Goal: Task Accomplishment & Management: Manage account settings

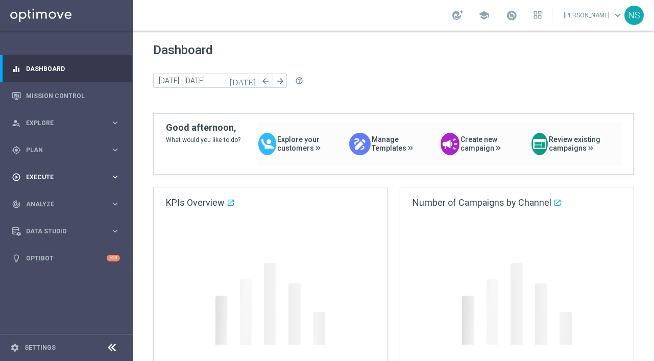
click at [61, 183] on div "play_circle_outline Execute keyboard_arrow_right" at bounding box center [66, 176] width 132 height 27
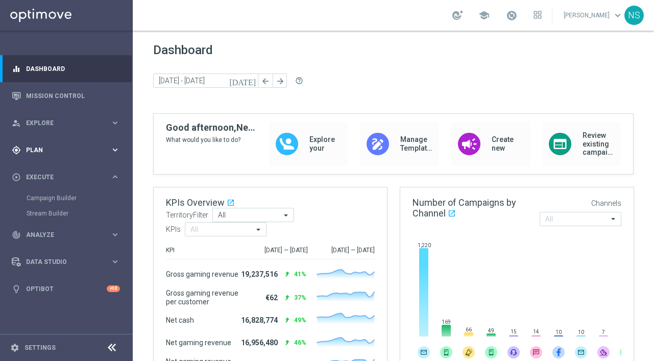
click at [49, 152] on span "Plan" at bounding box center [68, 150] width 84 height 6
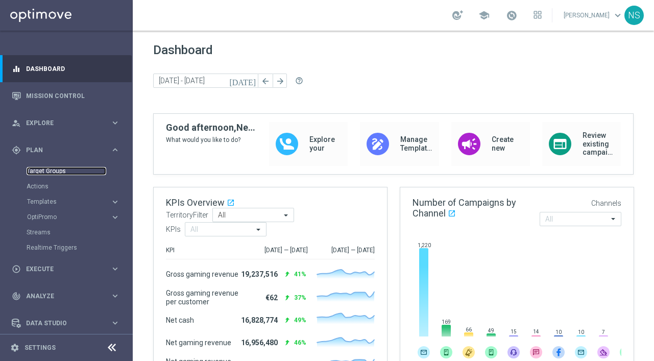
click at [56, 171] on link "Target Groups" at bounding box center [67, 171] width 80 height 8
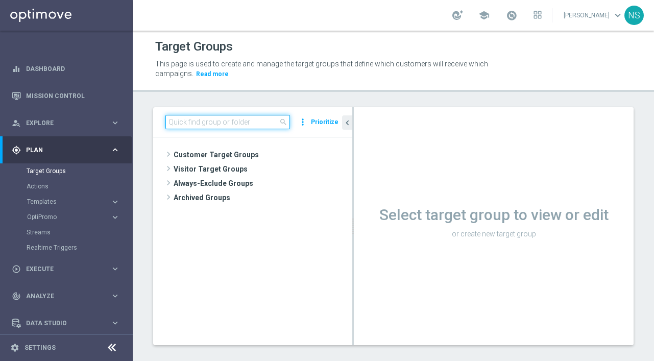
click at [220, 118] on input at bounding box center [227, 122] width 125 height 14
paste input "de_all_TGT_VIP_EM_TAC_SP__GHOST_PROMO_TARGET_BUNDLE_ALL_PLAYERS"
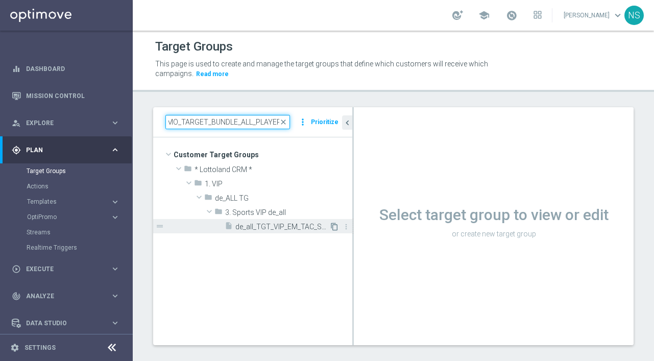
type input "de_all_TGT_VIP_EM_TAC_SP__GHOST_PROMO_TARGET_BUNDLE_ALL_PLAYERS"
click at [337, 228] on icon "content_copy" at bounding box center [334, 227] width 8 height 8
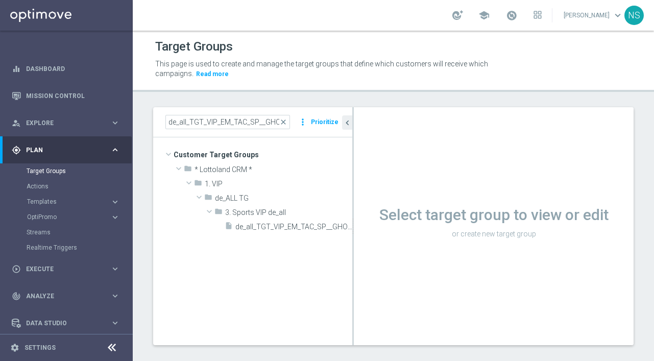
click at [294, 248] on tree-viewport "Customer Target Groups library_add create_new_folder folder" at bounding box center [252, 240] width 199 height 207
click at [328, 238] on tree-viewport "Customer Target Groups library_add create_new_folder folder" at bounding box center [252, 240] width 199 height 207
click at [336, 227] on icon "content_copy" at bounding box center [334, 227] width 8 height 8
click at [281, 285] on tree-viewport "Customer Target Groups library_add create_new_folder folder" at bounding box center [252, 240] width 199 height 207
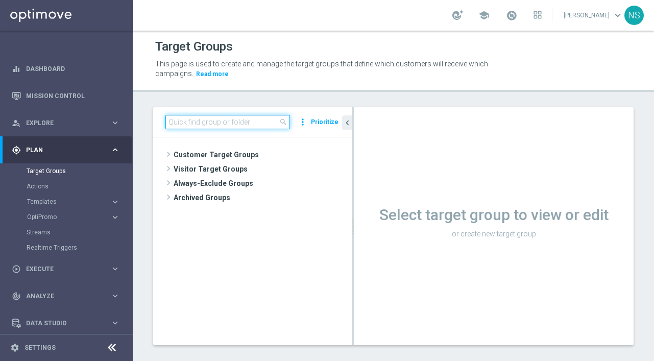
click at [229, 123] on input at bounding box center [227, 122] width 125 height 14
paste input "de_all_TGT_VIP_EM_TAC_SP__GHOST_PROMO_TARGET_BUNDLE_ALL_PLAYERS"
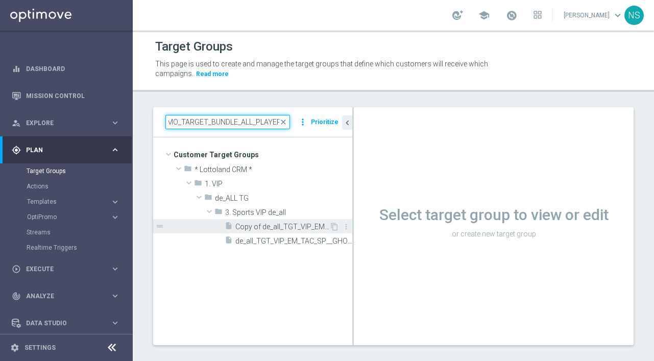
type input "de_all_TGT_VIP_EM_TAC_SP__GHOST_PROMO_TARGET_BUNDLE_ALL_PLAYERS"
click at [270, 226] on span "Copy of de_all_TGT_VIP_EM_TAC_SP__GHOST_PROMO_TARGET_BUNDLE_ALL_PLAYERS" at bounding box center [282, 227] width 94 height 9
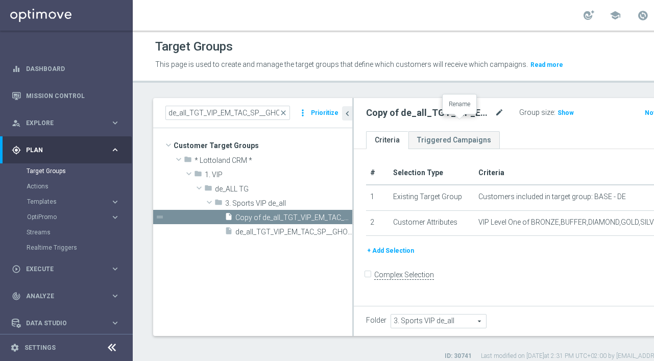
click at [495, 119] on icon "mode_edit" at bounding box center [499, 113] width 9 height 12
drag, startPoint x: 406, startPoint y: 124, endPoint x: 338, endPoint y: 117, distance: 68.3
click at [338, 117] on as-split "de_all_TGT_VIP_EM_TAC_SP__GHOST_PROMO_TARGET_BUNDLE_ALL_PLAYERS close more_vert…" at bounding box center [452, 217] width 599 height 238
click at [394, 121] on input "Copy of de_all_TGT_VIP_EM_TAC_SP__GHOST_PROMO_TARGET_BUNDLE_ALL_PLAYERS" at bounding box center [435, 114] width 138 height 14
drag, startPoint x: 394, startPoint y: 123, endPoint x: 366, endPoint y: 123, distance: 28.6
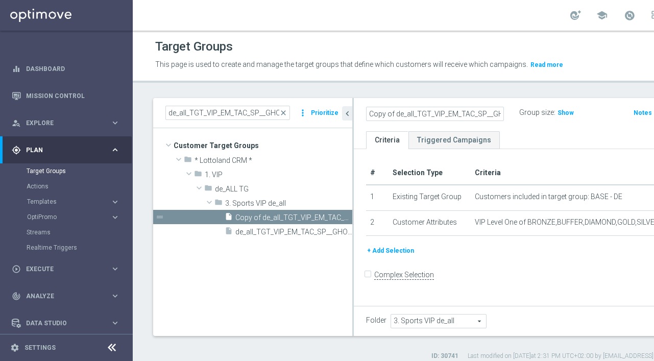
click at [366, 121] on div "Copy of de_all_TGT_VIP_EM_TAC_SP__GHOST_PROMO_TARGET_BUNDLE_ALL_PLAYERS" at bounding box center [435, 114] width 153 height 14
drag, startPoint x: 413, startPoint y: 126, endPoint x: 445, endPoint y: 126, distance: 32.2
click at [445, 120] on div "de_all_TGT_VIP_EM_TAC_SP__GHOST_PROMO_TARGET_BUNDLE_ALL_PLAYERS" at bounding box center [442, 113] width 153 height 14
click at [428, 121] on input "de_all_TGT_VIP_EM_TAC_SP__GHOST_PROMO_TARGET_BUNDLE_ALL_PLAYERS" at bounding box center [435, 114] width 138 height 14
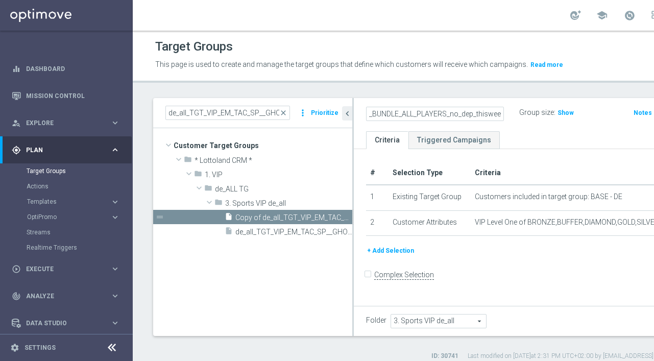
scroll to position [0, 250]
type input "de_all_TGT_VIP_EM_TAC_SP__GHOST_PROMO_TARGET_BUNDLE_ALL_PLAYERS_no_dep_thisweek"
click at [517, 131] on div "de_all_TGT_VIP_EM_TAC_SP__GHOST_PROMO_TARGET_BUNDLE_ALL_PLAYERS_no_dep_thisweek…" at bounding box center [553, 114] width 398 height 33
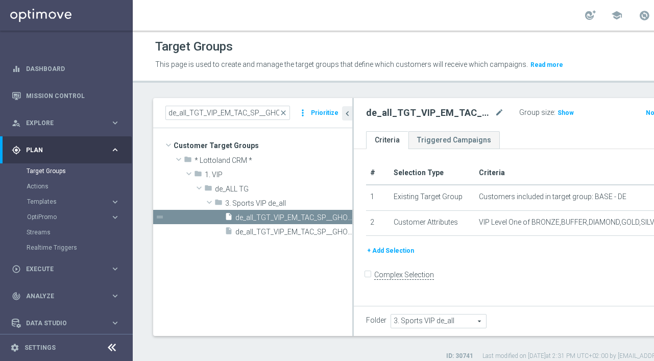
click at [458, 328] on div "3. Sports VIP de_all 3. Sports VIP de_all arrow_drop_down search" at bounding box center [439, 321] width 96 height 14
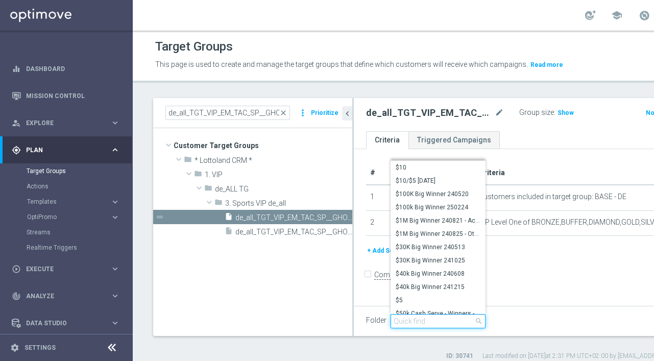
click at [415, 328] on input "search" at bounding box center [438, 321] width 95 height 14
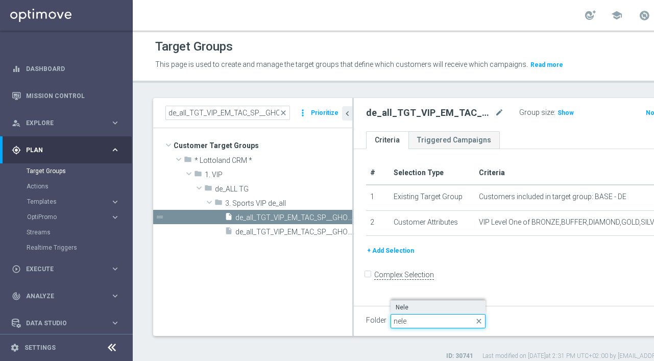
type input "nele"
click at [419, 312] on span "Nele" at bounding box center [438, 307] width 85 height 8
type input "Nele"
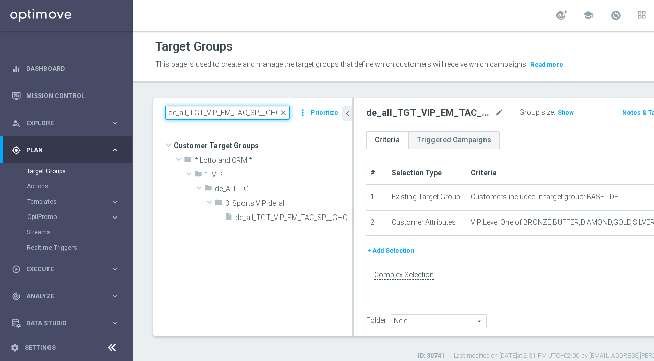
click at [227, 120] on input "de_all_TGT_VIP_EM_TAC_SP__GHOST_PROMO_TARGET_BUNDLE_ALL_PLAYERS" at bounding box center [227, 113] width 125 height 14
drag, startPoint x: 225, startPoint y: 121, endPoint x: 179, endPoint y: 106, distance: 48.0
click at [179, 106] on div "Target Groups This page is used to create and manage the target groups that def…" at bounding box center [446, 196] width 626 height 330
click at [195, 120] on input "de_all_TGT_VIP_EM_TAC_SP__GHOST_PROMO_TARGET_BUNDLE_ALL_PLAYERS" at bounding box center [227, 113] width 125 height 14
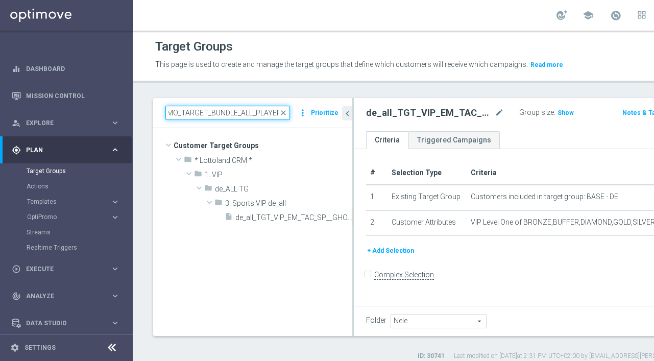
click at [266, 118] on input "de_all_TGT_VIP_EM_TAC_SP__GHOST_PROMO_TARGET_BUNDLE_ALL_PLAYERS" at bounding box center [227, 113] width 125 height 14
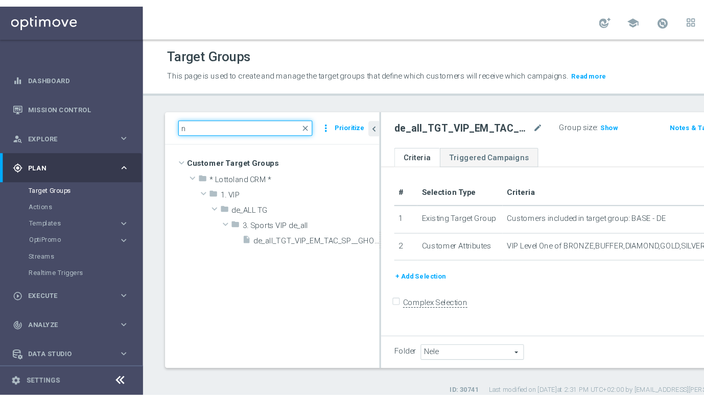
scroll to position [0, 0]
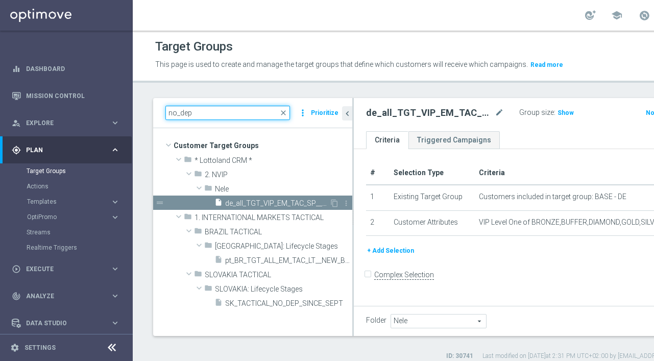
type input "no_dep"
click at [280, 208] on span "de_all_TGT_VIP_EM_TAC_SP__GHOST_PROMO_TARGET_BUNDLE_ALL_PLAYERS_no_dep_thisweek" at bounding box center [277, 203] width 104 height 9
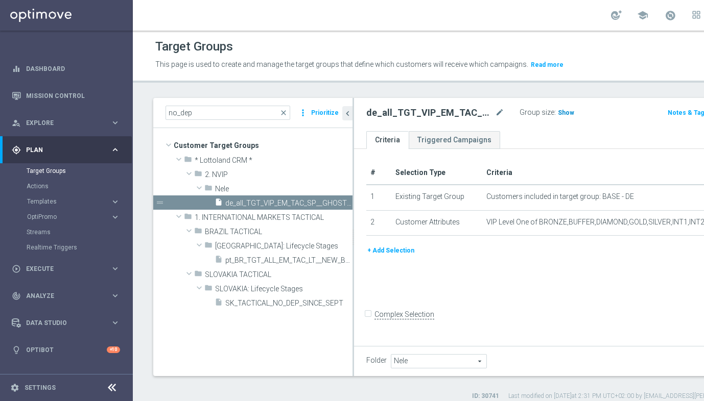
click at [558, 116] on span "Show" at bounding box center [566, 112] width 16 height 7
click at [394, 256] on button "+ Add Selection" at bounding box center [390, 250] width 49 height 11
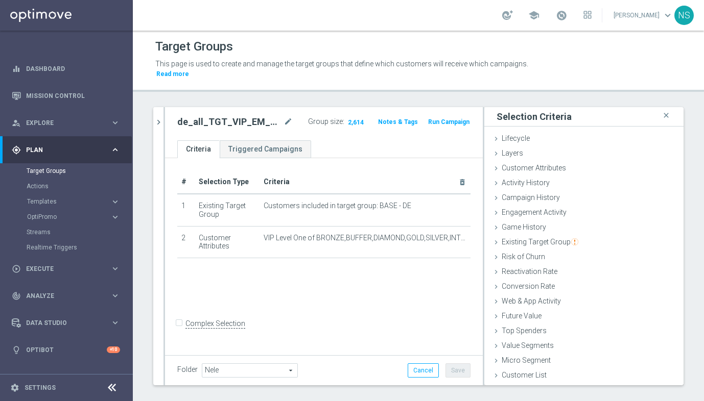
click at [266, 283] on div "# Selection Type Criteria delete_forever 1 Existing Target Group Customers incl…" at bounding box center [324, 255] width 318 height 195
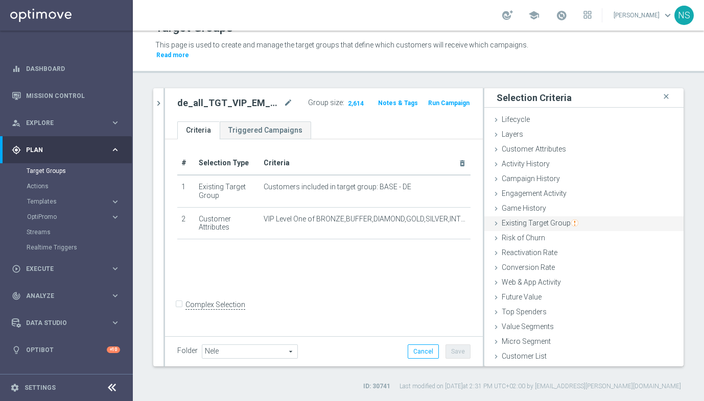
click at [532, 223] on span "Existing Target Group" at bounding box center [540, 223] width 77 height 8
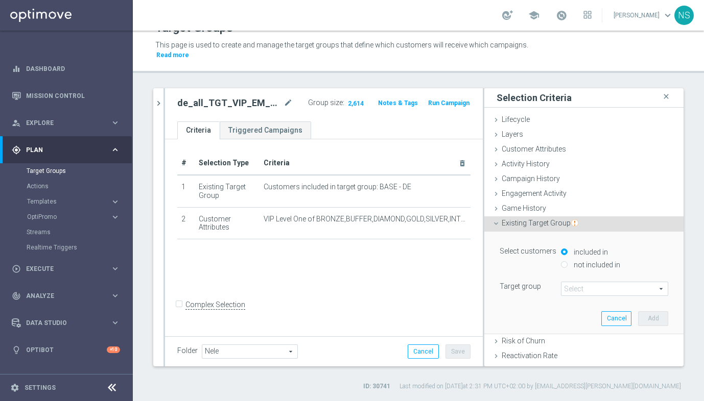
click at [565, 263] on input "not included in" at bounding box center [564, 265] width 7 height 7
radio input "true"
click at [577, 290] on span at bounding box center [614, 288] width 106 height 13
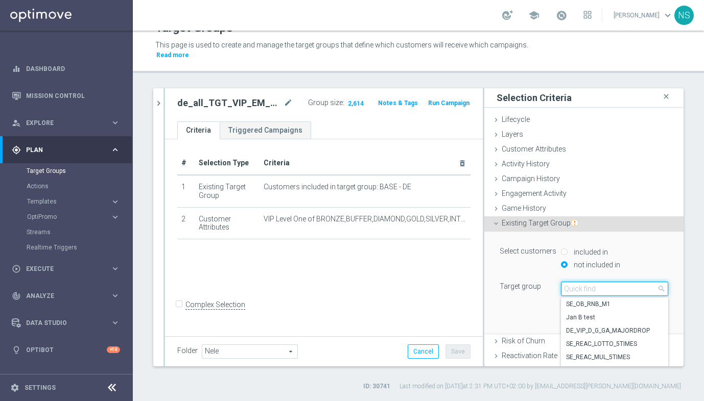
click at [577, 290] on input "search" at bounding box center [614, 289] width 107 height 14
type input "VIP_EXC"
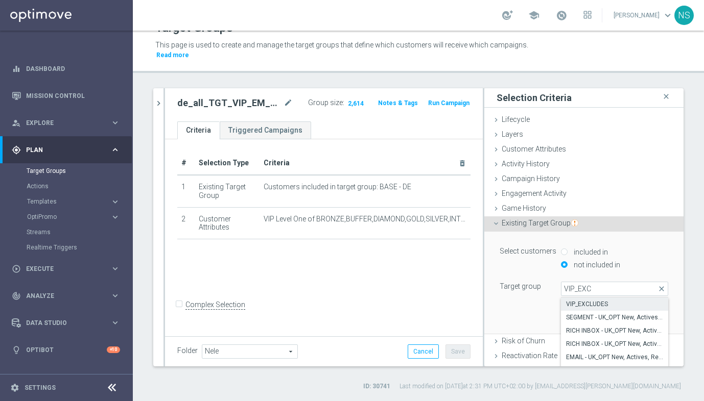
click at [588, 305] on span "VIP_EXCLUDES" at bounding box center [614, 304] width 97 height 8
type input "VIP_EXCLUDES"
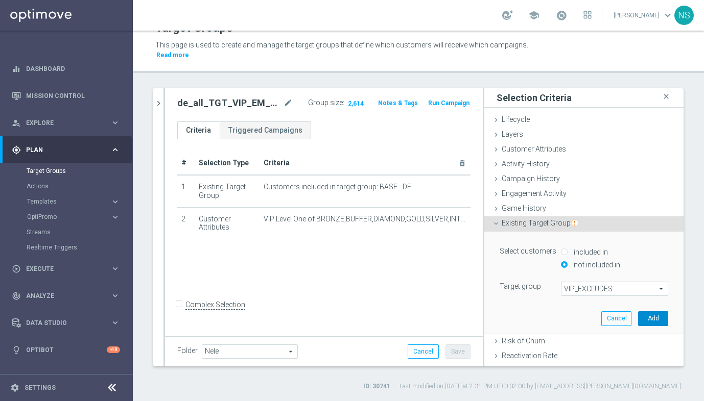
click at [654, 316] on button "Add" at bounding box center [653, 319] width 30 height 14
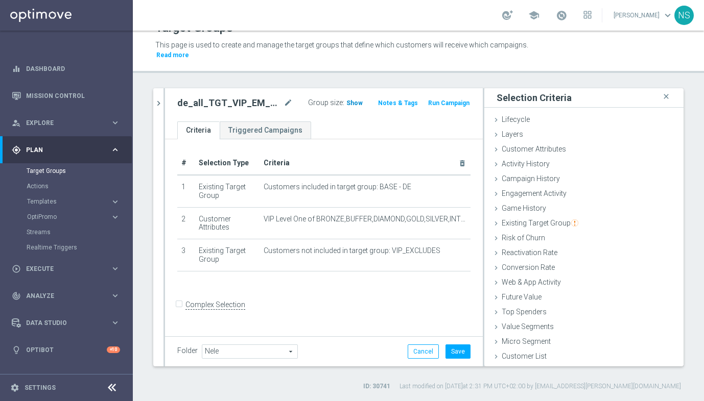
click at [358, 102] on span "Show" at bounding box center [354, 103] width 16 height 7
click at [542, 149] on span "Customer Attributes" at bounding box center [534, 149] width 64 height 8
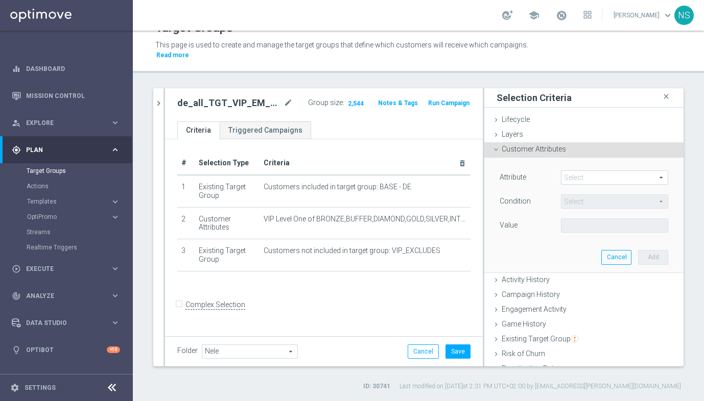
click at [581, 181] on span at bounding box center [614, 177] width 106 height 13
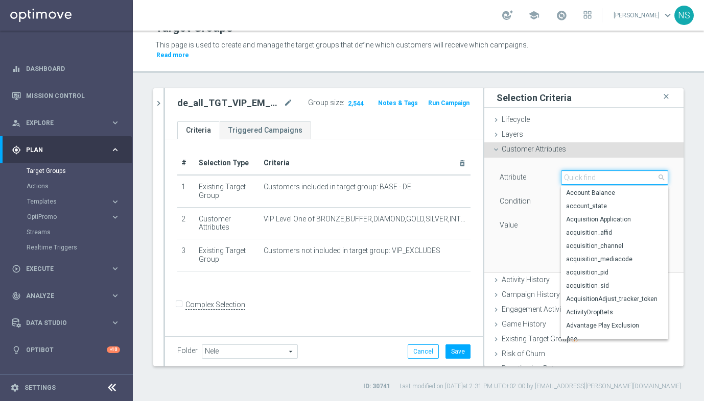
click at [581, 181] on input "search" at bounding box center [614, 178] width 107 height 14
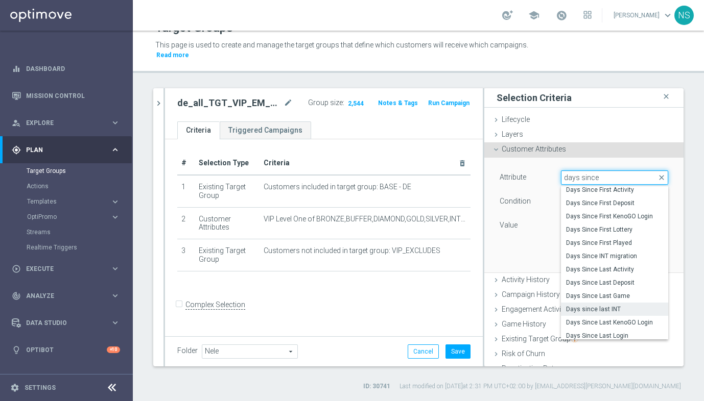
scroll to position [23, 0]
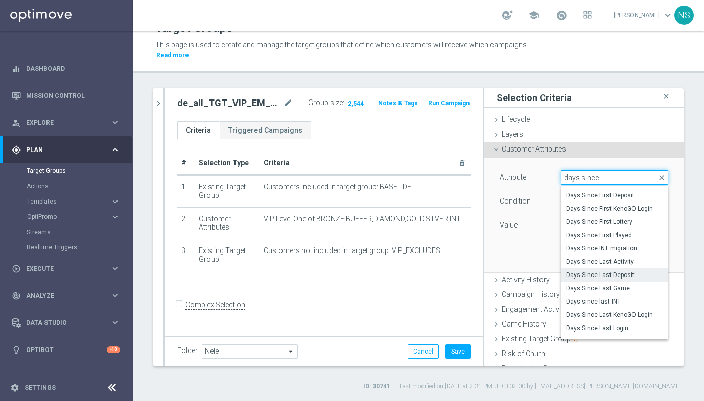
type input "days since"
click at [629, 275] on span "Days Since Last Deposit" at bounding box center [614, 275] width 97 height 8
type input "Days Since Last Deposit"
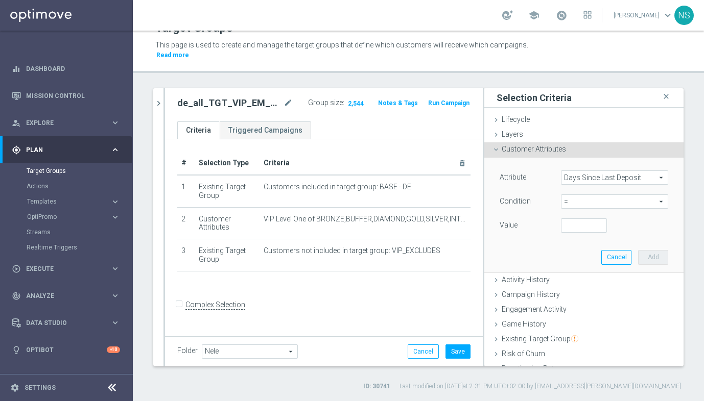
click at [586, 199] on span "=" at bounding box center [614, 201] width 106 height 13
click at [531, 221] on div "Value" at bounding box center [522, 227] width 61 height 16
click at [575, 201] on span "=" at bounding box center [614, 201] width 106 height 13
click at [592, 287] on span ">=" at bounding box center [614, 283] width 97 height 8
type input ">="
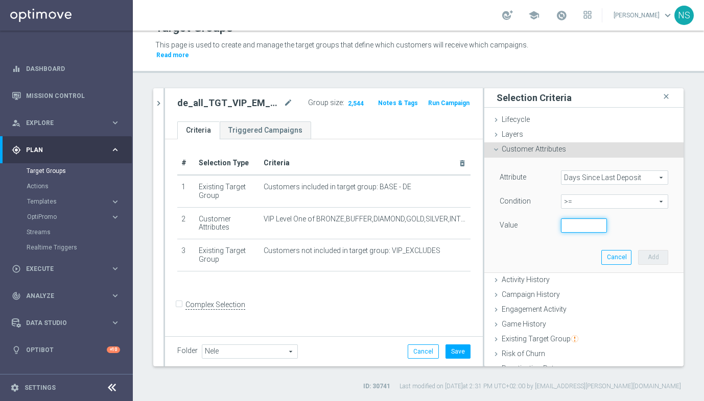
click at [581, 223] on input "number" at bounding box center [584, 226] width 46 height 14
type input "5"
type input "4"
click at [647, 266] on div "Attribute Days Since Last Deposit Days Since Last Deposit arrow_drop_down searc…" at bounding box center [584, 215] width 184 height 114
click at [652, 260] on button "Add" at bounding box center [653, 257] width 30 height 14
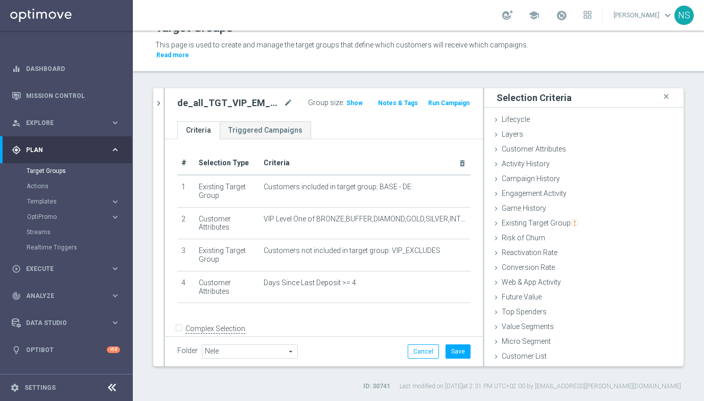
click at [360, 96] on div "Group size : Show" at bounding box center [341, 102] width 67 height 12
click at [359, 101] on span "Show" at bounding box center [354, 103] width 16 height 7
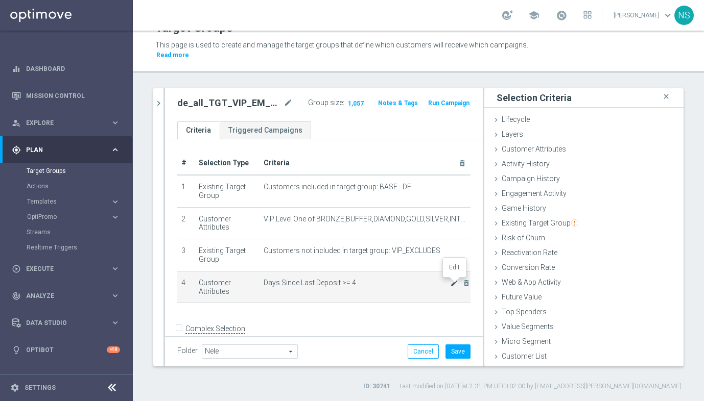
click at [452, 284] on icon "mode_edit" at bounding box center [454, 283] width 8 height 8
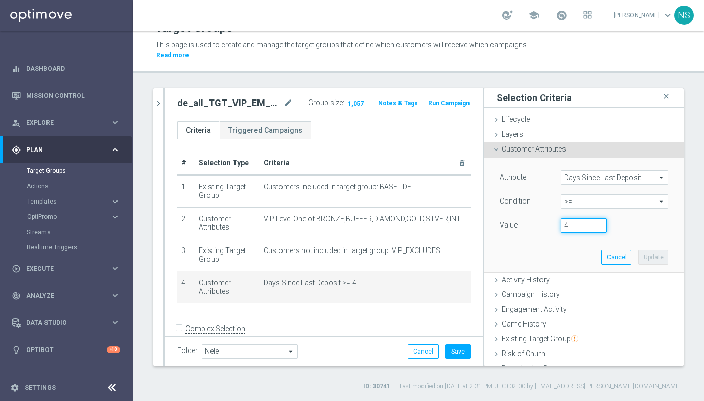
drag, startPoint x: 576, startPoint y: 224, endPoint x: 550, endPoint y: 224, distance: 26.0
click at [551, 224] on div "Value 4" at bounding box center [584, 227] width 184 height 16
click at [405, 323] on form "Complex Selection Invalid Expression" at bounding box center [323, 340] width 293 height 38
click at [389, 316] on div "+ Add Selection" at bounding box center [324, 317] width 308 height 8
click at [621, 259] on button "Cancel" at bounding box center [616, 257] width 30 height 14
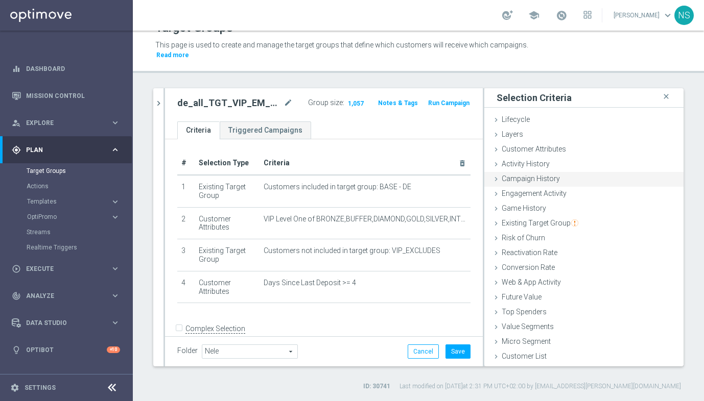
click at [565, 176] on div "Campaign History done" at bounding box center [583, 179] width 199 height 15
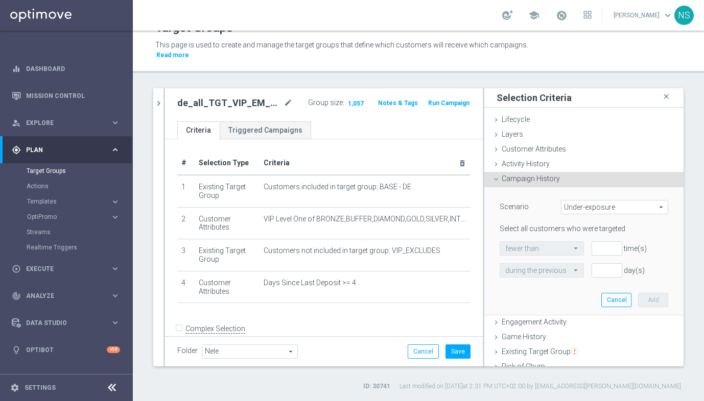
click at [586, 210] on span "Under-exposure" at bounding box center [614, 207] width 106 height 13
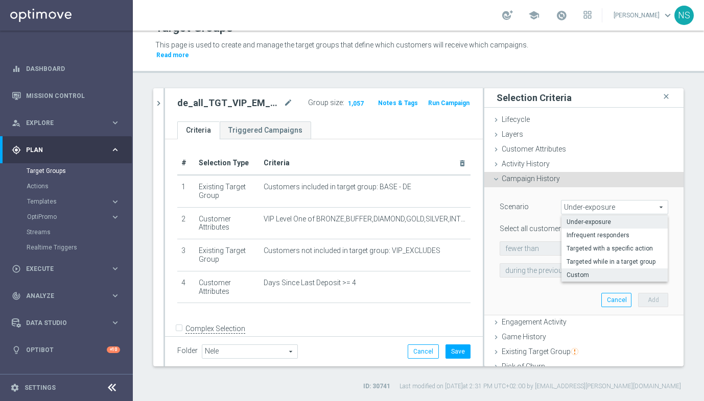
click at [589, 278] on span "Custom" at bounding box center [614, 275] width 96 height 8
type input "Custom"
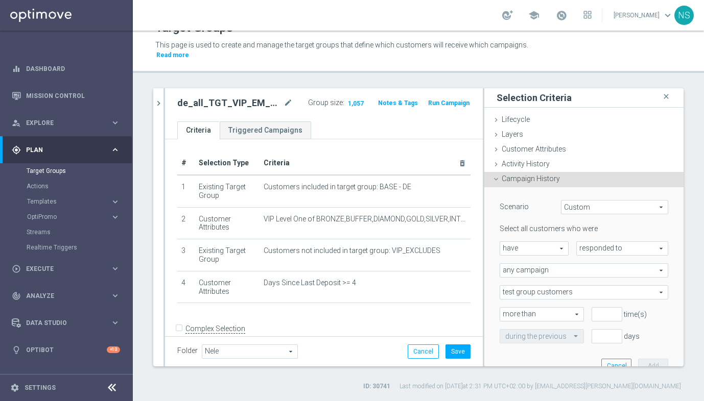
click at [555, 251] on span "have" at bounding box center [534, 248] width 68 height 13
click at [557, 271] on label "have not" at bounding box center [534, 276] width 68 height 13
type input "have not"
click at [612, 254] on span "responded to" at bounding box center [622, 248] width 91 height 13
click at [610, 277] on span "been targeted with" at bounding box center [622, 277] width 81 height 8
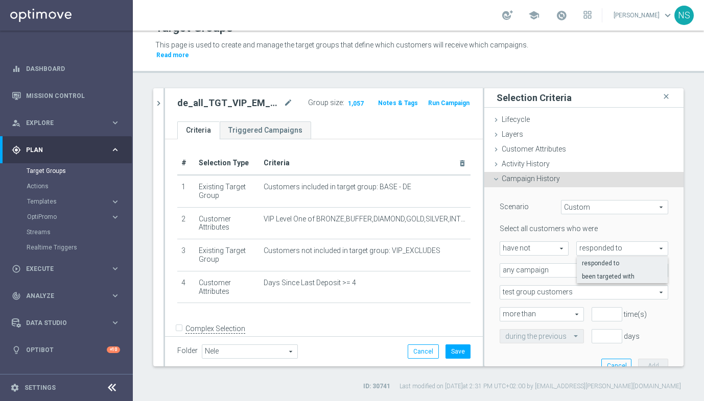
type input "been targeted with"
click at [575, 272] on span "any campaign" at bounding box center [584, 270] width 168 height 13
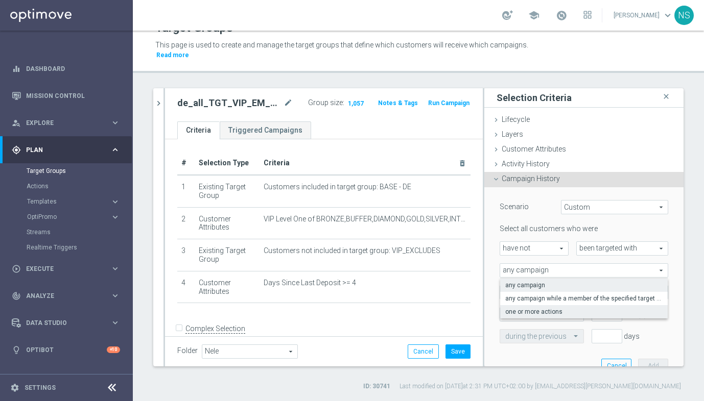
click at [577, 310] on span "one or more actions" at bounding box center [583, 312] width 157 height 8
type input "one or more actions"
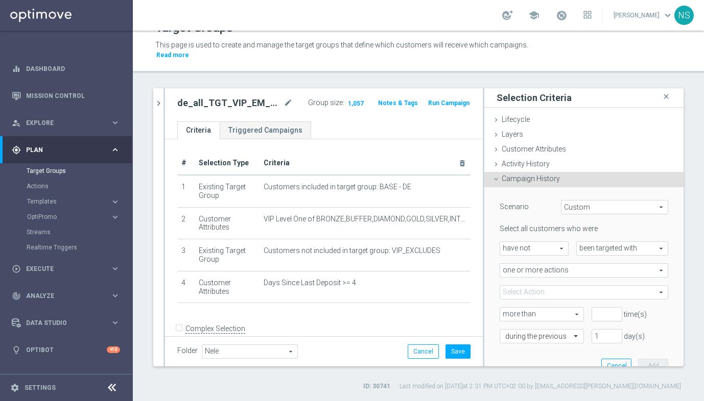
click at [573, 292] on span at bounding box center [584, 292] width 168 height 13
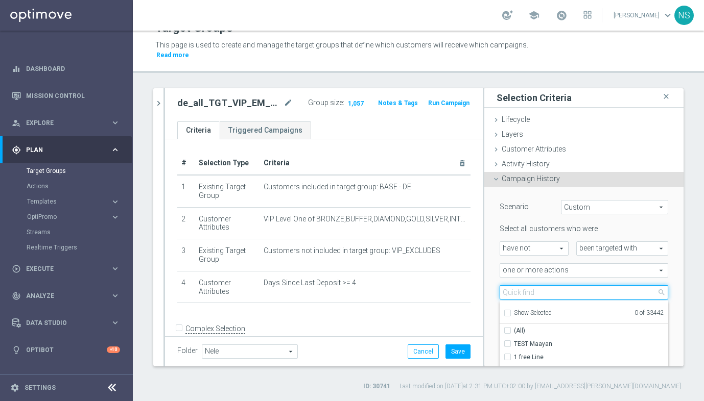
click at [553, 295] on input "search" at bounding box center [584, 293] width 169 height 14
paste input "VIP_AUTO_BIGWINS_INVITE"
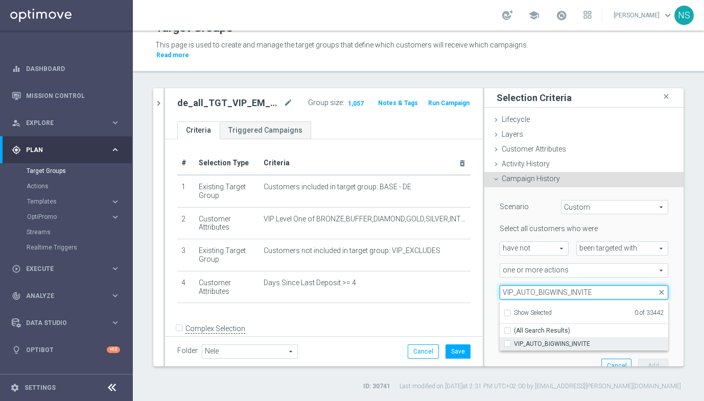
type input "VIP_AUTO_BIGWINS_INVITE"
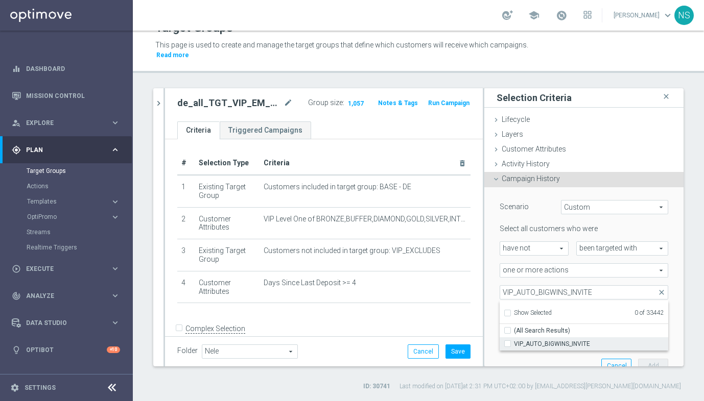
click at [550, 343] on span "VIP_AUTO_BIGWINS_INVITE" at bounding box center [591, 344] width 154 height 8
click at [514, 343] on input "VIP_AUTO_BIGWINS_INVITE" at bounding box center [510, 344] width 7 height 7
checkbox input "true"
type input "VIP_AUTO_BIGWINS_INVITE"
checkbox input "true"
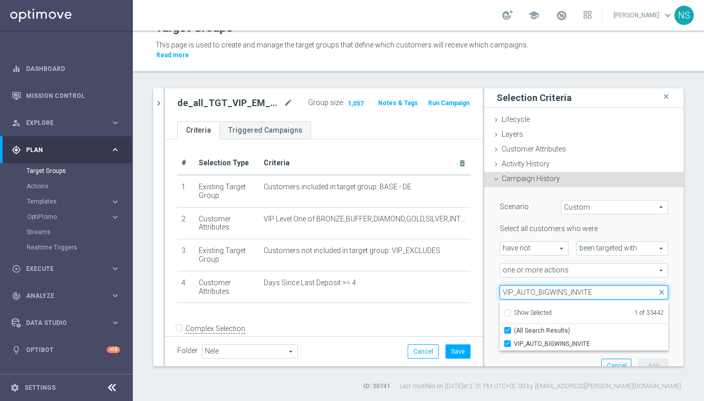
click at [525, 292] on input "VIP_AUTO_BIGWINS_INVITE" at bounding box center [584, 293] width 169 height 14
paste input "LOSS_BIG DEP"
type input "VIP_AUTO_BIGLOSS_BIG DEPS_INVITE"
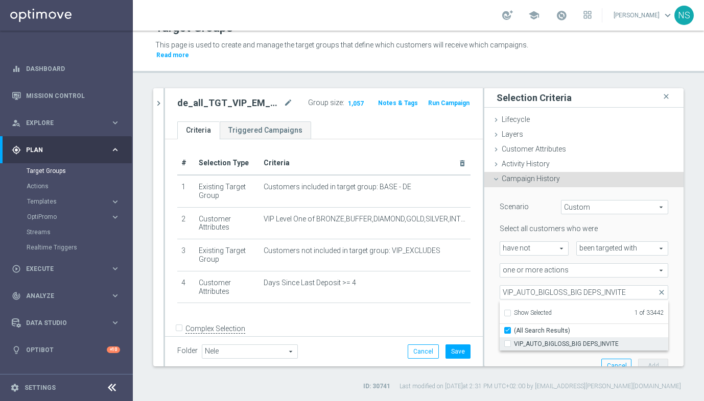
click at [538, 346] on span "VIP_AUTO_BIGLOSS_BIG DEPS_INVITE" at bounding box center [591, 344] width 154 height 8
click at [514, 346] on input "VIP_AUTO_BIGLOSS_BIG DEPS_INVITE" at bounding box center [510, 344] width 7 height 7
checkbox input "true"
type input "Selected 2 of 33442"
checkbox input "false"
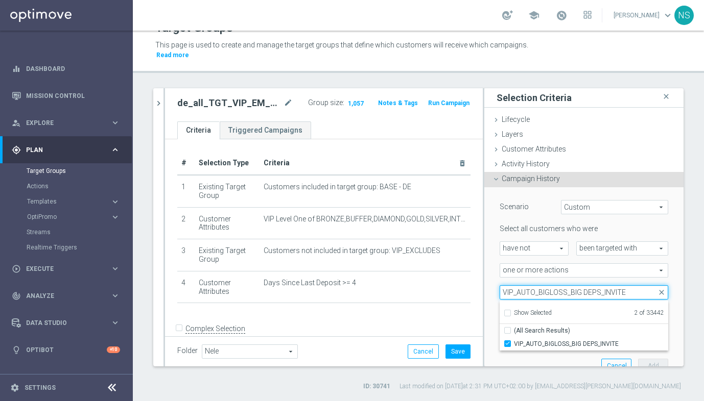
click at [543, 290] on input "VIP_AUTO_BIGLOSS_BIG DEPS_INVITE" at bounding box center [584, 293] width 169 height 14
paste input "_DRO"
type input "VIP_AUTO_BIG_DROPS_INVITE"
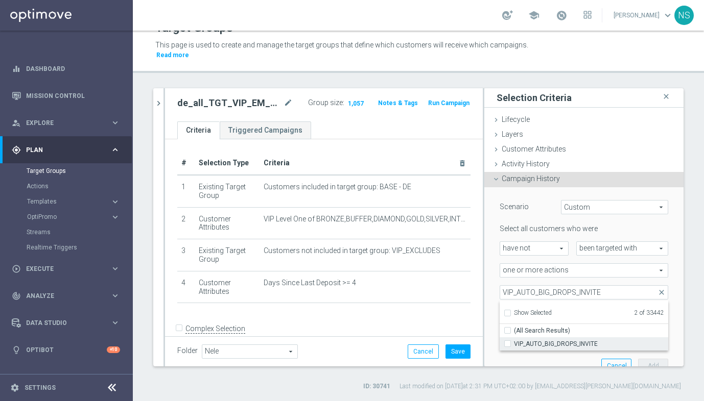
click at [567, 344] on span "VIP_AUTO_BIG_DROPS_INVITE" at bounding box center [591, 344] width 154 height 8
click at [514, 344] on input "VIP_AUTO_BIG_DROPS_INVITE" at bounding box center [510, 344] width 7 height 7
checkbox input "true"
type input "Selected 3 of 33442"
click at [654, 284] on div "Scenario Custom Custom arrow_drop_down search Select all customers who were hav…" at bounding box center [584, 284] width 184 height 194
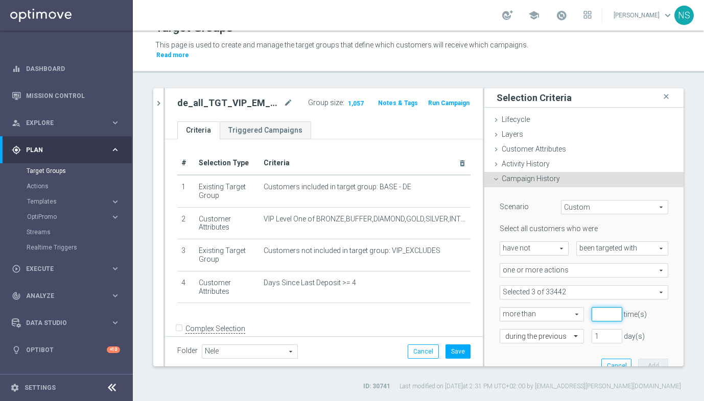
click at [607, 315] on input "number" at bounding box center [606, 314] width 31 height 14
click at [551, 316] on span "more than" at bounding box center [541, 314] width 83 height 13
click at [554, 328] on span "more than" at bounding box center [541, 329] width 73 height 8
click at [616, 309] on input "number" at bounding box center [606, 314] width 31 height 14
type input "0"
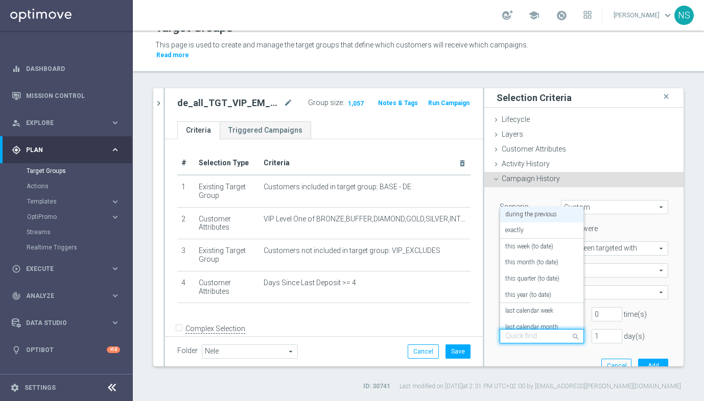
click at [555, 336] on input "text" at bounding box center [531, 337] width 53 height 9
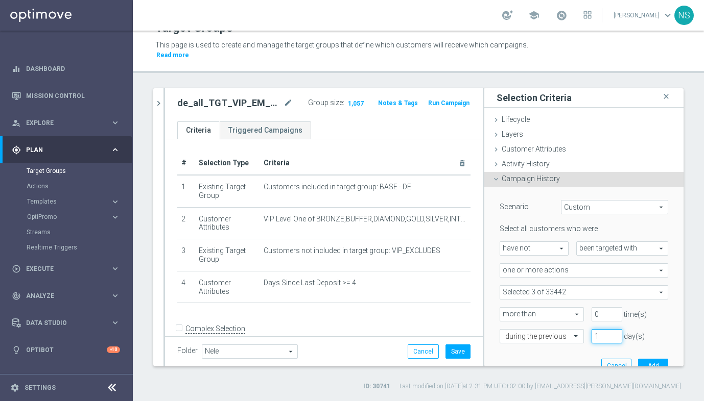
click at [610, 336] on input "1" at bounding box center [606, 336] width 31 height 14
click at [544, 331] on div "during the previous" at bounding box center [542, 336] width 84 height 14
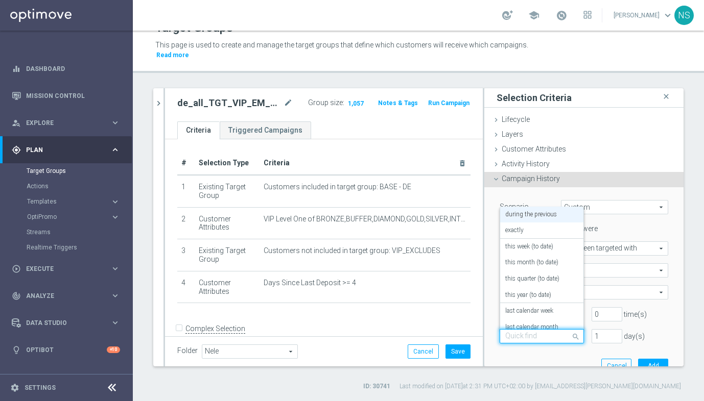
click at [544, 334] on input "text" at bounding box center [531, 337] width 53 height 9
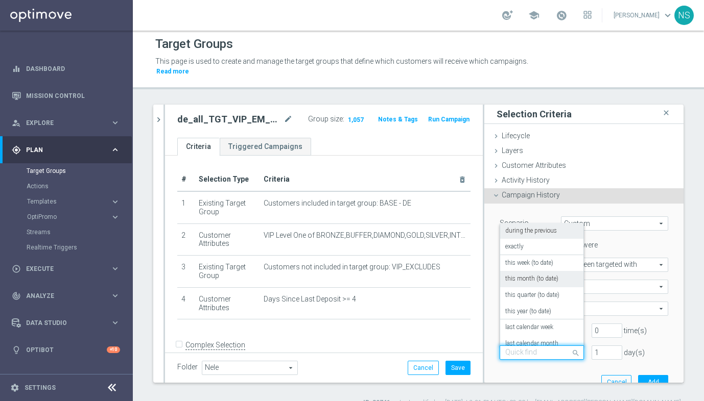
scroll to position [19, 0]
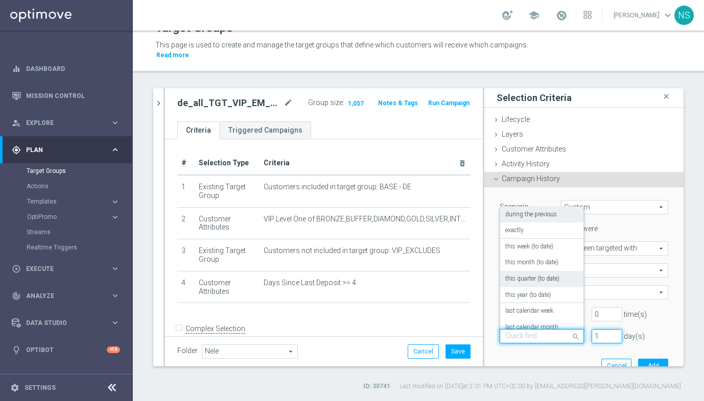
click at [606, 342] on input "1" at bounding box center [606, 336] width 31 height 14
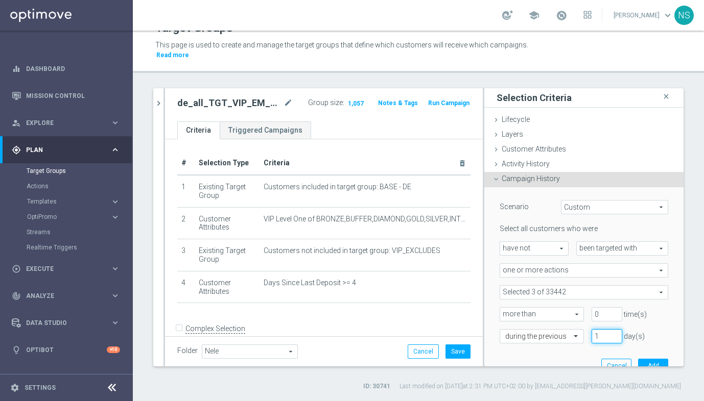
drag, startPoint x: 606, startPoint y: 335, endPoint x: 588, endPoint y: 335, distance: 18.4
click at [588, 335] on div "1 day(s)" at bounding box center [607, 336] width 46 height 14
type input "3"
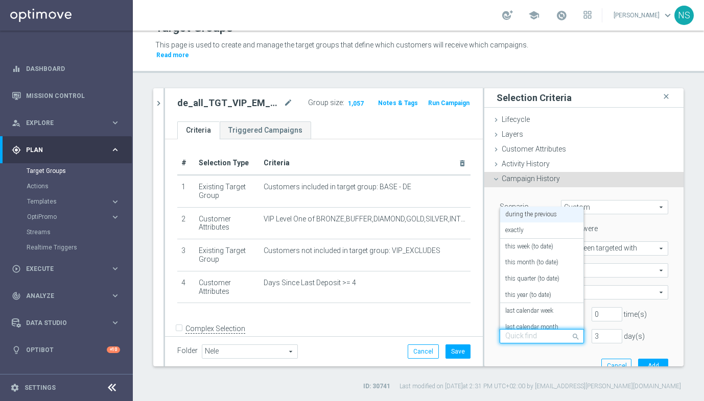
click at [554, 340] on input "text" at bounding box center [531, 337] width 53 height 9
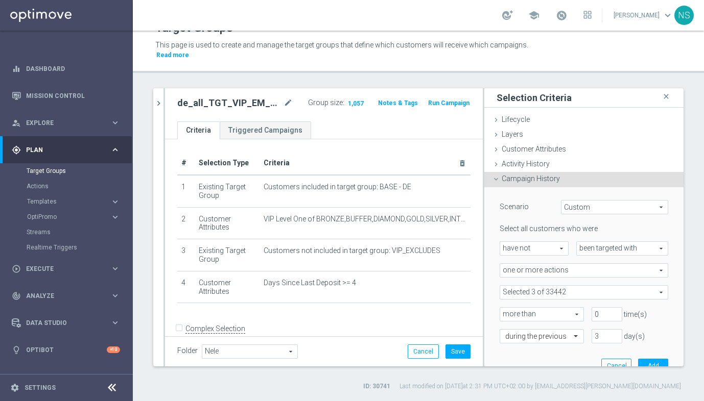
click at [571, 361] on div "Scenario Custom Custom arrow_drop_down search Select all customers who were hav…" at bounding box center [584, 284] width 184 height 194
click at [654, 361] on button "Add" at bounding box center [653, 366] width 30 height 14
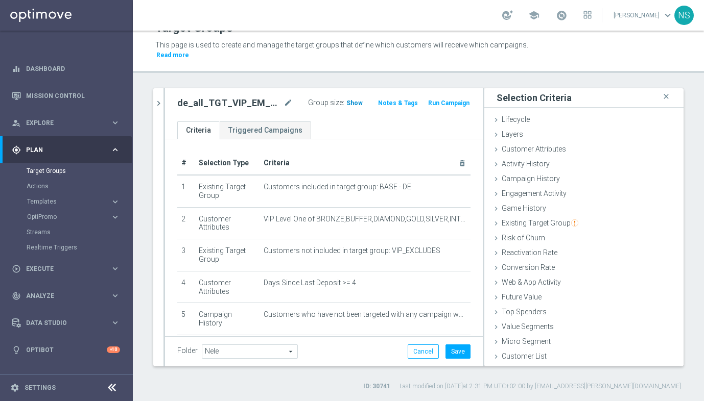
click at [354, 103] on span "Show" at bounding box center [354, 103] width 16 height 7
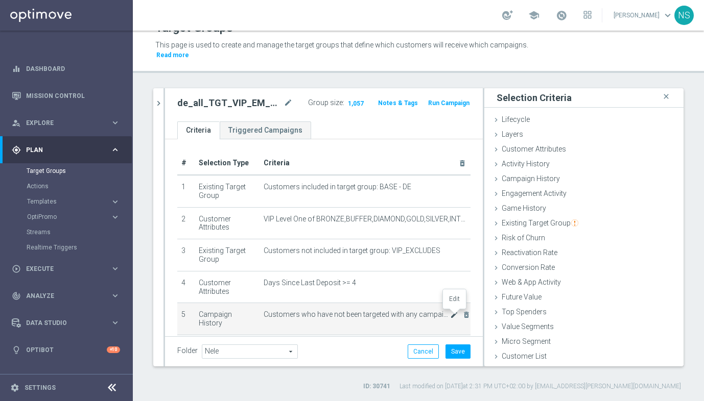
click at [452, 315] on icon "mode_edit" at bounding box center [454, 315] width 8 height 8
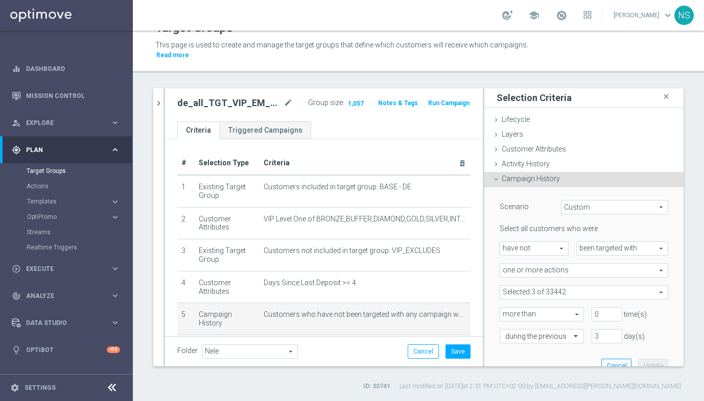
click at [573, 313] on span "more than" at bounding box center [541, 314] width 83 height 13
click at [547, 354] on span "exactly" at bounding box center [541, 356] width 73 height 8
type input "exactly"
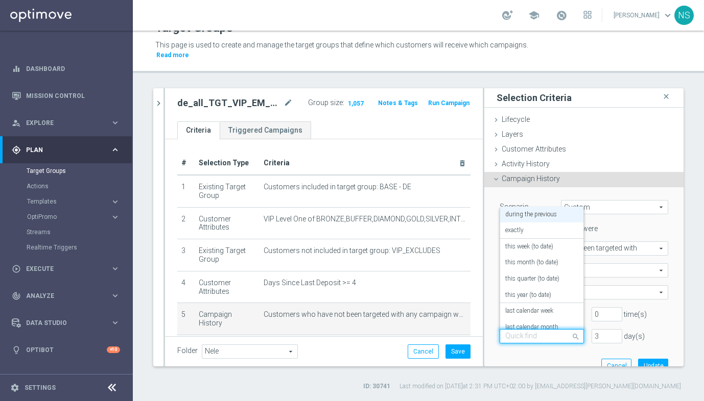
click at [551, 336] on input "text" at bounding box center [531, 337] width 53 height 9
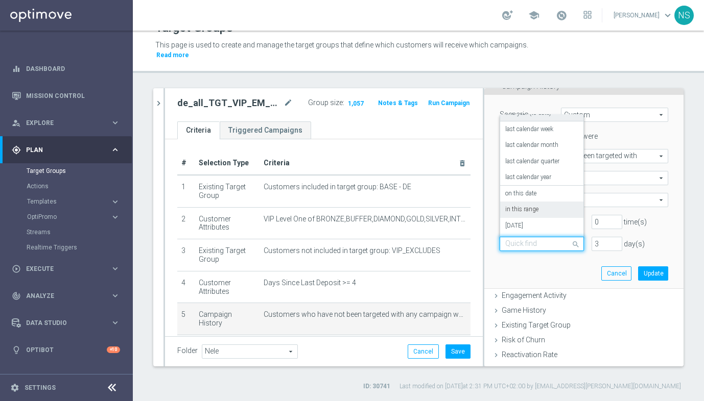
scroll to position [121, 0]
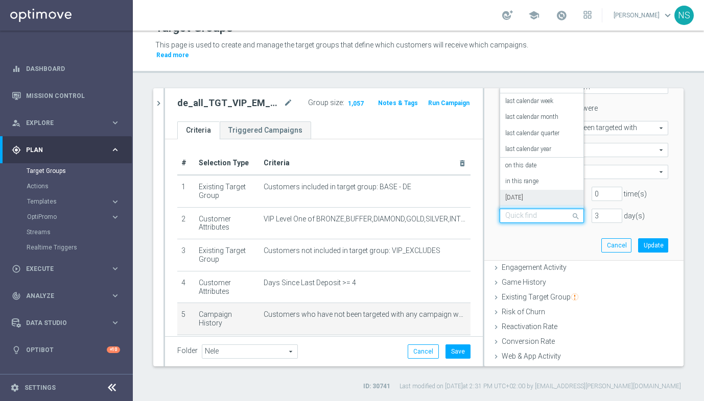
click at [536, 199] on div "today" at bounding box center [541, 198] width 73 height 16
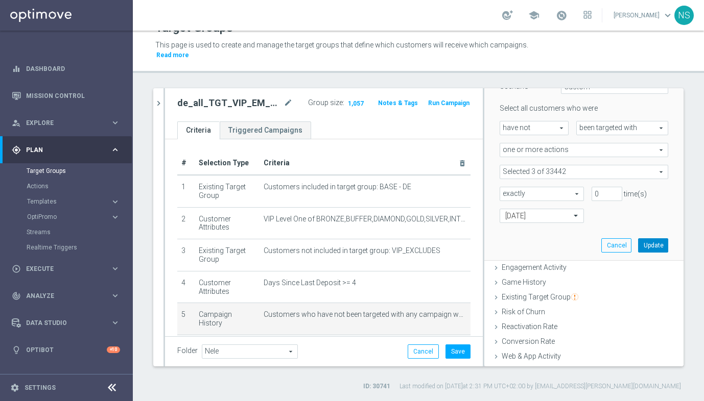
click at [649, 244] on button "Update" at bounding box center [653, 246] width 30 height 14
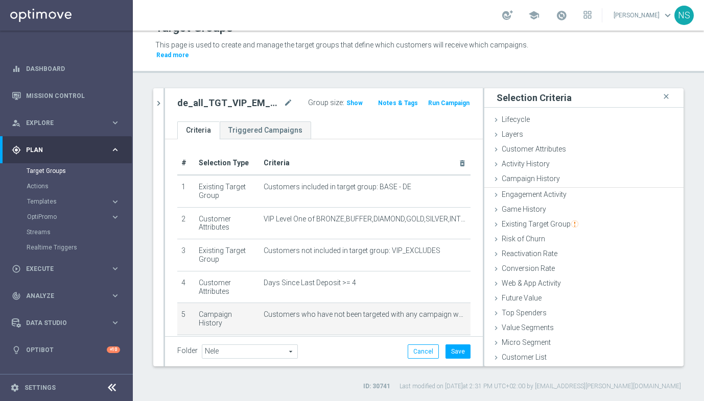
scroll to position [0, 0]
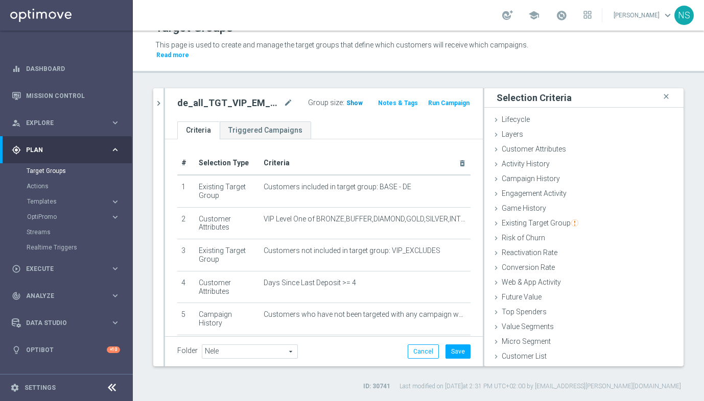
click at [355, 103] on span "Show" at bounding box center [354, 103] width 16 height 7
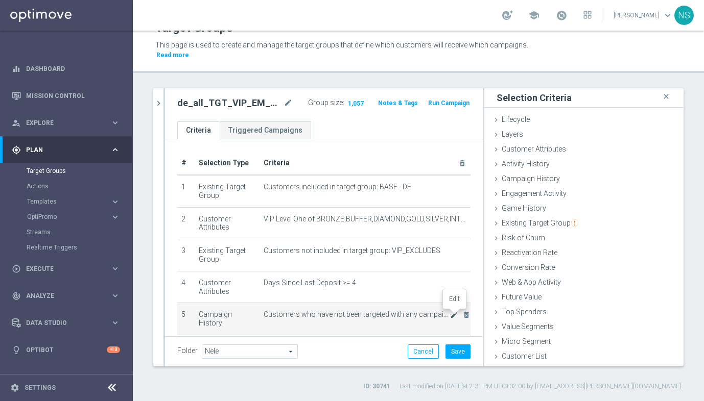
click at [453, 317] on icon "mode_edit" at bounding box center [454, 315] width 8 height 8
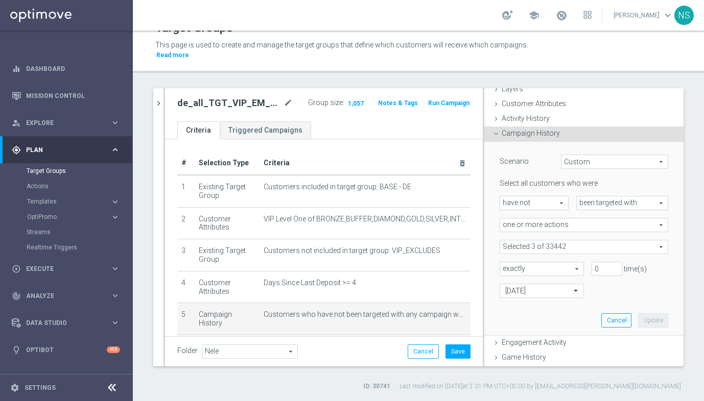
scroll to position [46, 0]
click at [571, 253] on div "Select all customers who were have not have not arrow_drop_down search been tar…" at bounding box center [584, 237] width 169 height 119
click at [571, 249] on span at bounding box center [584, 246] width 168 height 13
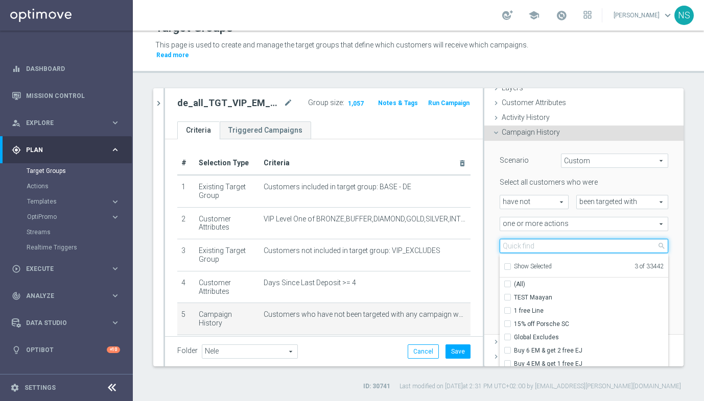
click at [544, 246] on input "search" at bounding box center [584, 246] width 169 height 14
paste input "VIP_AUTO_BIG_DROPS_INVITE"
type input "VIP_AUTO_BIG_DROPS_INVITE"
click at [524, 266] on span "Show Selected" at bounding box center [533, 266] width 38 height 7
click at [510, 266] on input "Show Selected" at bounding box center [507, 268] width 7 height 7
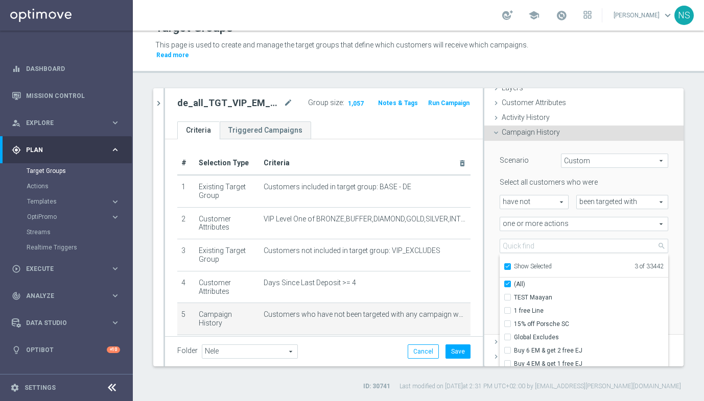
checkbox input "true"
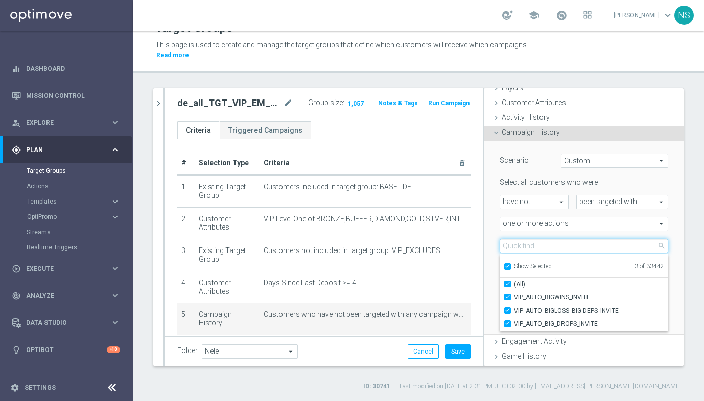
click at [574, 245] on input "search" at bounding box center [584, 246] width 169 height 14
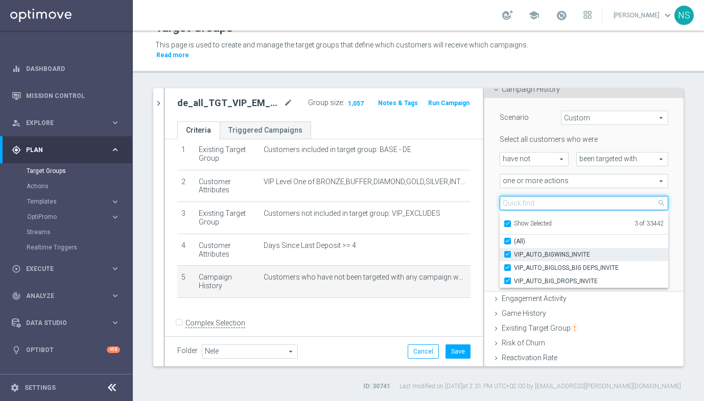
scroll to position [92, 0]
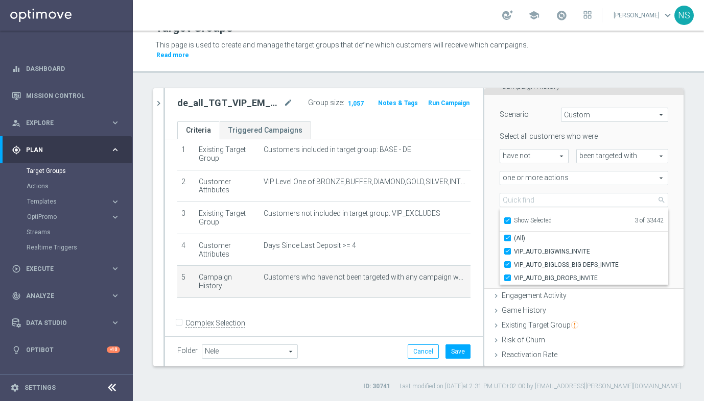
click at [596, 128] on div "Scenario Custom Custom arrow_drop_down search Select all customers who were hav…" at bounding box center [584, 179] width 169 height 143
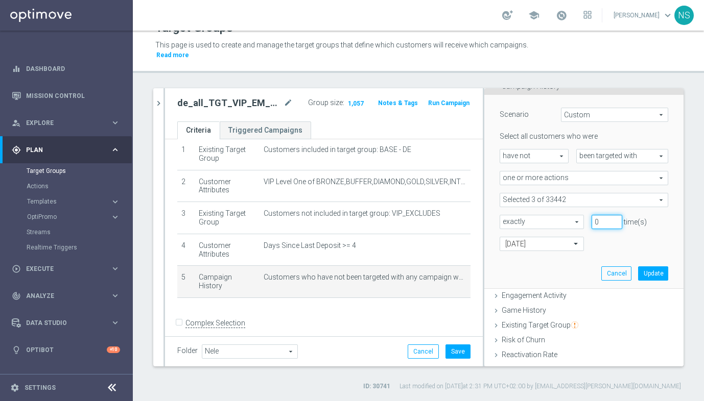
drag, startPoint x: 601, startPoint y: 223, endPoint x: 582, endPoint y: 222, distance: 18.4
click at [582, 222] on div "exactly exactly arrow_drop_down search 0 time(s)" at bounding box center [584, 222] width 184 height 14
type input "1"
click at [654, 279] on button "Update" at bounding box center [653, 274] width 30 height 14
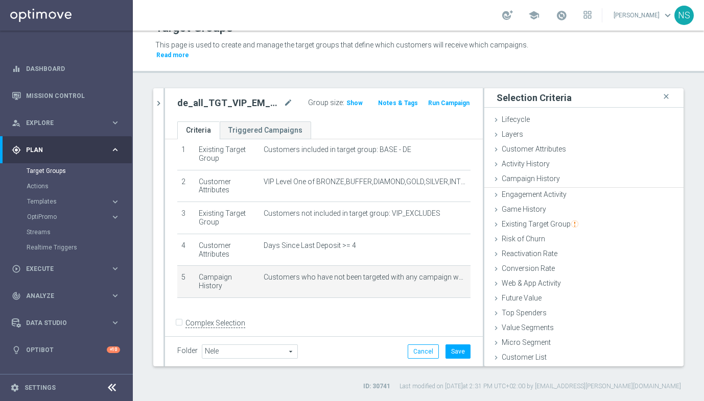
scroll to position [0, 0]
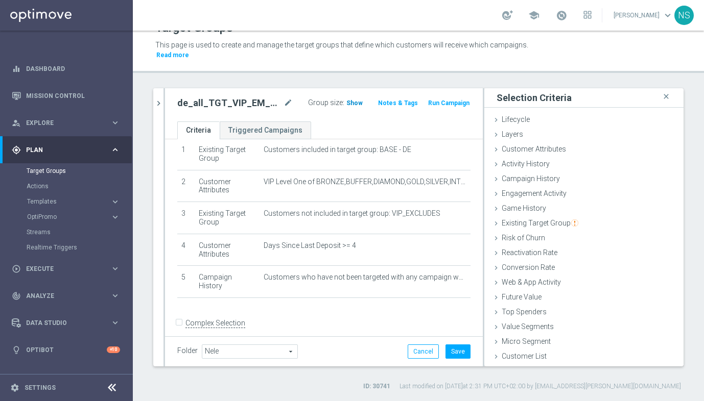
click at [357, 105] on span "Show" at bounding box center [354, 103] width 16 height 7
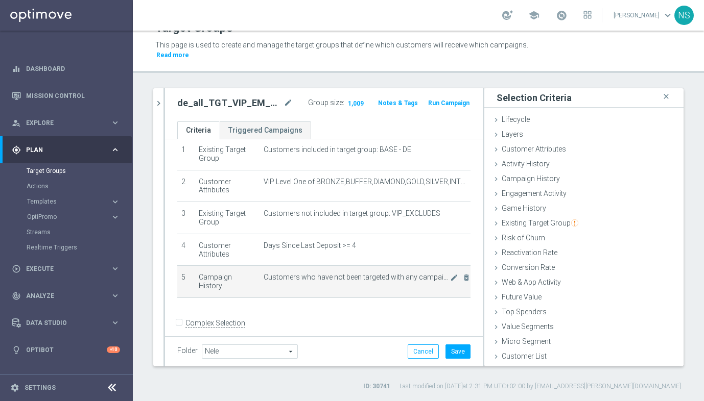
click at [453, 282] on td "Customers who have not been targeted with any campaign while a member of one or…" at bounding box center [364, 282] width 211 height 32
click at [453, 277] on icon "mode_edit" at bounding box center [454, 278] width 8 height 8
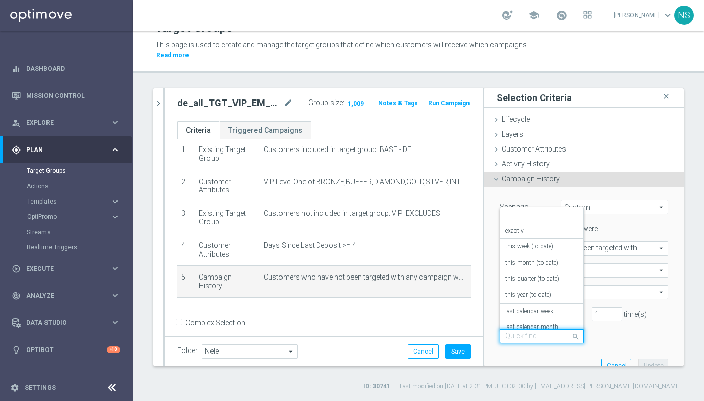
click at [558, 340] on div at bounding box center [541, 337] width 83 height 9
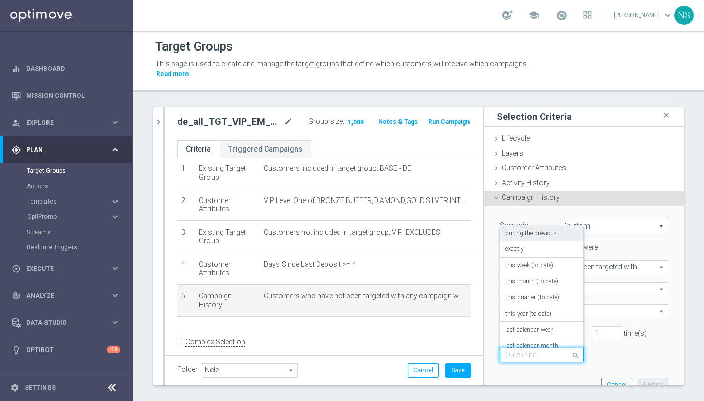
click at [541, 238] on div "during the previous" at bounding box center [541, 234] width 73 height 16
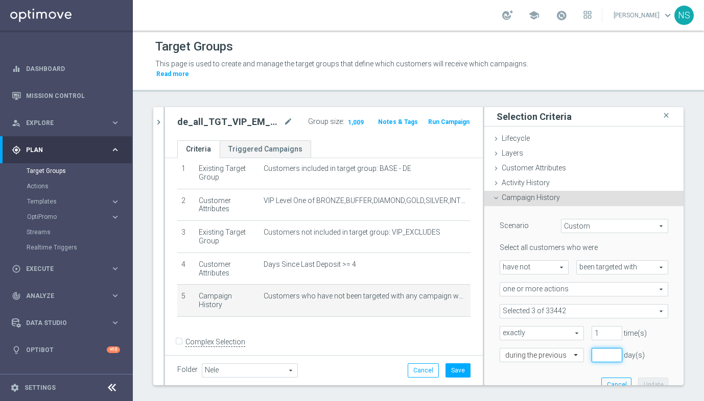
click at [603, 358] on input "number" at bounding box center [606, 355] width 31 height 14
type input "3"
click at [654, 361] on button "Update" at bounding box center [653, 385] width 30 height 14
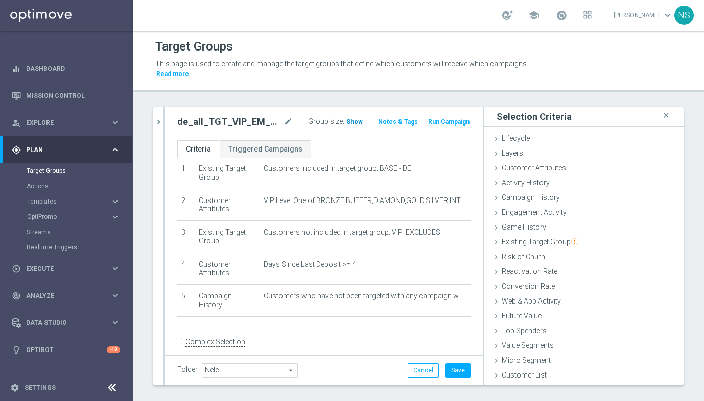
click at [352, 122] on span "Show" at bounding box center [354, 121] width 16 height 7
click at [564, 167] on span "Customer Attributes" at bounding box center [534, 168] width 64 height 8
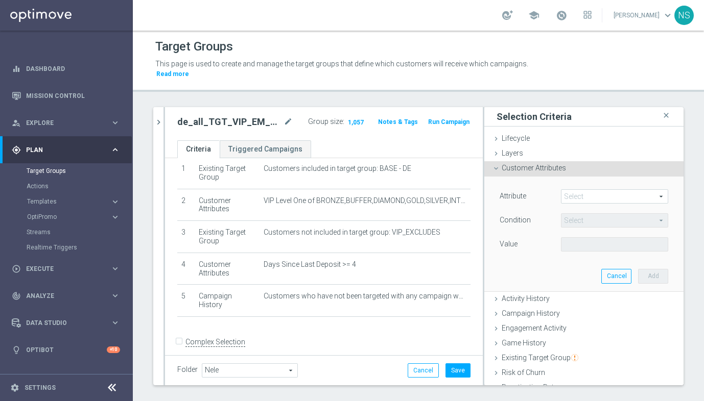
click at [643, 193] on span at bounding box center [614, 196] width 106 height 13
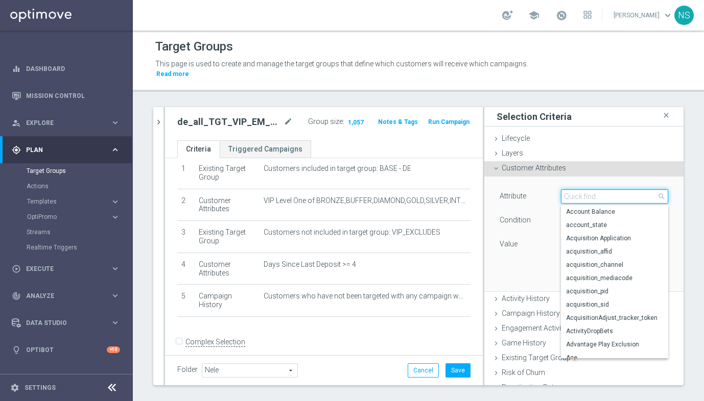
click at [633, 197] on input "search" at bounding box center [614, 196] width 107 height 14
type input "q"
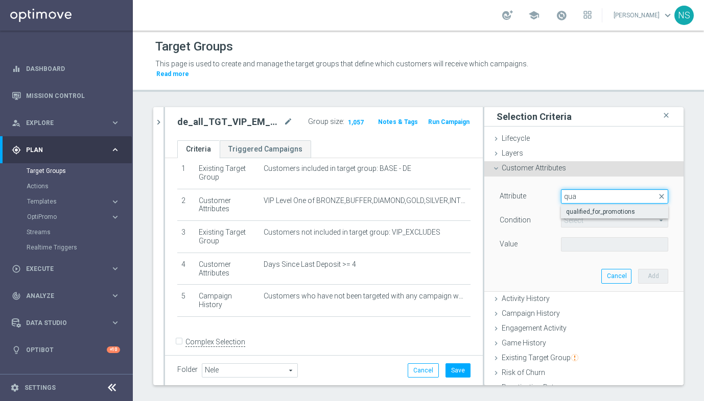
type input "qua"
click at [632, 215] on span "qualified_for_promotions" at bounding box center [614, 212] width 97 height 8
type input "qualified_for_promotions"
type input "Equals"
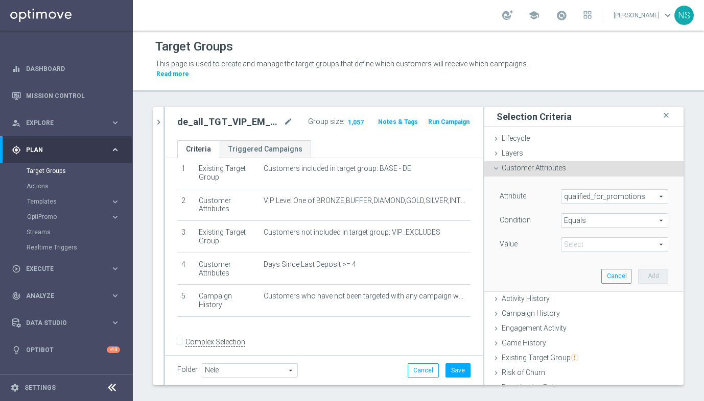
click at [611, 220] on span "Equals" at bounding box center [614, 220] width 106 height 13
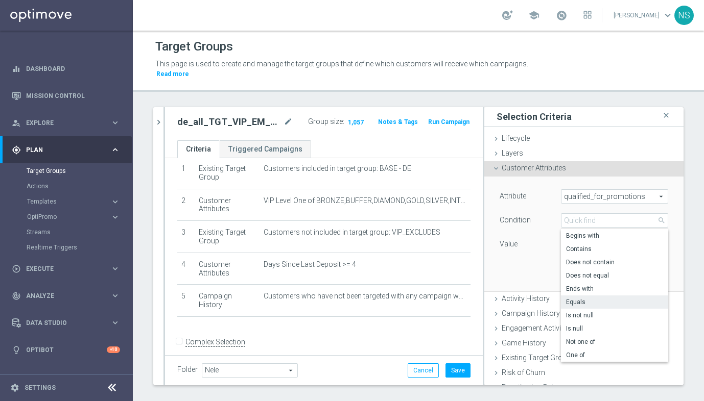
click at [529, 256] on div "Attribute qualified_for_promotions qualified_for_promotions arrow_drop_down sea…" at bounding box center [584, 234] width 184 height 114
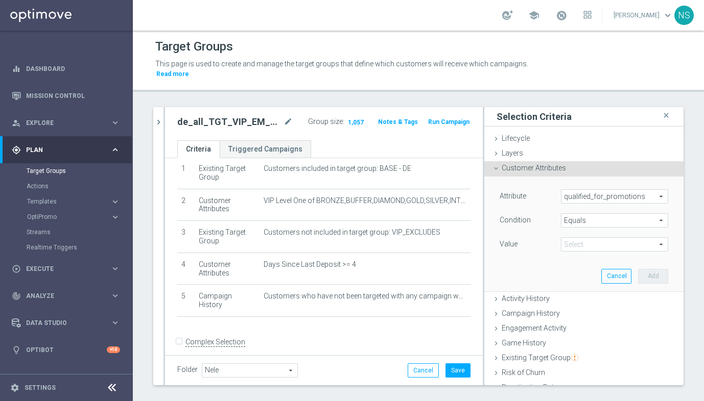
click at [608, 251] on div "Select arrow_drop_down search" at bounding box center [614, 245] width 107 height 14
click at [604, 272] on span "true" at bounding box center [614, 273] width 97 height 8
type input "true"
click at [654, 278] on button "Add" at bounding box center [653, 276] width 30 height 14
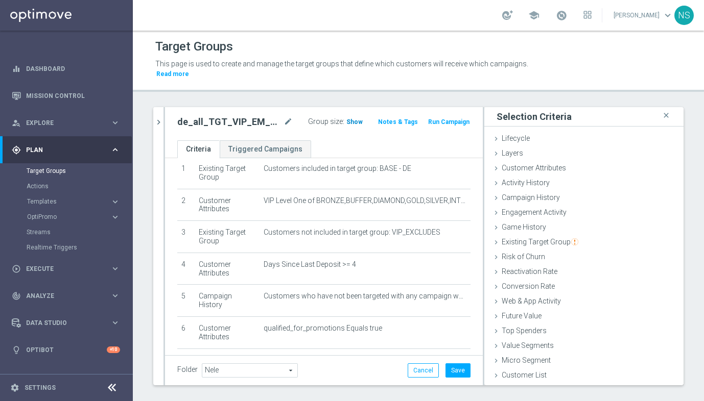
click at [355, 121] on span "Show" at bounding box center [354, 121] width 16 height 7
click at [457, 361] on button "Save" at bounding box center [457, 371] width 25 height 14
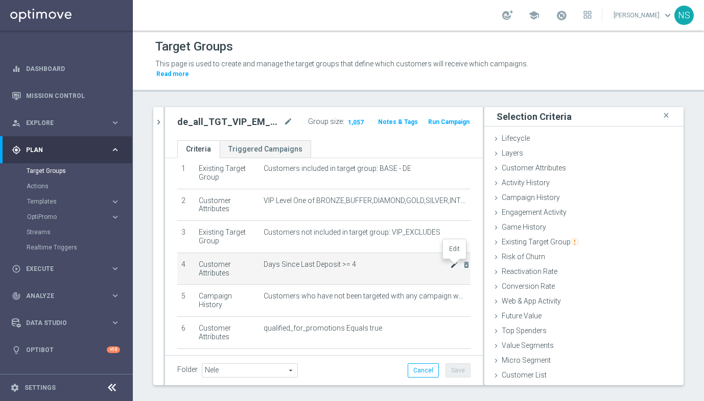
click at [454, 263] on icon "mode_edit" at bounding box center [454, 265] width 8 height 8
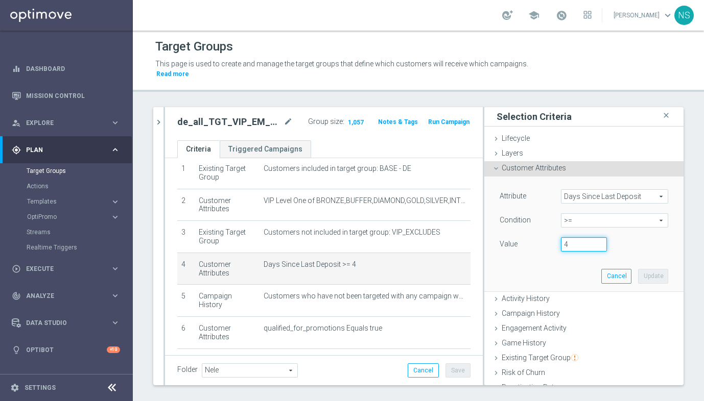
click at [575, 245] on input "4" at bounding box center [584, 245] width 46 height 14
type input "5"
click at [654, 273] on button "Update" at bounding box center [653, 276] width 30 height 14
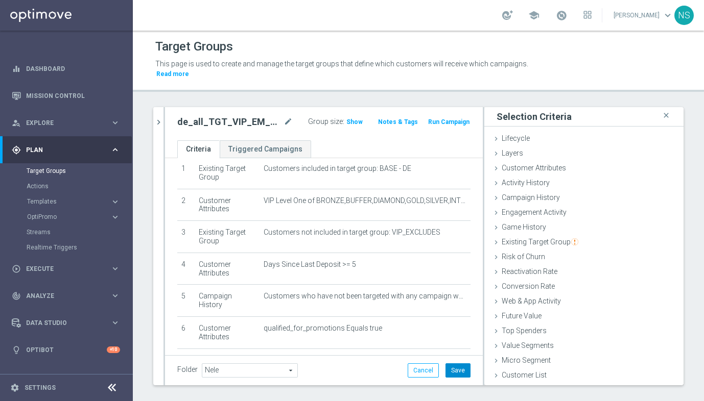
click at [466, 361] on button "Save" at bounding box center [457, 371] width 25 height 14
click at [348, 129] on div "de_all_TGT_VIP_EM_TAC_SP__GHOST_PROMO_TARGET_BUNDLE_ALL_PLAYERS_no_dep_thisweek…" at bounding box center [324, 123] width 318 height 33
click at [348, 124] on span "Show" at bounding box center [354, 121] width 16 height 7
click at [156, 121] on icon "chevron_right" at bounding box center [159, 122] width 10 height 10
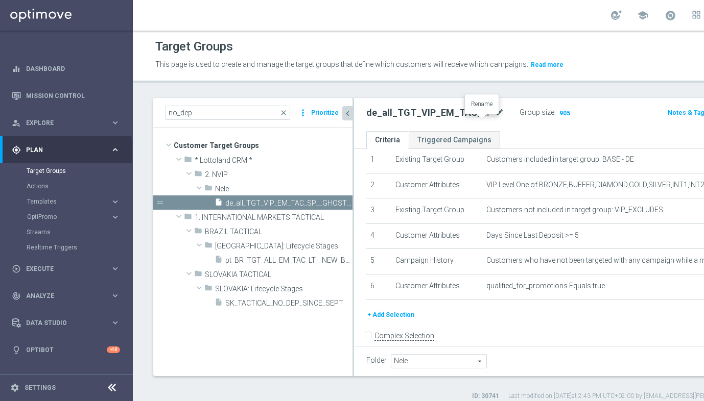
click at [495, 119] on icon "mode_edit" at bounding box center [499, 113] width 9 height 12
drag, startPoint x: 420, startPoint y: 129, endPoint x: 328, endPoint y: 129, distance: 91.9
click at [328, 129] on as-split "no_dep close more_vert Prioritize Customer Target Groups library_add create_new…" at bounding box center [466, 237] width 626 height 278
drag, startPoint x: 403, startPoint y: 129, endPoint x: 351, endPoint y: 122, distance: 53.1
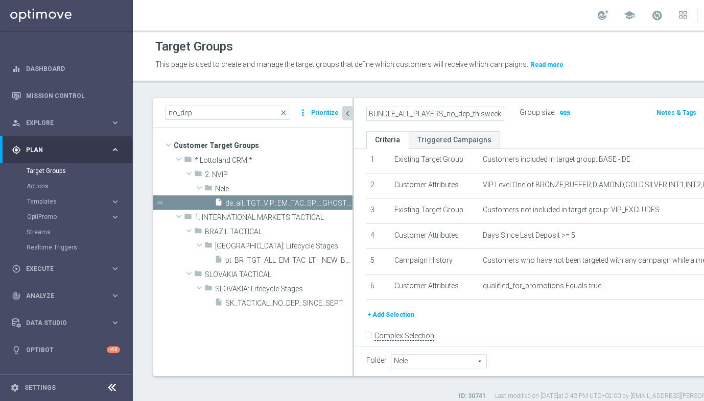
click at [351, 122] on as-split "no_dep close more_vert Prioritize Customer Target Groups library_add create_new…" at bounding box center [466, 237] width 626 height 278
drag, startPoint x: 393, startPoint y: 123, endPoint x: 453, endPoint y: 127, distance: 59.4
click at [453, 121] on input "de_all_TGT_VIP_EM_TAC_SP__GHOST_PROMO_TARGET_BUNDLE_ALL_PLAYERS_no_dep_thisweek" at bounding box center [435, 114] width 138 height 14
click at [438, 121] on input "de_all_TGT_VIP_EM_TAC_SP__GHOST_PROMO_TARGET_BUNDLE_ALL_PLAYERS_no_dep_thisweek" at bounding box center [435, 114] width 138 height 14
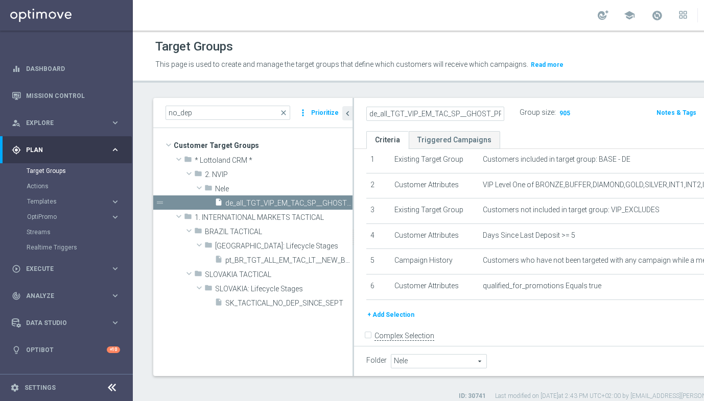
click at [458, 121] on input "de_all_TGT_VIP_EM_TAC_SP__GHOST_PROMO_TARGET_BUNDLE_ALL_PLAYERS_no_dep_thisweek" at bounding box center [435, 114] width 138 height 14
drag, startPoint x: 433, startPoint y: 123, endPoint x: 481, endPoint y: 123, distance: 48.5
click at [481, 121] on div "de_all_TGT_VIP_EM_TAC_MIX__GHOST_PROMO_TARGET_BUNDLE_ALL_PLAYERS_no_dep_thiswee…" at bounding box center [497, 113] width 277 height 15
click at [411, 121] on input "de_all_TGT_VIP_EM_TAC_MIX__GHOST_PROMO_TARGET_BUNDLE_ALL_PLAYERS_no_dep_thisweek" at bounding box center [435, 114] width 138 height 14
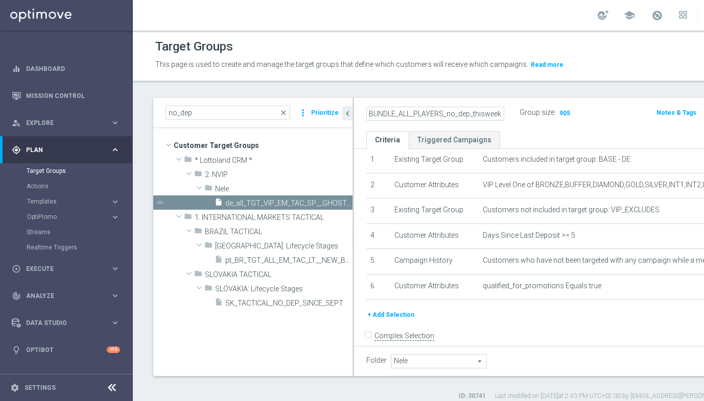
click at [371, 121] on input "de_all_TGT_VIP_EM_TAC_MIX__GHOST_PROMO_TARGET_BUNDLE_ALL_PLAYERS_no_dep_thisweek" at bounding box center [435, 114] width 138 height 14
drag, startPoint x: 454, startPoint y: 123, endPoint x: 502, endPoint y: 128, distance: 47.8
click at [502, 121] on div "de_all_TGT_VIP_EM_TAC_MIX__GHOST_PROMO_TARGET_BUNDLE_ALL_PLAYERS_NODEP_thisweek…" at bounding box center [497, 113] width 277 height 15
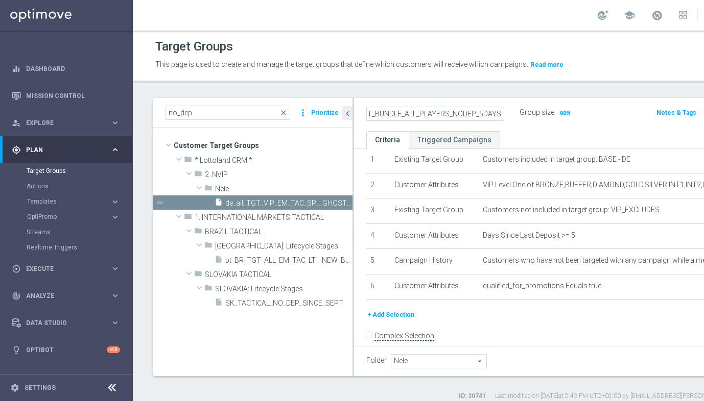
type input "de_all_TGT_VIP_EM_TAC_MIX__GHOST_PROMO_TARGET_BUNDLE_ALL_PLAYERS_NODEP_5DAYS"
click at [654, 143] on ul "Criteria Triggered Campaigns" at bounding box center [566, 140] width 425 height 18
click at [417, 119] on h2 "de_all_TGT_VIP_EM_TAC_MIX__GHOST_PROMO_TARGET_BUNDLE_ALL_PLAYERS_NODEP_5DAYS" at bounding box center [429, 113] width 127 height 12
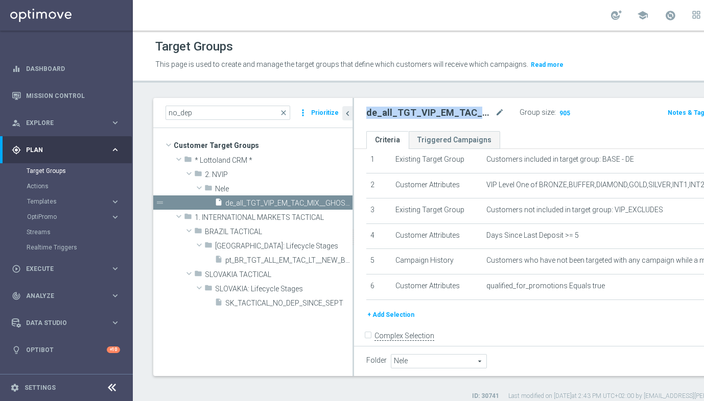
click at [417, 119] on h2 "de_all_TGT_VIP_EM_TAC_MIX__GHOST_PROMO_TARGET_BUNDLE_ALL_PLAYERS_NODEP_5DAYS" at bounding box center [429, 113] width 127 height 12
copy h2 "de_all_TGT_VIP_EM_TAC_MIX__GHOST_PROMO_TARGET_BUNDLE_ALL_PLAYERS_NODEP_5DAYS"
click at [337, 207] on icon "content_copy" at bounding box center [334, 203] width 8 height 8
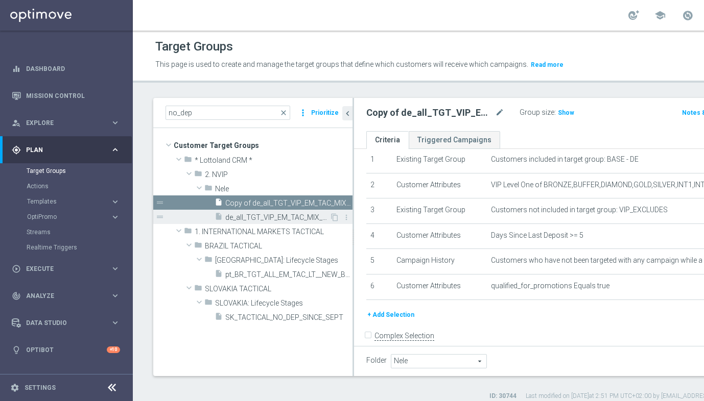
click at [268, 222] on span "de_all_TGT_VIP_EM_TAC_MIX__GHOST_PROMO_TARGET_BUNDLE_ALL_PLAYERS_NODEP_5DAYS" at bounding box center [277, 217] width 104 height 9
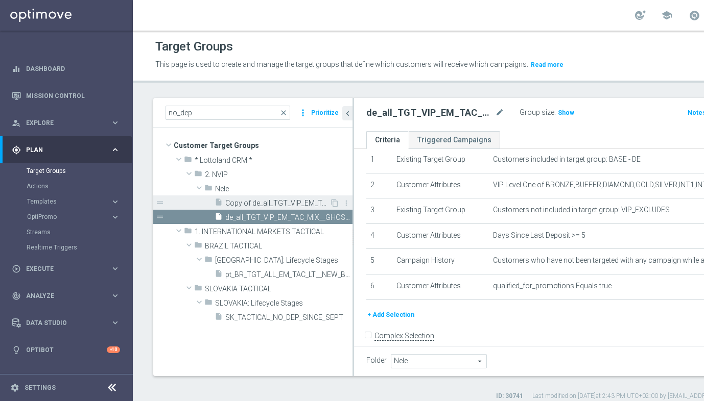
click at [262, 208] on span "Copy of de_all_TGT_VIP_EM_TAC_MIX__GHOST_PROMO_TARGET_BUNDLE_ALL_PLAYERS_NODEP_…" at bounding box center [277, 203] width 104 height 9
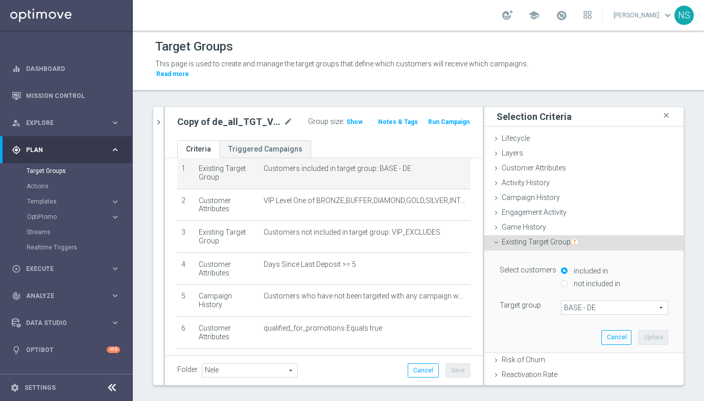
click at [588, 310] on span "BASE - DE" at bounding box center [614, 307] width 106 height 13
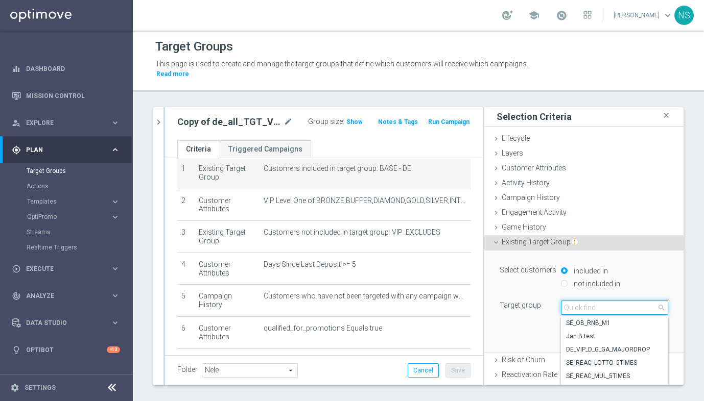
click at [588, 310] on input "search" at bounding box center [614, 308] width 107 height 14
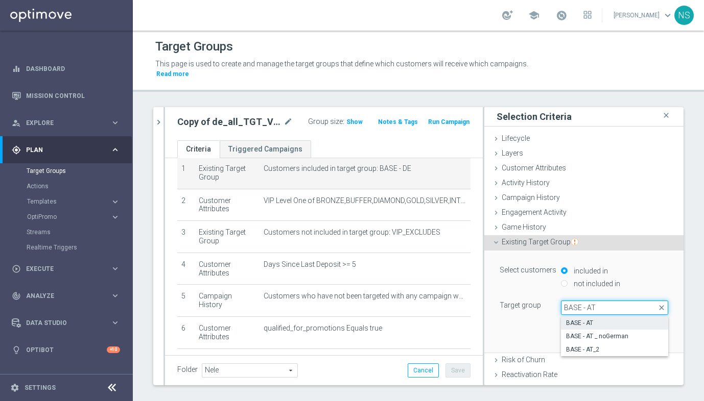
type input "BASE - AT"
click at [612, 323] on span "BASE - AT" at bounding box center [614, 323] width 97 height 8
type input "BASE - AT"
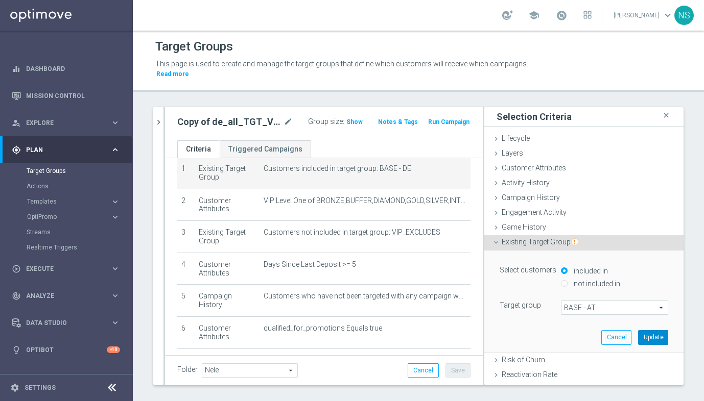
click at [654, 336] on button "Update" at bounding box center [653, 337] width 30 height 14
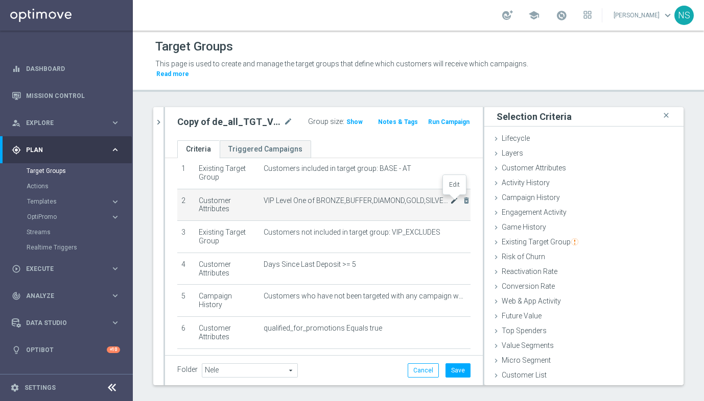
click at [450, 201] on icon "mode_edit" at bounding box center [454, 201] width 8 height 8
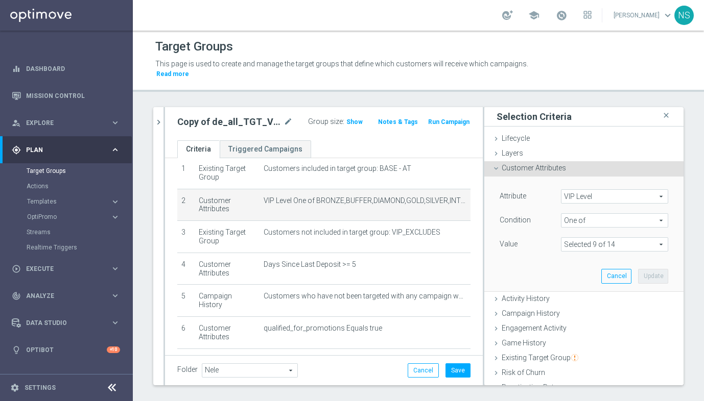
click at [630, 243] on span at bounding box center [614, 244] width 106 height 13
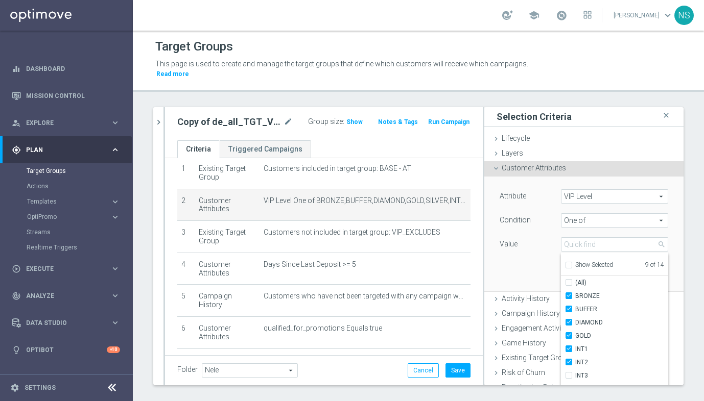
click at [577, 263] on span "Show Selected" at bounding box center [594, 265] width 38 height 7
click at [572, 264] on input "Show Selected" at bounding box center [568, 267] width 7 height 7
checkbox input "true"
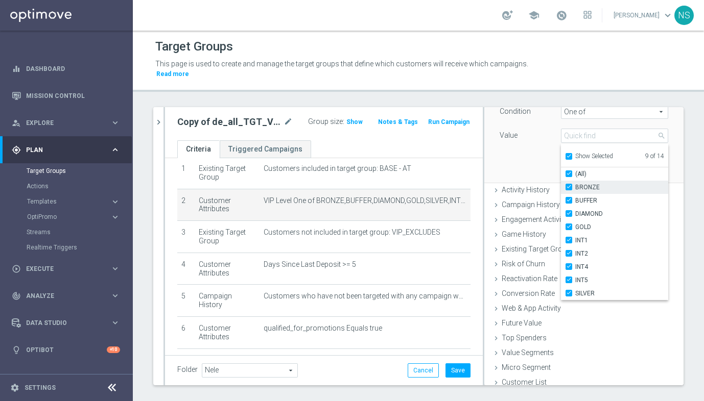
scroll to position [112, 0]
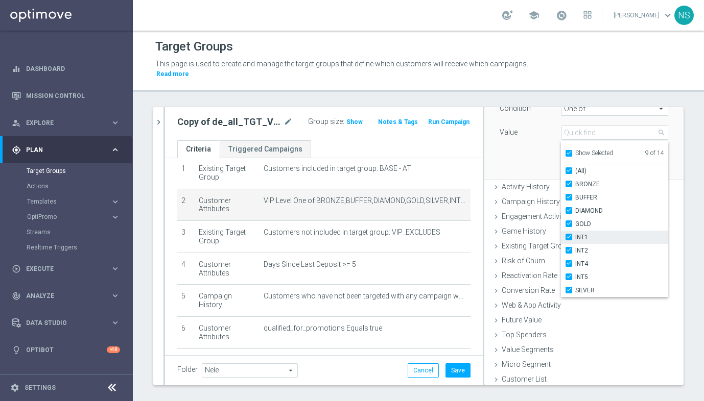
click at [568, 237] on input "INT1" at bounding box center [571, 237] width 7 height 7
checkbox input "false"
type input "Selected 8 of 14"
checkbox input "false"
click at [575, 252] on label "INT2" at bounding box center [621, 250] width 93 height 13
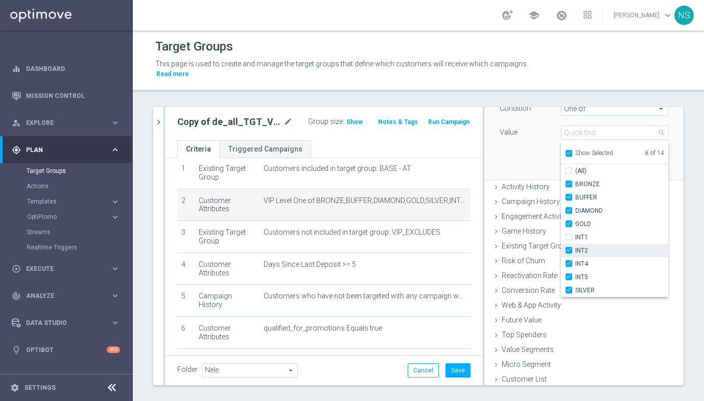
click at [568, 252] on input "INT2" at bounding box center [571, 251] width 7 height 7
checkbox input "false"
type input "Selected 7 of 14"
click at [575, 262] on label "INT4" at bounding box center [621, 263] width 93 height 13
click at [568, 262] on input "INT4" at bounding box center [571, 264] width 7 height 7
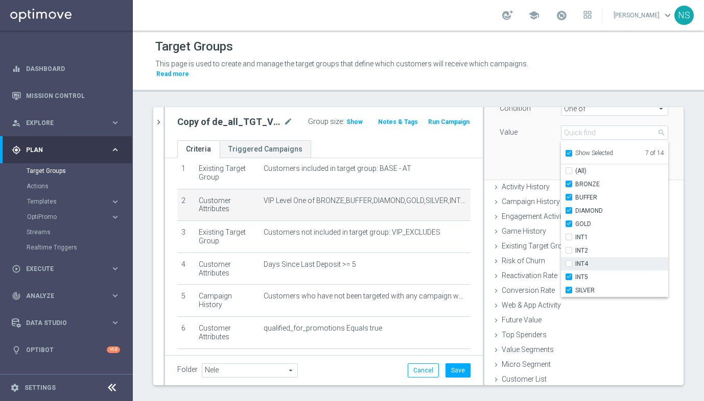
checkbox input "false"
type input "Selected 6 of 14"
click at [575, 274] on label "INT5" at bounding box center [621, 277] width 93 height 13
click at [568, 274] on input "INT5" at bounding box center [571, 277] width 7 height 7
checkbox input "false"
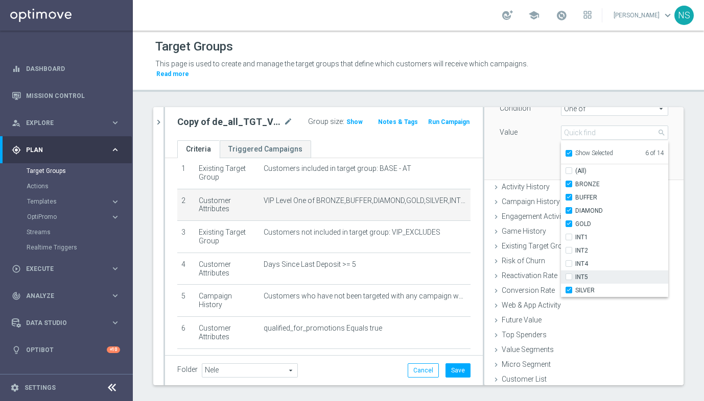
type input "Selected 5 of 14"
click at [517, 150] on div "Attribute VIP Level VIP Level arrow_drop_down search Condition One of One of ar…" at bounding box center [584, 122] width 184 height 114
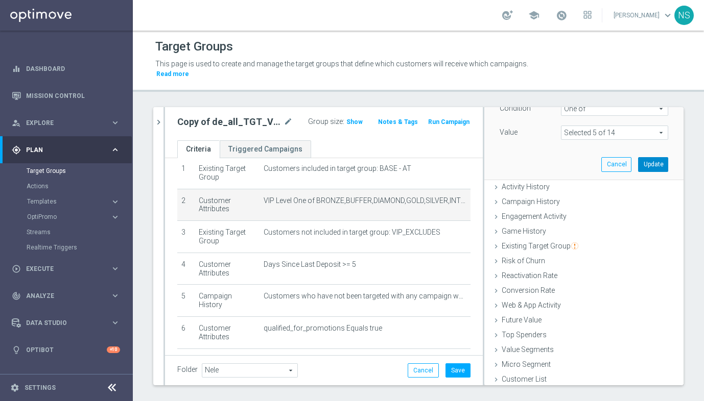
click at [654, 167] on button "Update" at bounding box center [653, 164] width 30 height 14
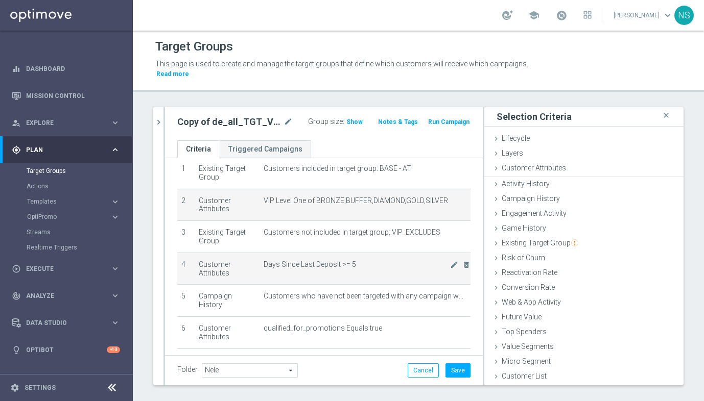
scroll to position [0, 0]
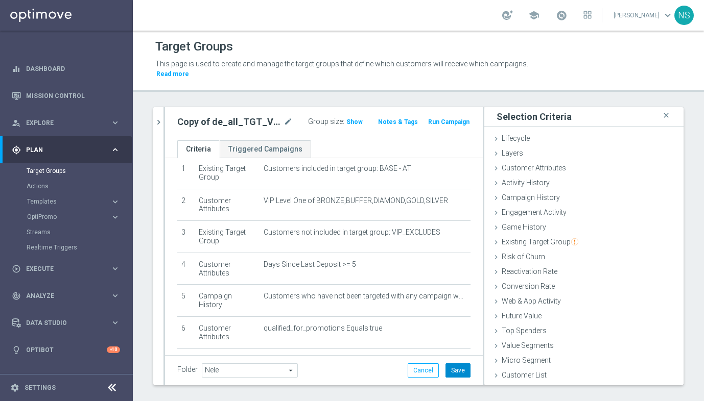
click at [461, 361] on button "Save" at bounding box center [457, 371] width 25 height 14
click at [354, 122] on span "Show" at bounding box center [354, 121] width 16 height 7
click at [157, 122] on icon "chevron_right" at bounding box center [159, 122] width 10 height 10
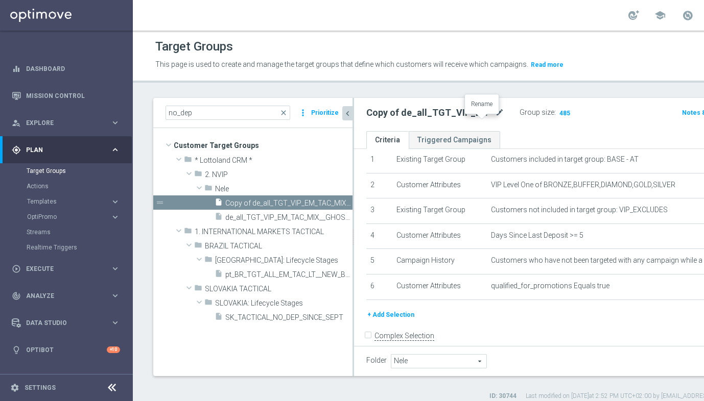
click at [495, 119] on icon "mode_edit" at bounding box center [499, 113] width 9 height 12
drag, startPoint x: 420, startPoint y: 122, endPoint x: 330, endPoint y: 112, distance: 90.4
click at [330, 112] on as-split "no_dep close more_vert Prioritize Customer Target Groups library_add create_new…" at bounding box center [474, 237] width 643 height 278
click at [391, 121] on input "Copy of de_all_TGT_VIP_EM_TAC_MIX__GHOST_PROMO_TARGET_BUNDLE_ALL_PLAYERS_NODEP_…" at bounding box center [435, 114] width 138 height 14
click at [396, 121] on input "Copy of de_all_TGT_VIP_EM_TAC_MIX__GHOST_PROMO_TARGET_BUNDLE_ALL_PLAYERS_NODEP_…" at bounding box center [435, 114] width 138 height 14
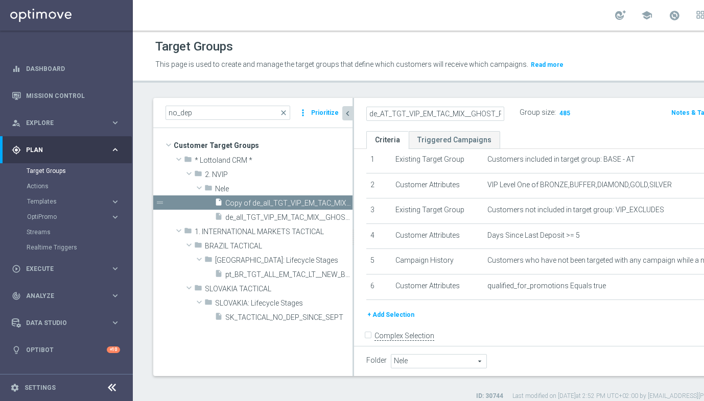
type input "de_AT_TGT_VIP_EM_TAC_MIX__GHOST_PROMO_TARGET_BUNDLE_ALL_PLAYERS_NODEP_5DAYS"
click at [549, 141] on ul "Criteria Triggered Campaigns" at bounding box center [575, 140] width 442 height 18
click at [446, 119] on h2 "de_AT_TGT_VIP_EM_TAC_MIX__GHOST_PROMO_TARGET_BUNDLE_ALL_PLAYERS_NODEP_5DAYS" at bounding box center [429, 113] width 127 height 12
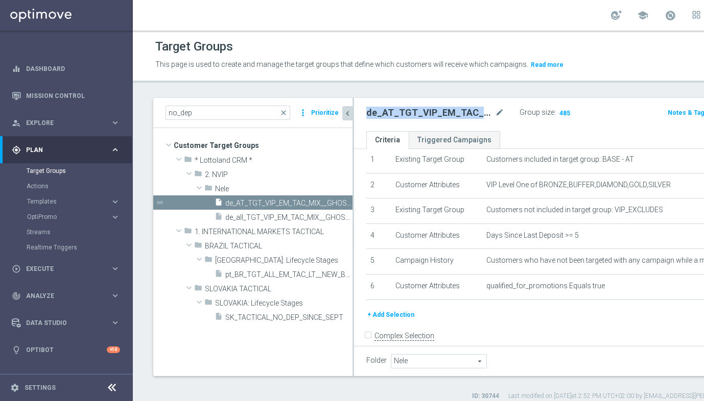
copy h2 "de_AT_TGT_VIP_EM_TAC_MIX__GHOST_PROMO_TARGET_BUNDLE_ALL_PLAYERS_NODEP_5DAYS"
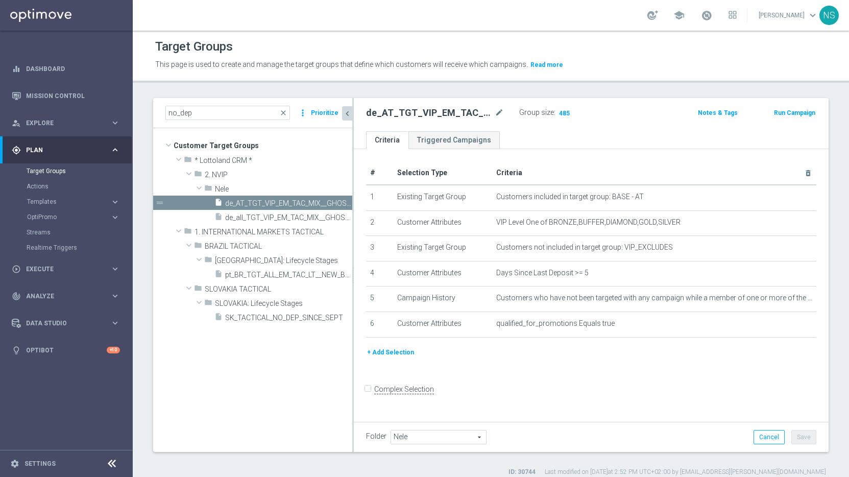
click at [428, 361] on span "Nele" at bounding box center [438, 437] width 95 height 13
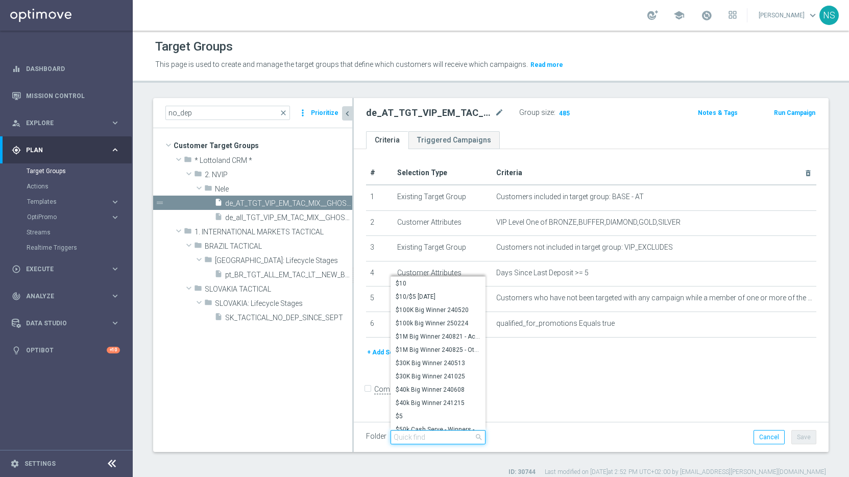
click at [409, 361] on input "search" at bounding box center [438, 437] width 95 height 14
type input "V"
type input "MIX VIP"
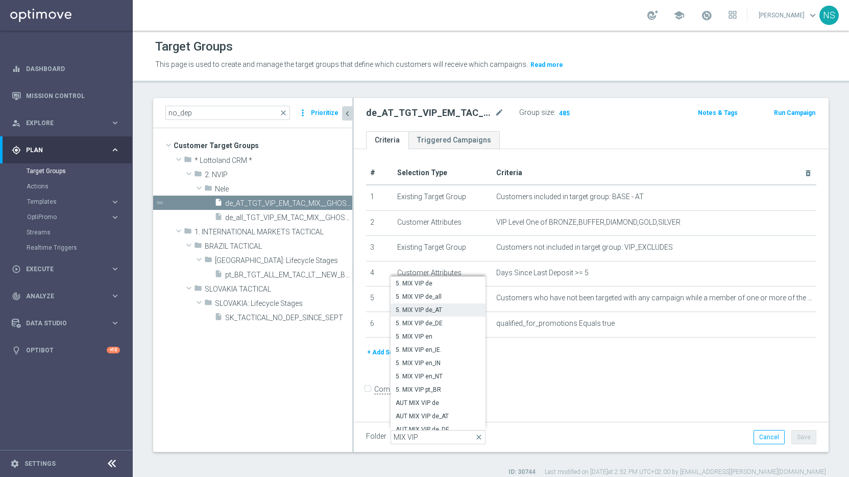
click at [445, 310] on span "5. MIX VIP de_AT" at bounding box center [438, 310] width 85 height 8
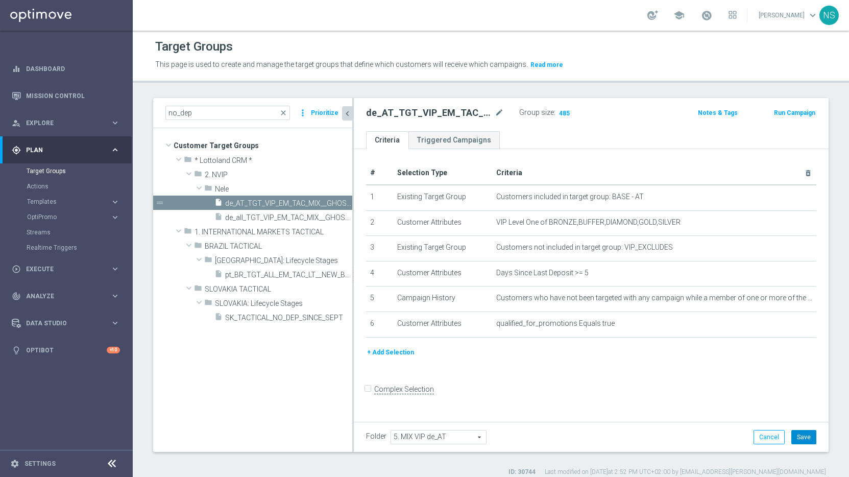
click at [654, 361] on button "Save" at bounding box center [804, 437] width 25 height 14
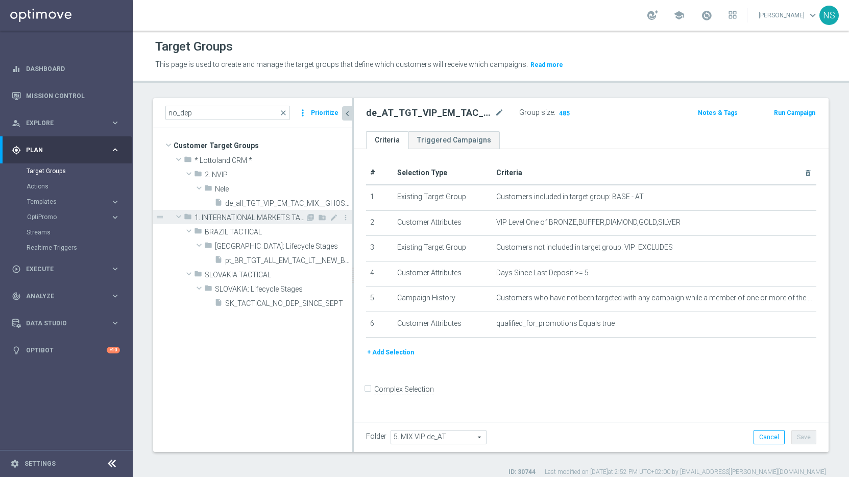
click at [262, 210] on div "folder 1. INTERNATIONAL MARKETS TACTICAL" at bounding box center [245, 217] width 122 height 14
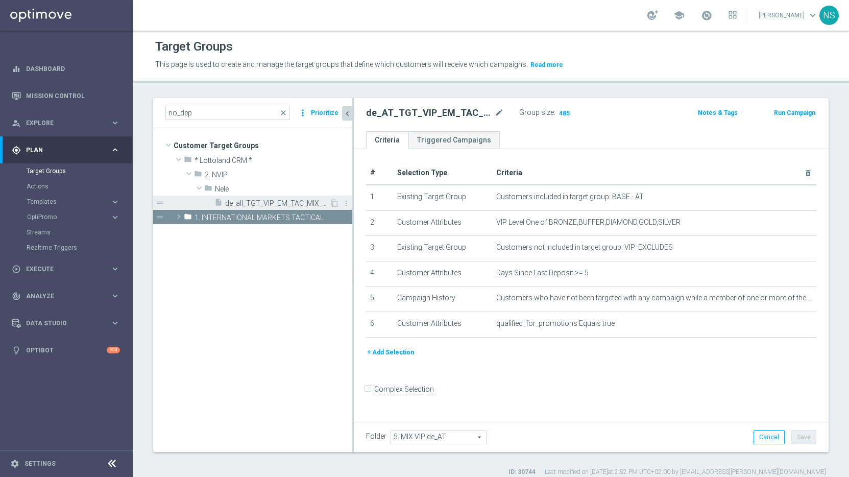
click at [257, 201] on span "de_all_TGT_VIP_EM_TAC_MIX__GHOST_PROMO_TARGET_BUNDLE_ALL_PLAYERS_NODEP_5DAYS" at bounding box center [277, 203] width 104 height 9
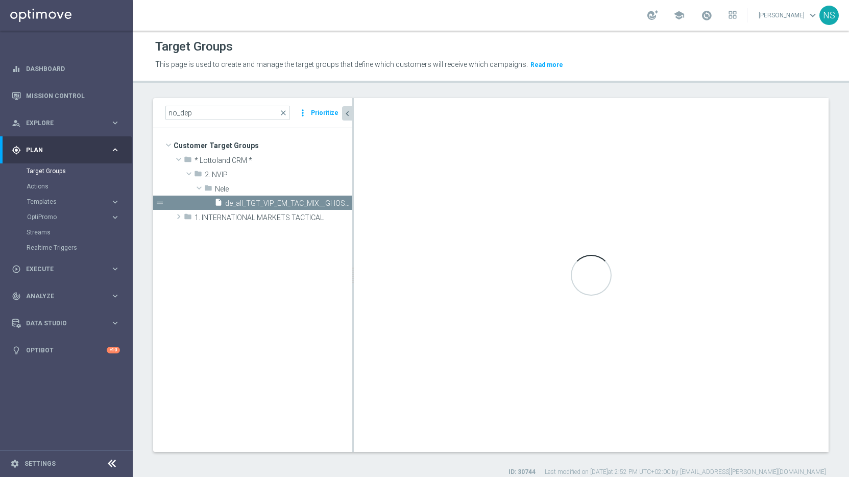
type input "Nele"
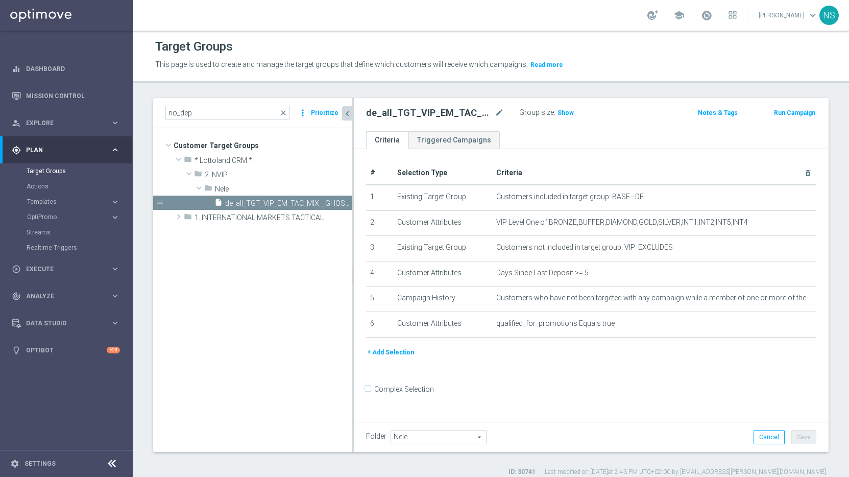
click at [431, 361] on span "Nele" at bounding box center [438, 437] width 95 height 13
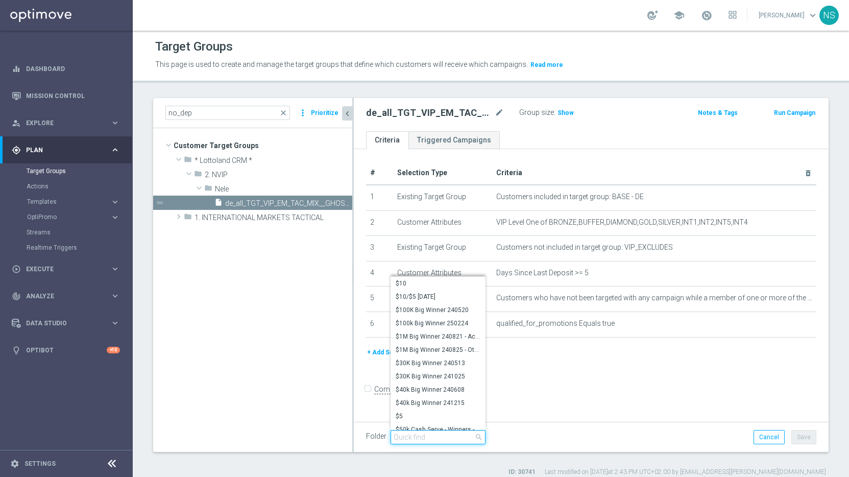
click at [428, 361] on input "search" at bounding box center [438, 437] width 95 height 14
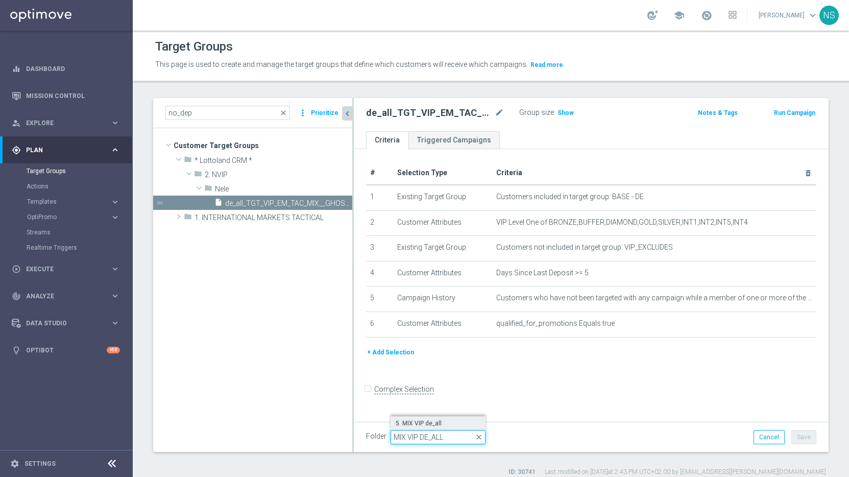
type input "MIX VIP DE_ALL"
click at [459, 361] on span "5. MIX VIP de_all" at bounding box center [438, 423] width 85 height 8
type input "5. MIX VIP de_all"
click at [654, 361] on button "Save" at bounding box center [804, 437] width 25 height 14
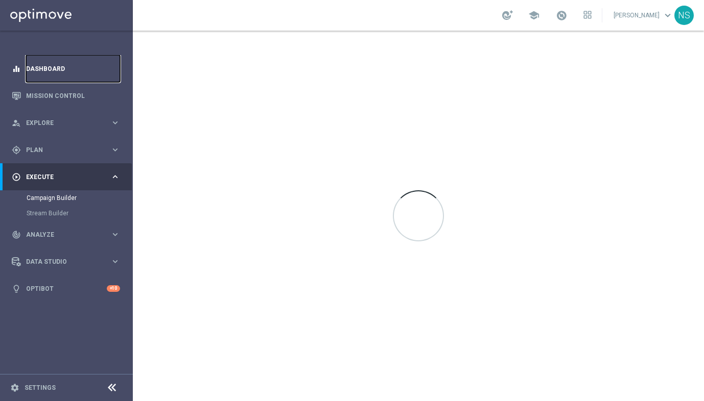
click at [44, 72] on link "Dashboard" at bounding box center [73, 68] width 94 height 27
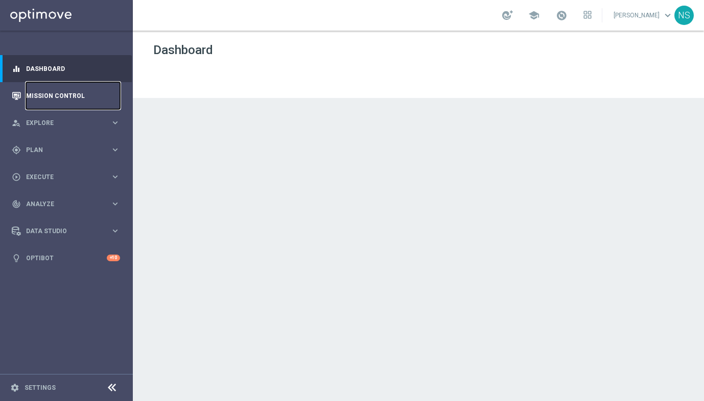
click at [50, 94] on link "Mission Control" at bounding box center [73, 95] width 94 height 27
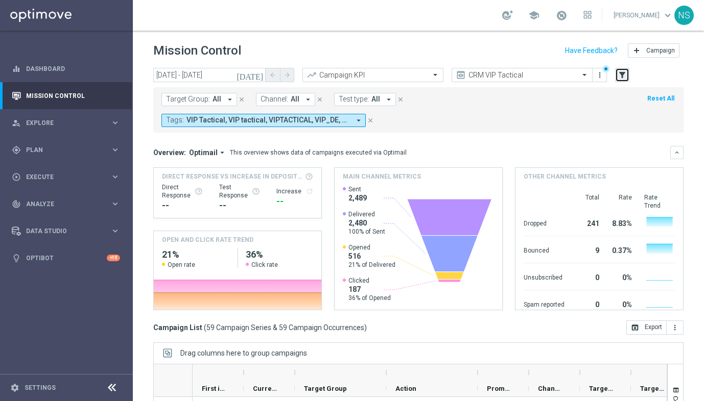
click at [624, 76] on icon "filter_alt" at bounding box center [622, 74] width 9 height 9
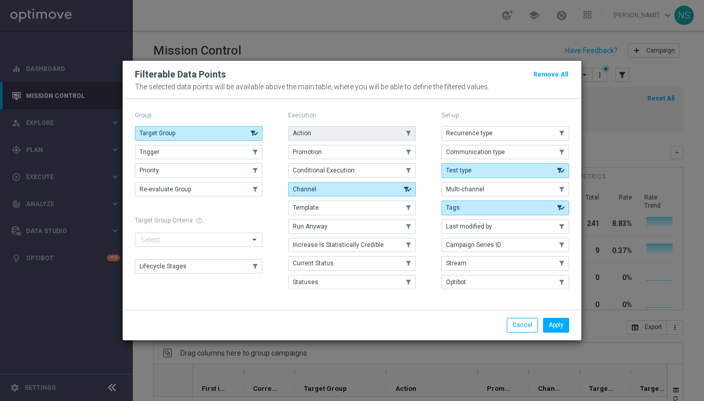
click at [323, 132] on button "Action" at bounding box center [352, 133] width 128 height 14
click at [560, 326] on button "Apply" at bounding box center [556, 325] width 26 height 14
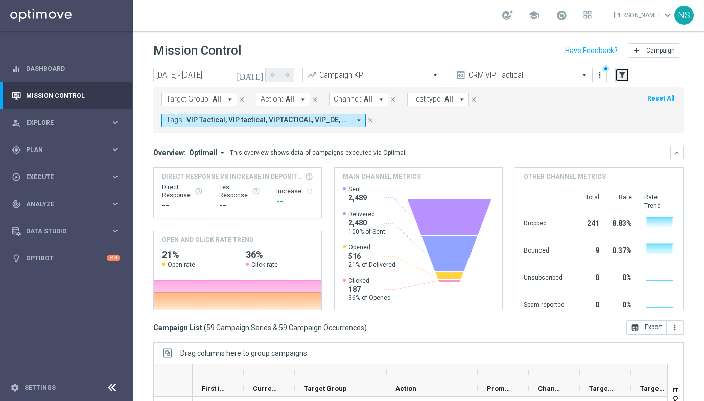
click at [622, 74] on icon "filter_alt" at bounding box center [622, 74] width 9 height 9
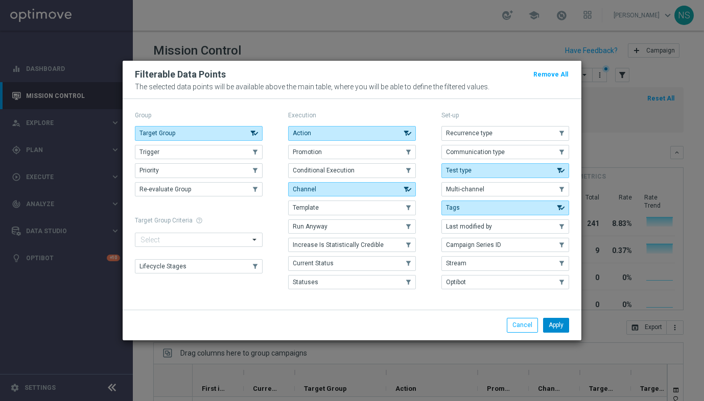
click at [562, 327] on button "Apply" at bounding box center [556, 325] width 26 height 14
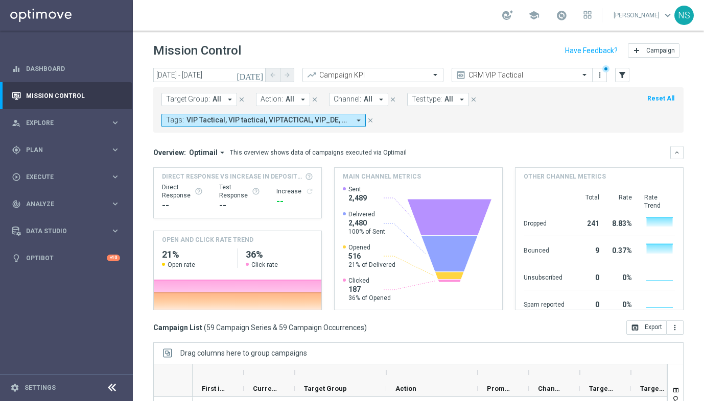
click at [286, 100] on span "All" at bounding box center [290, 99] width 9 height 9
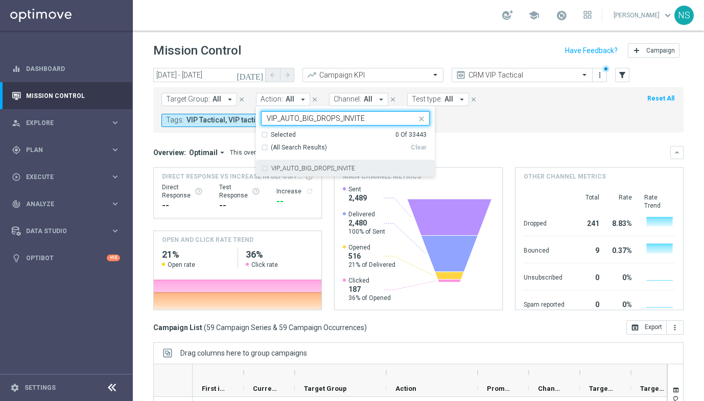
click at [311, 170] on label "VIP_AUTO_BIG_DROPS_INVITE" at bounding box center [313, 168] width 84 height 6
type input "VIP_AUTO_BIG_DROPS_INVITE"
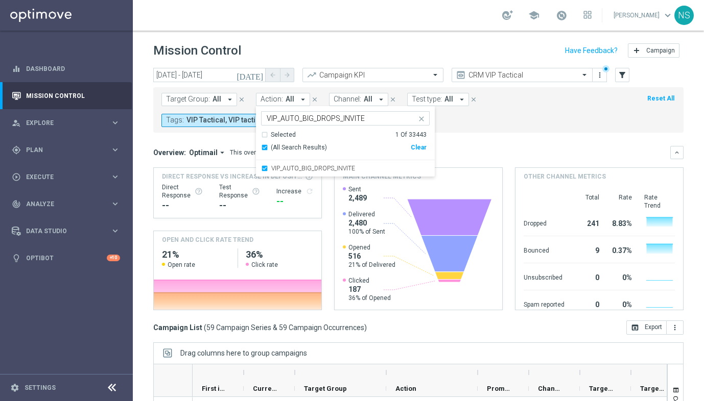
click at [502, 125] on form "Target Group: All arrow_drop_down close Action: All arrow_drop_down VIP_AUTO_BI…" at bounding box center [395, 110] width 468 height 34
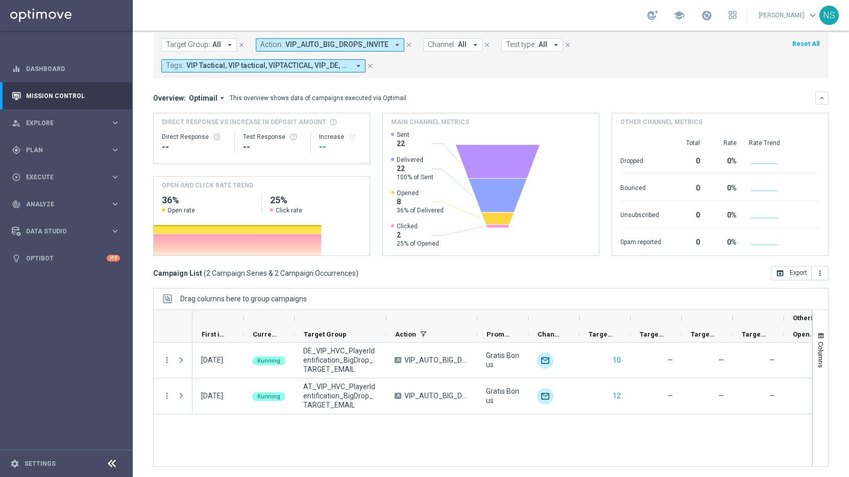
scroll to position [55, 0]
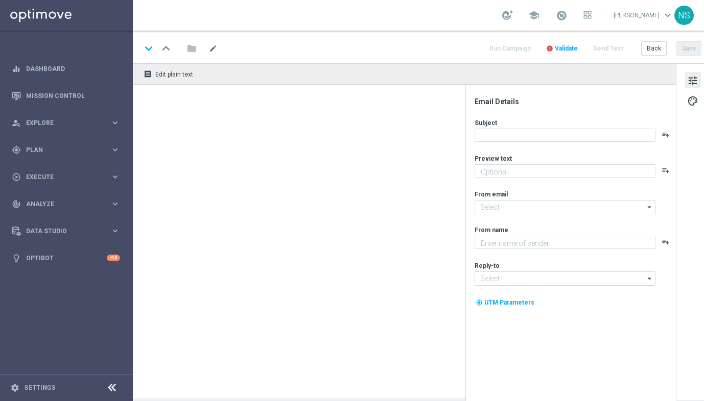
type textarea "[PERSON_NAME] nächste Einzahlung bringt dir jetzt noch mehr entdecke deinen VIP…"
type textarea "Millionaires' Club"
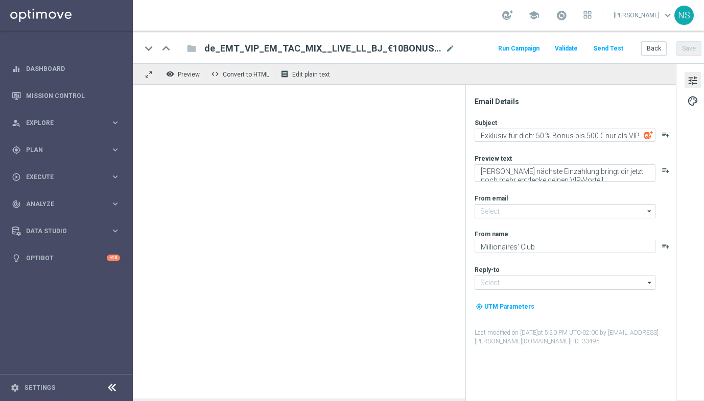
type input "[EMAIL_ADDRESS][DOMAIN_NAME]"
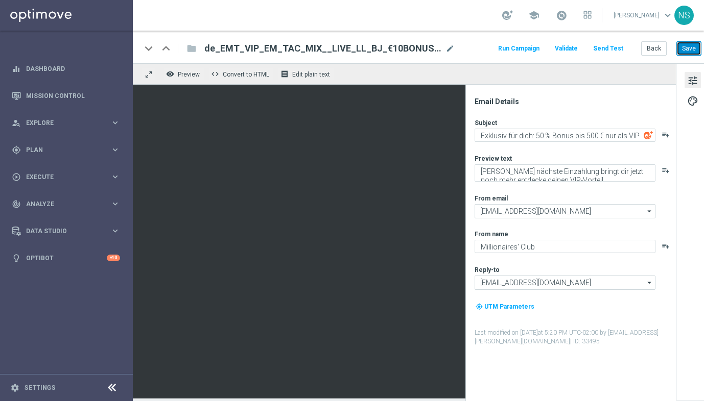
click at [696, 49] on button "Save" at bounding box center [688, 48] width 25 height 14
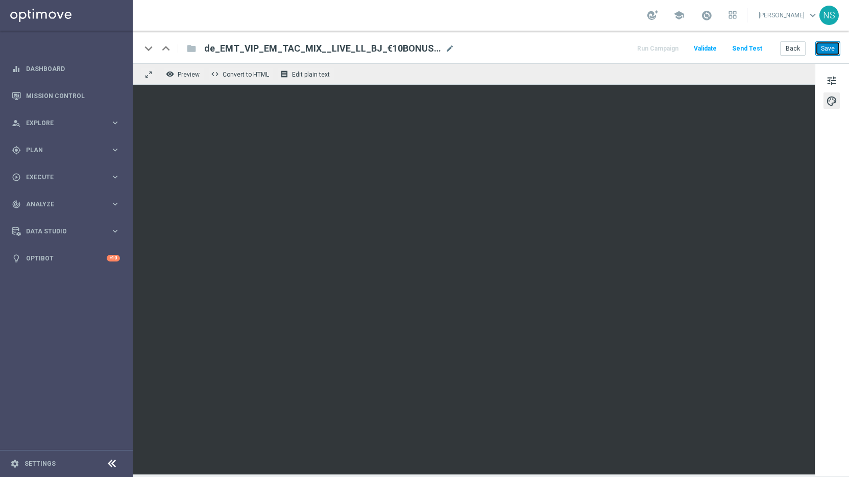
click at [823, 50] on button "Save" at bounding box center [828, 48] width 25 height 14
click at [827, 50] on button "Save" at bounding box center [828, 48] width 25 height 14
click at [740, 40] on div "keyboard_arrow_down keyboard_arrow_up folder de_EMT_VIP_EM_TAC_MIX__LIVE_LL_BJ_…" at bounding box center [491, 47] width 717 height 33
click at [746, 51] on button "Send Test" at bounding box center [747, 49] width 33 height 14
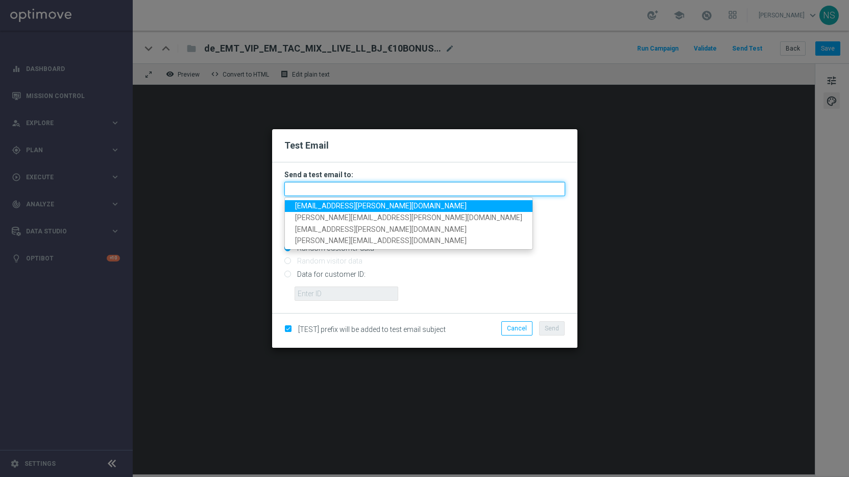
click at [392, 186] on input "text" at bounding box center [424, 189] width 281 height 14
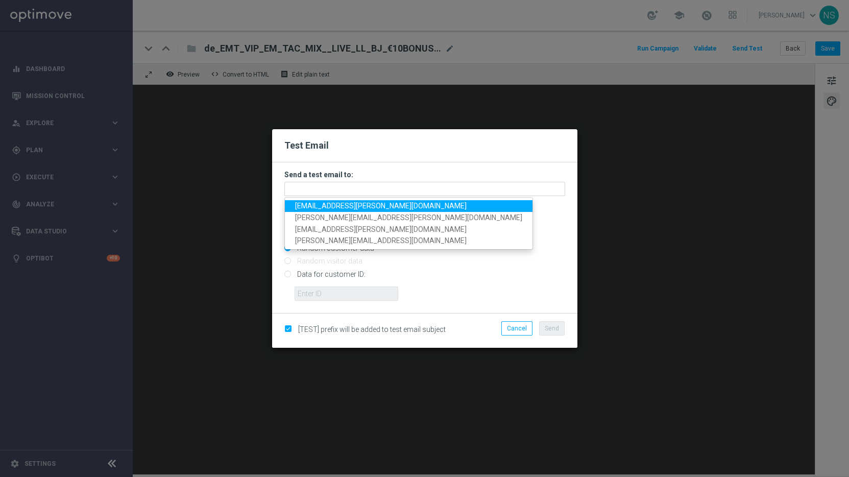
click at [349, 205] on span "[EMAIL_ADDRESS][PERSON_NAME][DOMAIN_NAME]" at bounding box center [381, 206] width 172 height 8
type input "[EMAIL_ADDRESS][PERSON_NAME][DOMAIN_NAME]"
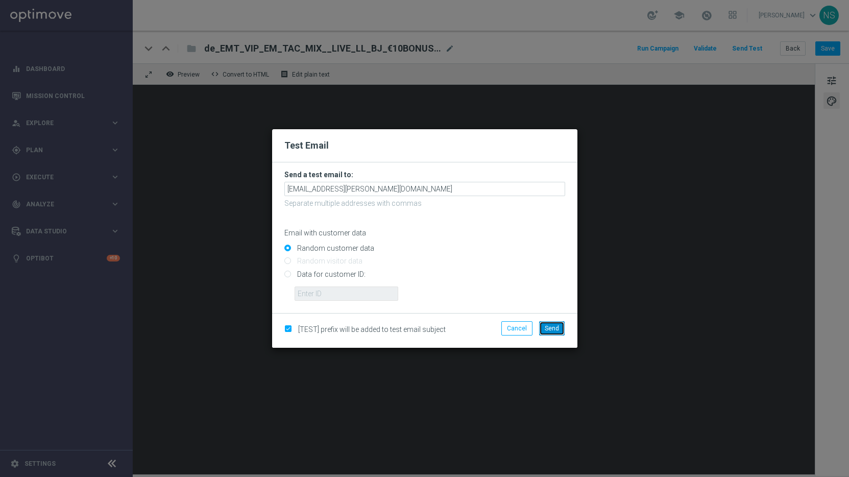
click at [556, 325] on span "Send" at bounding box center [552, 328] width 14 height 7
click at [556, 332] on button "Send" at bounding box center [552, 328] width 26 height 14
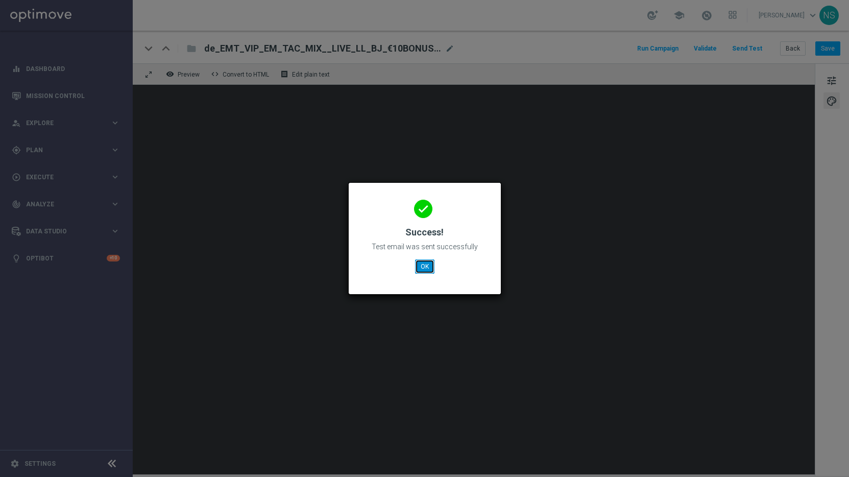
click at [426, 266] on button "OK" at bounding box center [424, 266] width 19 height 14
click at [426, 264] on button "OK" at bounding box center [424, 266] width 19 height 14
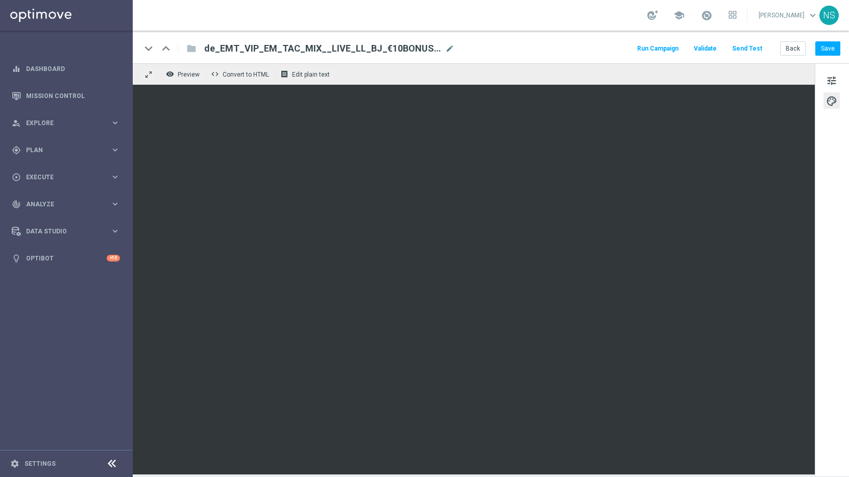
click at [831, 58] on div "keyboard_arrow_down keyboard_arrow_up folder de_EMT_VIP_EM_TAC_MIX__LIVE_LL_BJ_…" at bounding box center [491, 47] width 717 height 33
click at [830, 50] on button "Save" at bounding box center [828, 48] width 25 height 14
click at [59, 171] on div "play_circle_outline Execute keyboard_arrow_right" at bounding box center [66, 176] width 132 height 27
click at [46, 147] on span "Plan" at bounding box center [68, 150] width 84 height 6
click at [58, 199] on span "Templates" at bounding box center [63, 202] width 73 height 6
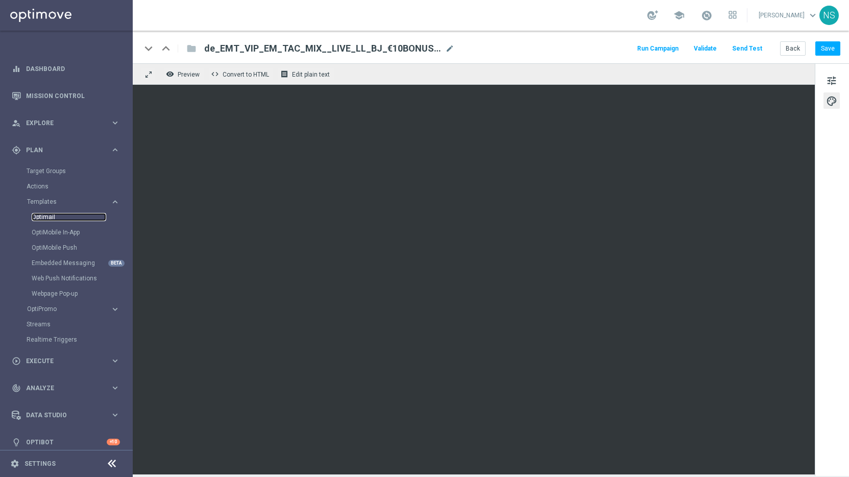
click at [50, 220] on link "Optimail" at bounding box center [69, 217] width 75 height 8
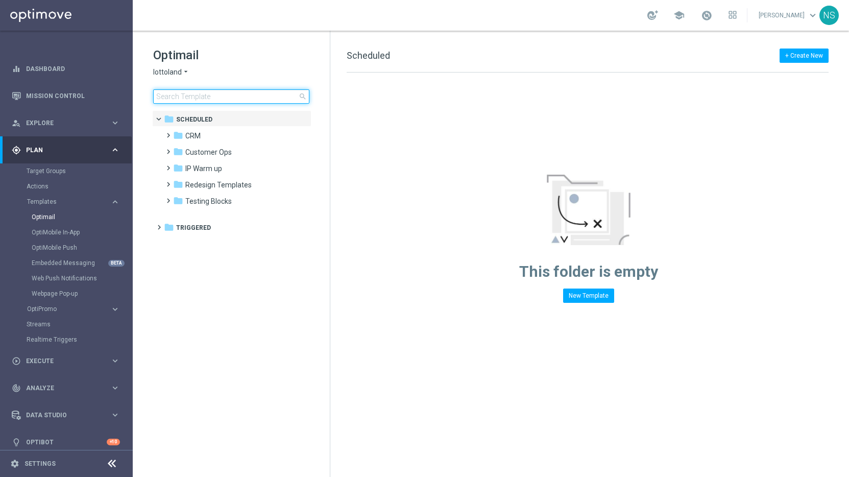
click at [185, 102] on input at bounding box center [231, 96] width 156 height 14
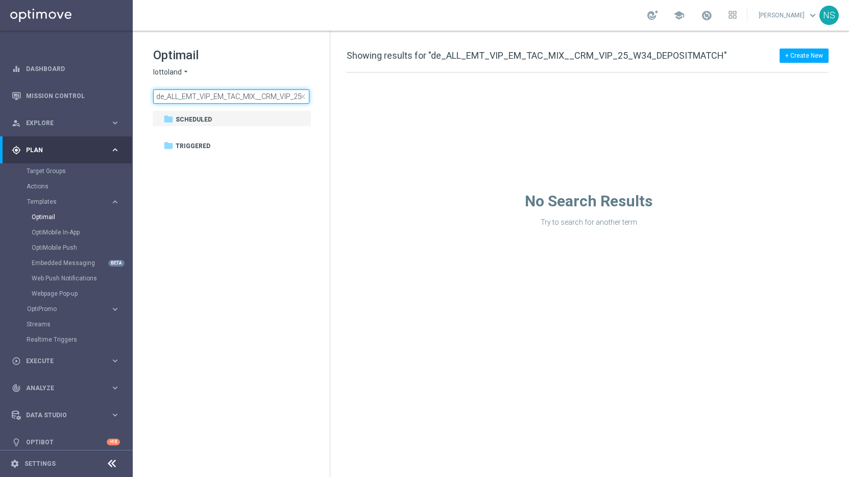
drag, startPoint x: 286, startPoint y: 99, endPoint x: 165, endPoint y: 90, distance: 120.3
click at [165, 91] on input "de_ALL_EMT_VIP_EM_TAC_MIX__CRM_VIP_25_W34_DEPOSITMATCH" at bounding box center [231, 96] width 156 height 14
type input "de_ALL_EMT_VIP_EM_TAC_MIX__CRM_VIP_25_W34_DEPOSITMATCH"
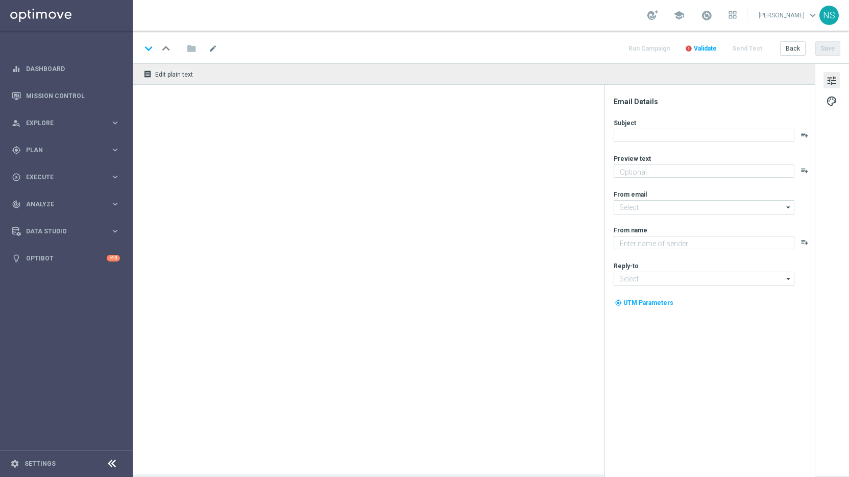
type input "de_EMT_VIP_EM_TAC_MIX__LIVE_LL_BJ_€10BONUS_BETSC_250404(1)"
type textarea "[PERSON_NAME] nächste Einzahlung bringt dir jetzt noch mehr entdecke deinen VIP…"
type input "[EMAIL_ADDRESS][DOMAIN_NAME]"
type textarea "Millionaires' Club"
type input "[EMAIL_ADDRESS][DOMAIN_NAME]"
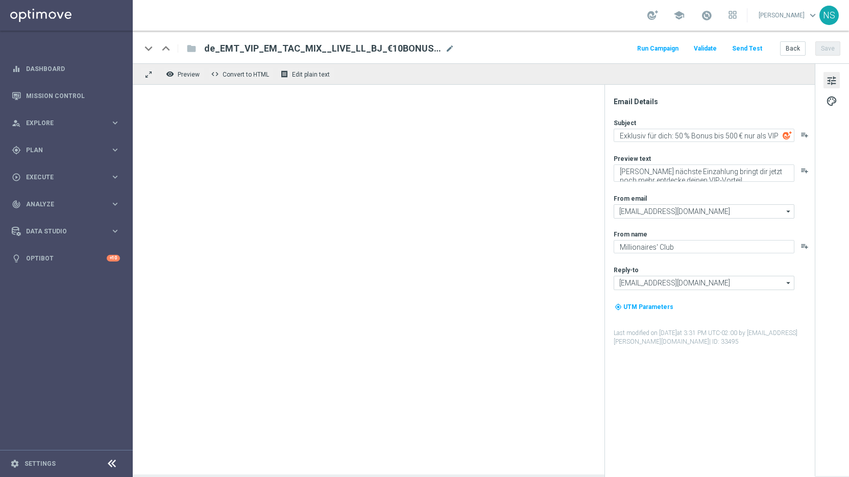
click at [328, 49] on span "de_EMT_VIP_EM_TAC_MIX__LIVE_LL_BJ_€10BONUS_BETSC_250404(1)" at bounding box center [322, 48] width 237 height 12
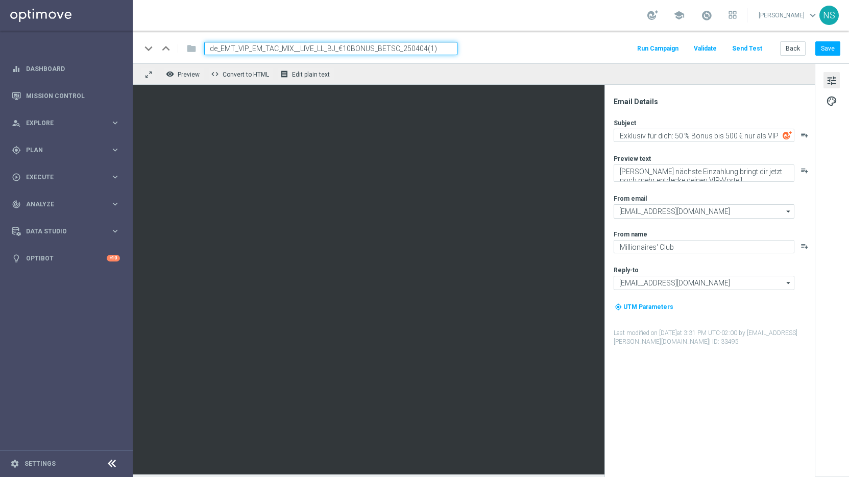
paste input "ALL_EMT_VIP_EM_TAC_MIX__CRM_VIP_25_W34_DEPOSITMATCH"
type input "de_ALL_EMT_VIP_EM_TAC_MIX__CRM_VIP_25_W34_DEPOSITMATCH"
click at [412, 42] on input "de_ALL_EMT_VIP_EM_TAC_MIX__CRM_VIP_25_W34_DEPOSITMATCH" at bounding box center [330, 48] width 253 height 13
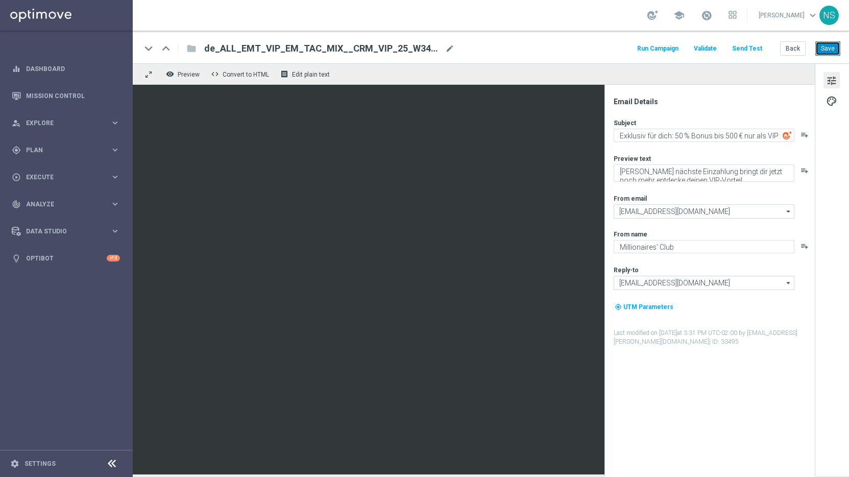
click at [827, 44] on button "Save" at bounding box center [828, 48] width 25 height 14
click at [837, 54] on button "Save" at bounding box center [828, 48] width 25 height 14
click at [45, 148] on span "Plan" at bounding box center [68, 150] width 84 height 6
click at [40, 268] on span "Execute" at bounding box center [68, 269] width 84 height 6
click at [51, 193] on div "Campaign Builder" at bounding box center [79, 198] width 105 height 15
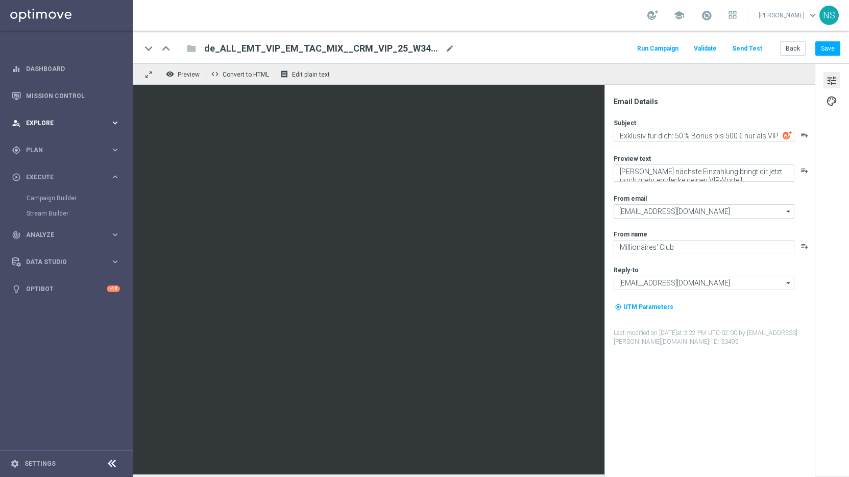
click at [42, 129] on div "person_search Explore keyboard_arrow_right" at bounding box center [66, 122] width 132 height 27
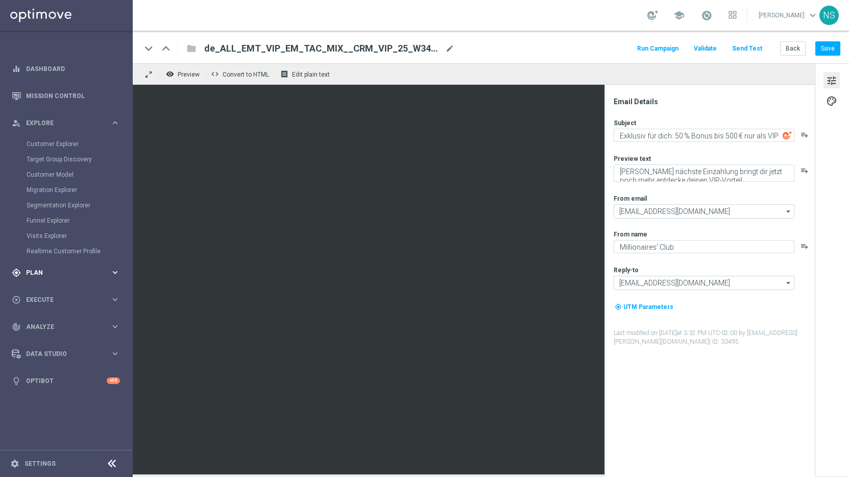
click at [39, 270] on span "Plan" at bounding box center [68, 273] width 84 height 6
click at [51, 202] on span "Templates" at bounding box center [63, 202] width 73 height 6
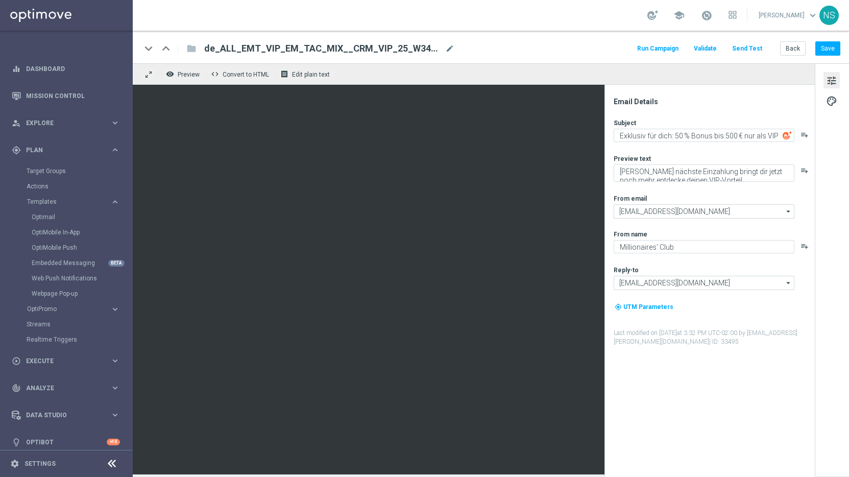
click at [51, 227] on div "OptiMobile In-App" at bounding box center [82, 232] width 100 height 15
click at [50, 222] on div "Optimail" at bounding box center [82, 216] width 100 height 15
click at [47, 215] on link "Optimail" at bounding box center [69, 217] width 75 height 8
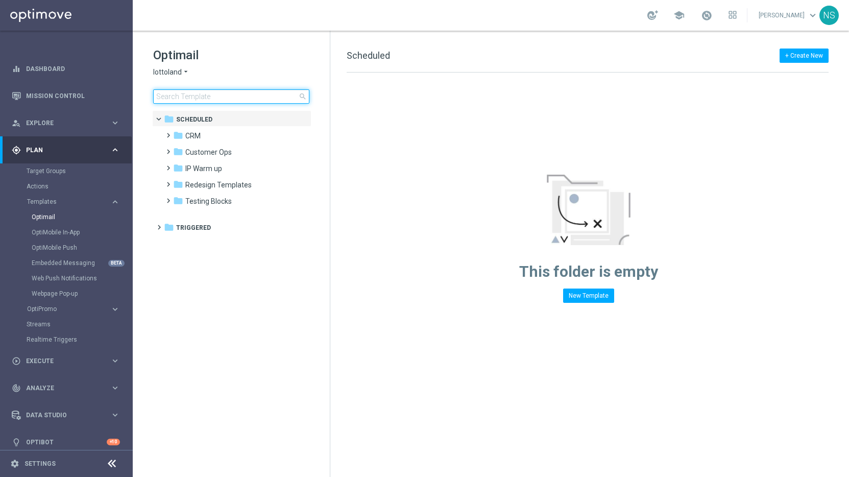
click at [201, 101] on input at bounding box center [231, 96] width 156 height 14
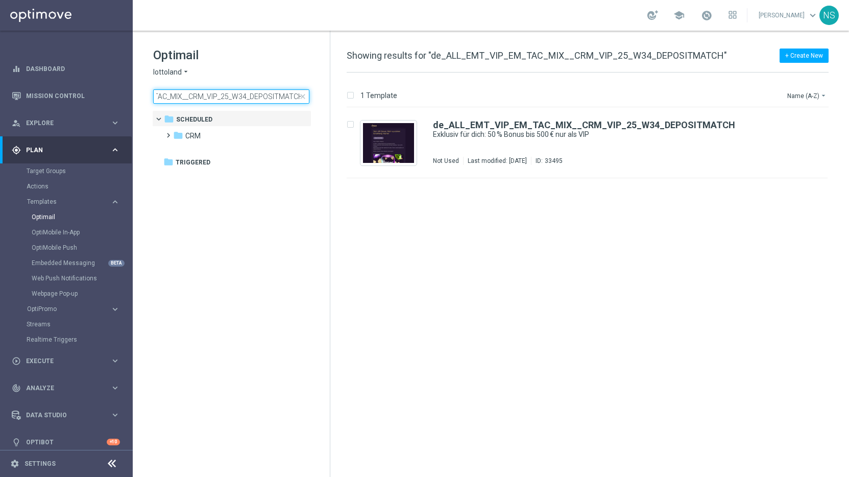
type input "de_ALL_EMT_VIP_EM_TAC_MIX__CRM_VIP_25_W34_DEPOSITMATCH"
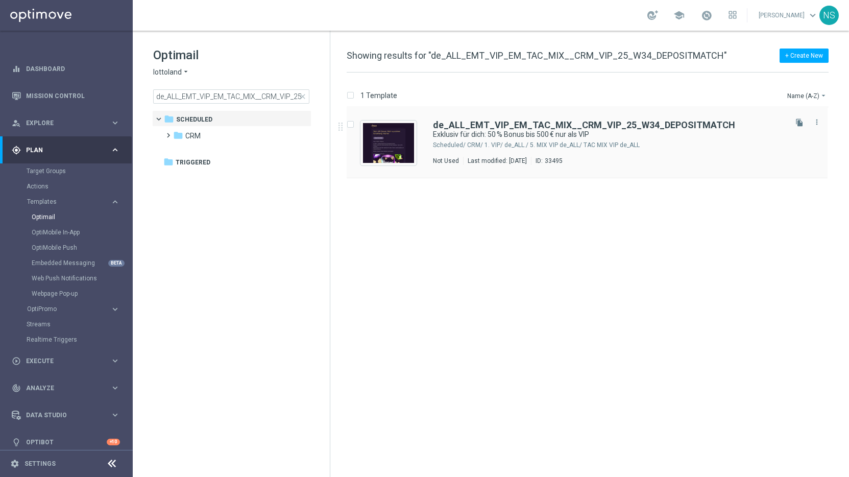
click at [824, 117] on div "file_copy more_vert" at bounding box center [806, 140] width 43 height 49
click at [818, 125] on icon "more_vert" at bounding box center [817, 122] width 8 height 8
click at [781, 148] on div "Copy To" at bounding box center [777, 147] width 62 height 7
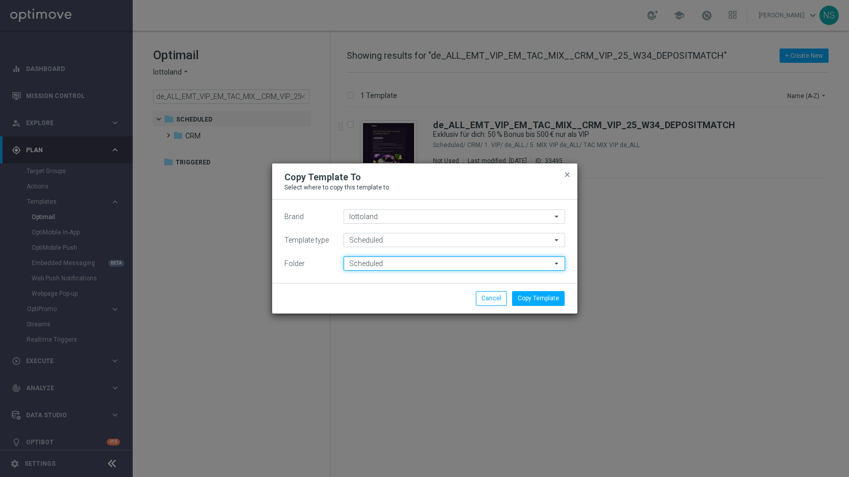
click at [423, 269] on input "Scheduled" at bounding box center [455, 263] width 222 height 14
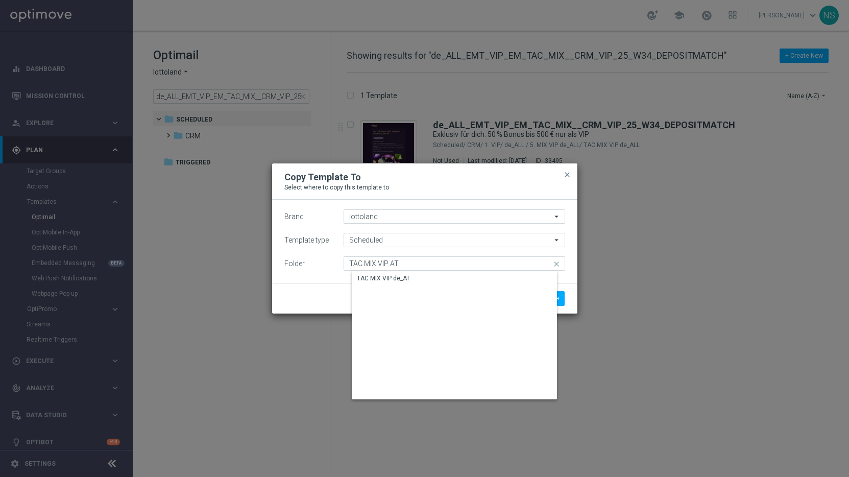
click at [468, 284] on div "TAC MIX VIP de_AT" at bounding box center [463, 278] width 222 height 14
type input "TAC MIX VIP de_AT"
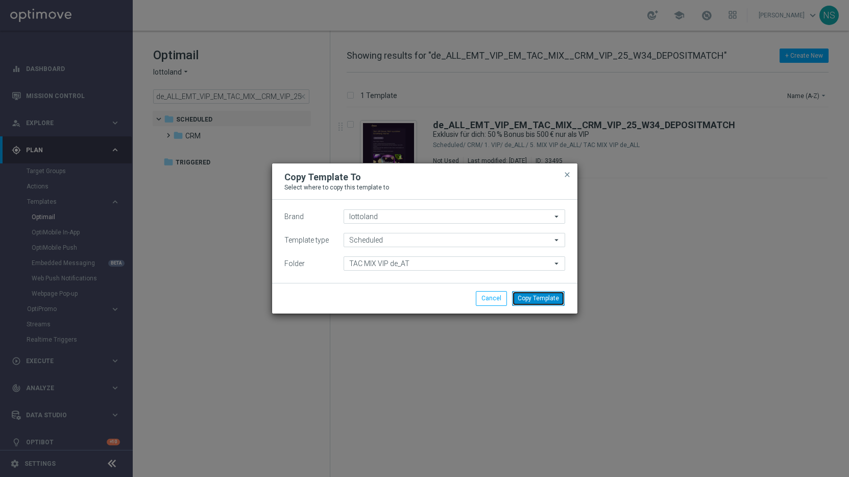
click at [553, 302] on button "Copy Template" at bounding box center [538, 298] width 53 height 14
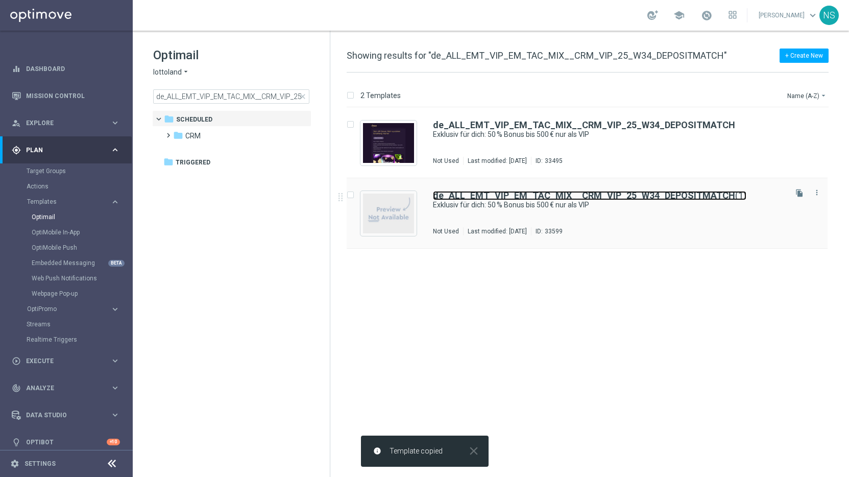
click at [637, 194] on b "de_ALL_EMT_VIP_EM_TAC_MIX__CRM_VIP_25_W34_DEPOSITMATCH" at bounding box center [584, 195] width 302 height 11
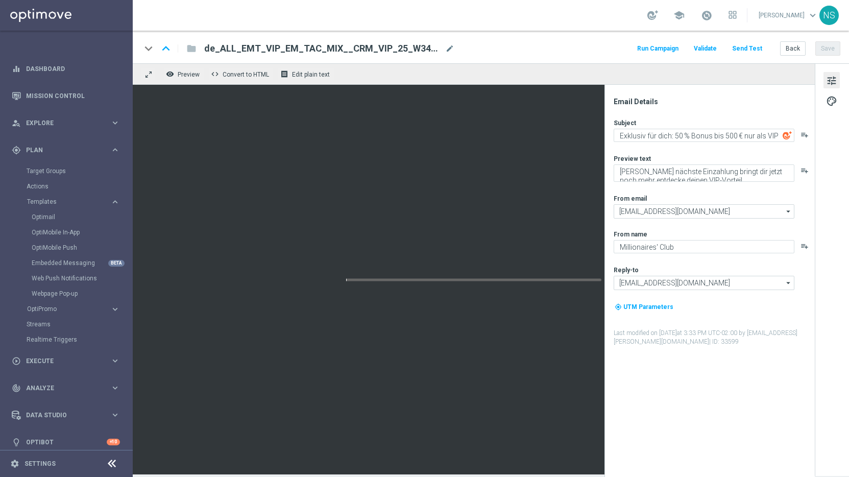
click at [290, 48] on span "de_ALL_EMT_VIP_EM_TAC_MIX__CRM_VIP_25_W34_DEPOSITMATCH(1)" at bounding box center [322, 48] width 237 height 12
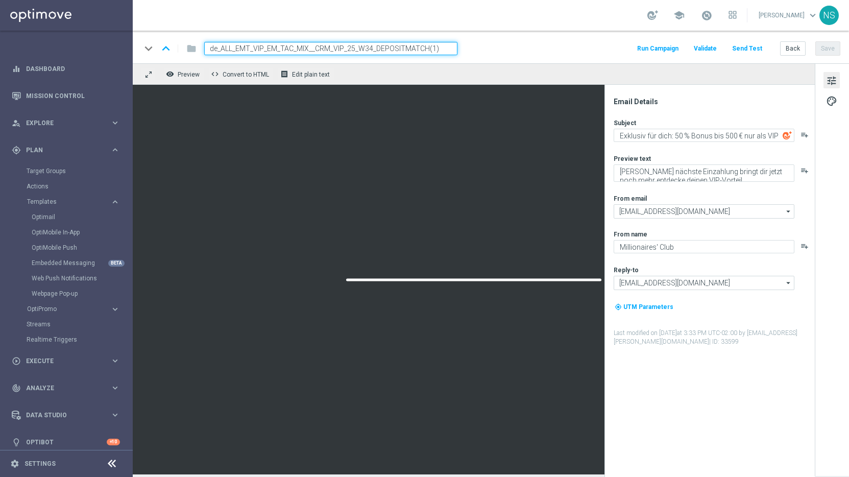
paste input "T_EMT_VIP_EM_TAC_MIX__CRM_VIP_25_W34_DEPOSITMATCH"
click at [297, 46] on input "de_AT_EMT_VIP_EM_TAC_MIX__CRM_VIP_25_W34_DEPOSITMATCH" at bounding box center [330, 48] width 253 height 13
type input "de_AT_EMT_VIP_EM_TAC_MIX__CRM_VIP_25_W34_DEPOSITMATCH"
click at [334, 48] on input "de_AT_EMT_VIP_EM_TAC_MIX__CRM_VIP_25_W34_DEPOSITMATCH" at bounding box center [330, 48] width 253 height 13
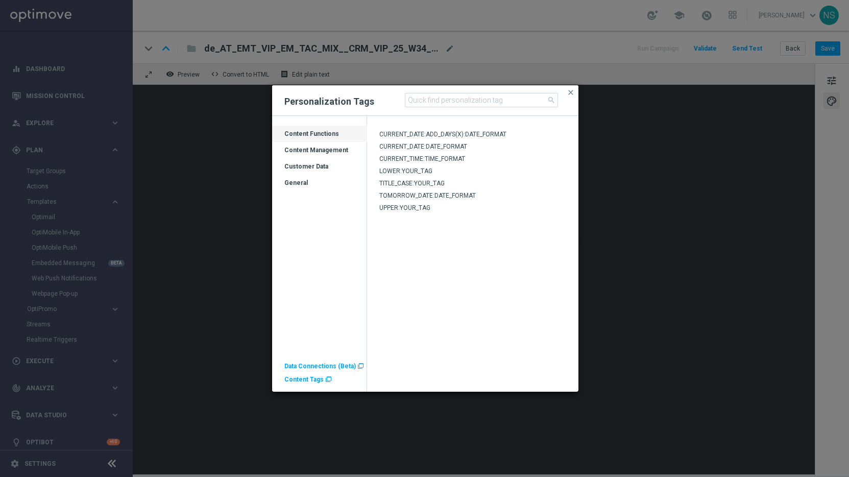
click at [318, 380] on span "Content Tags" at bounding box center [303, 379] width 39 height 7
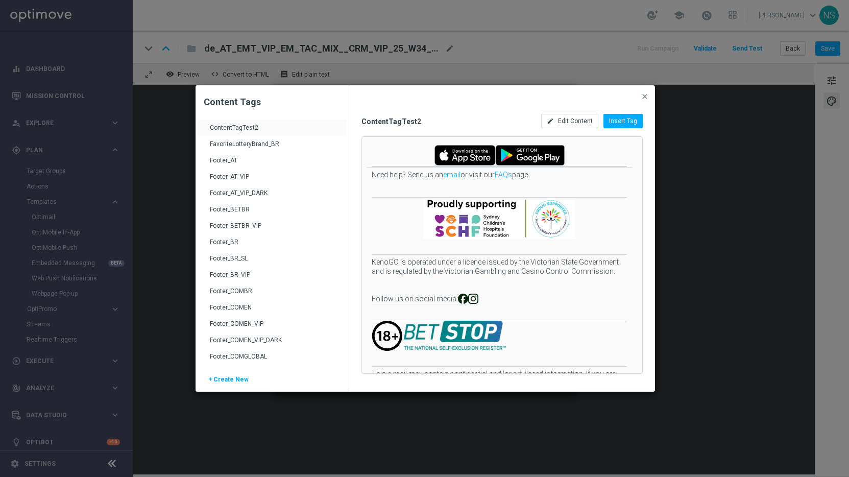
click at [258, 189] on div "Footer_AT_VIP_DARK" at bounding box center [273, 197] width 127 height 16
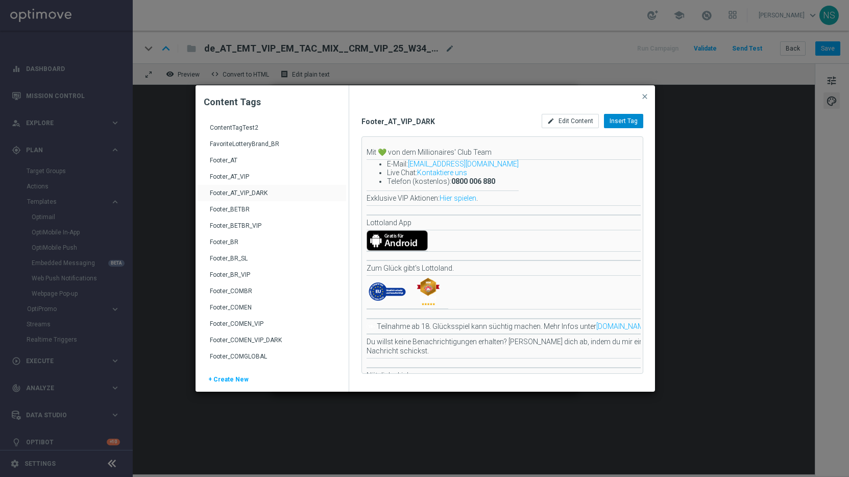
click at [634, 118] on span "Insert Tag" at bounding box center [624, 120] width 28 height 7
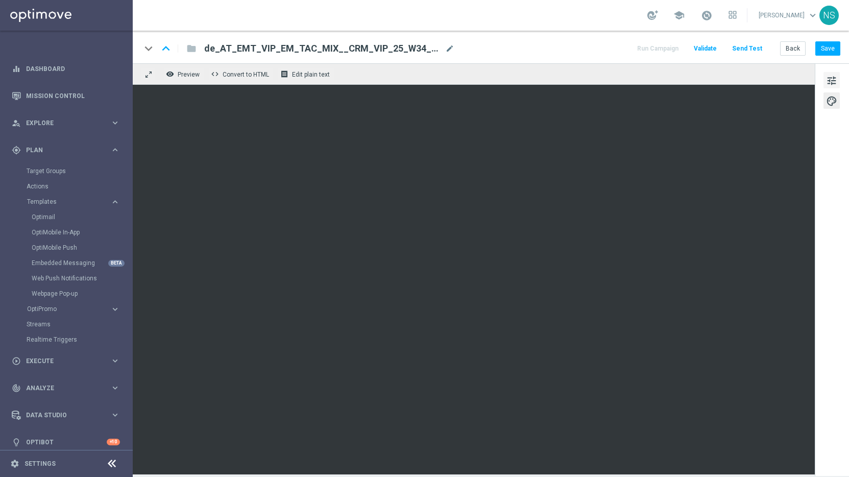
click at [827, 80] on span "tune" at bounding box center [831, 80] width 11 height 13
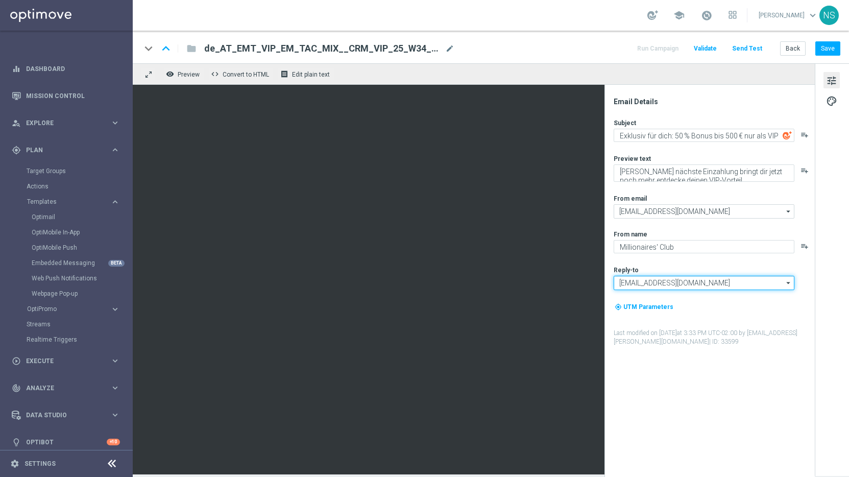
click at [677, 287] on input "vip@lottoland.com" at bounding box center [704, 283] width 181 height 14
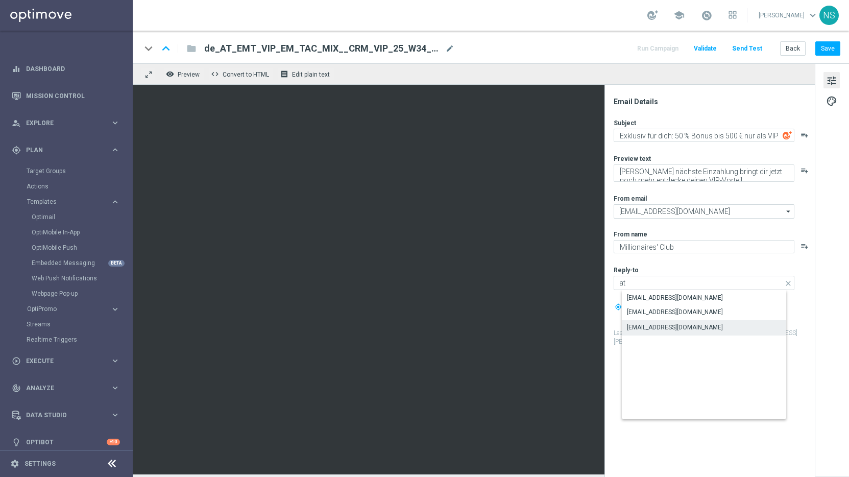
click at [667, 326] on div "vip@lottoland.at" at bounding box center [675, 327] width 96 height 9
type input "vip@lottoland.at"
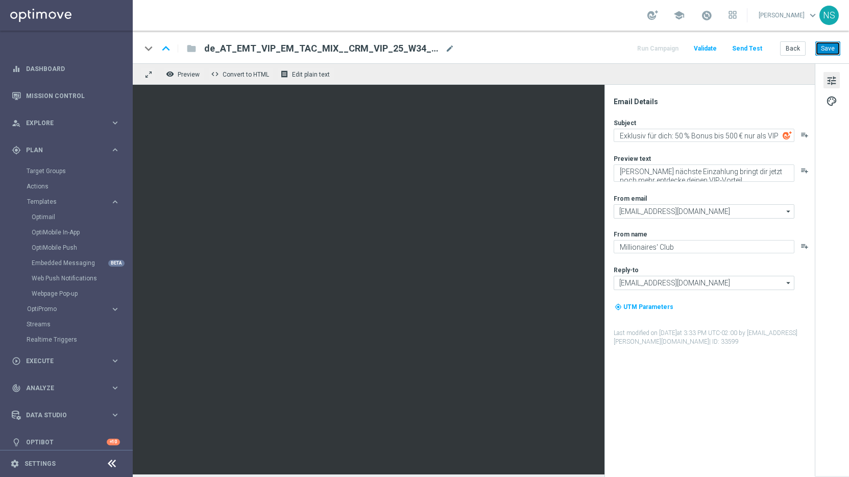
click at [829, 49] on button "Save" at bounding box center [828, 48] width 25 height 14
click at [756, 43] on button "Send Test" at bounding box center [747, 49] width 33 height 14
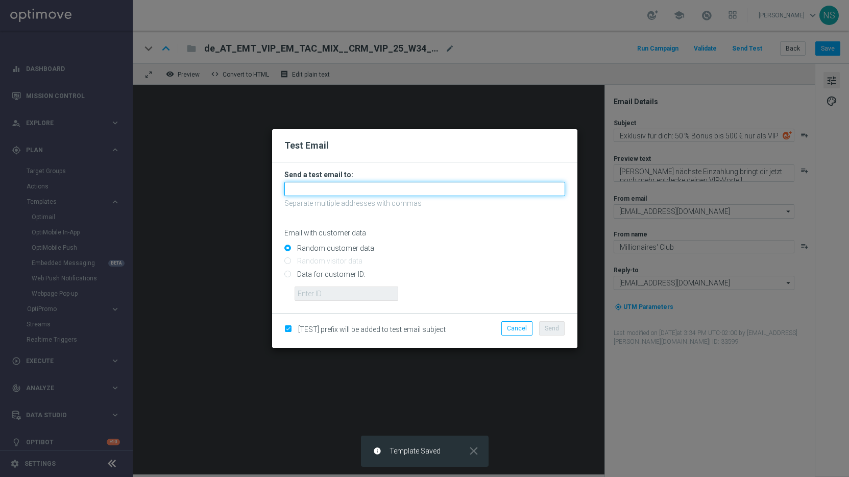
click at [479, 189] on input "text" at bounding box center [424, 189] width 281 height 14
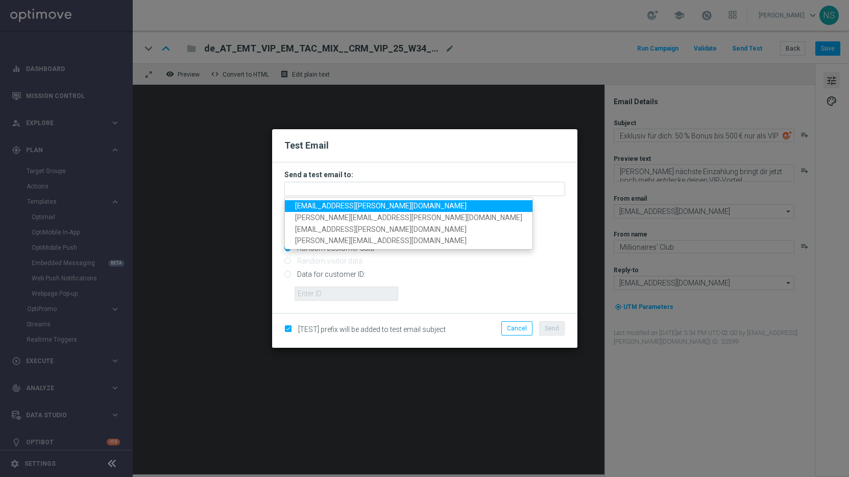
click at [374, 204] on span "nele.sauer@lottoland.com" at bounding box center [381, 206] width 172 height 8
type input "nele.sauer@lottoland.com"
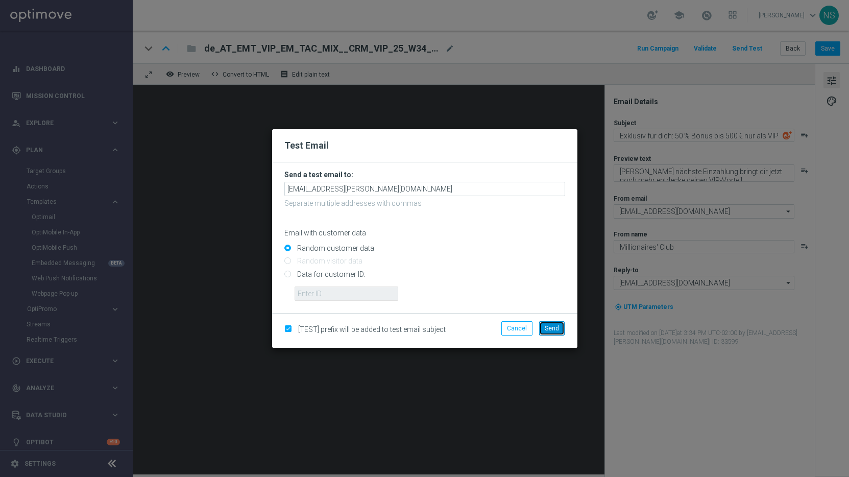
click at [552, 330] on span "Send" at bounding box center [552, 328] width 14 height 7
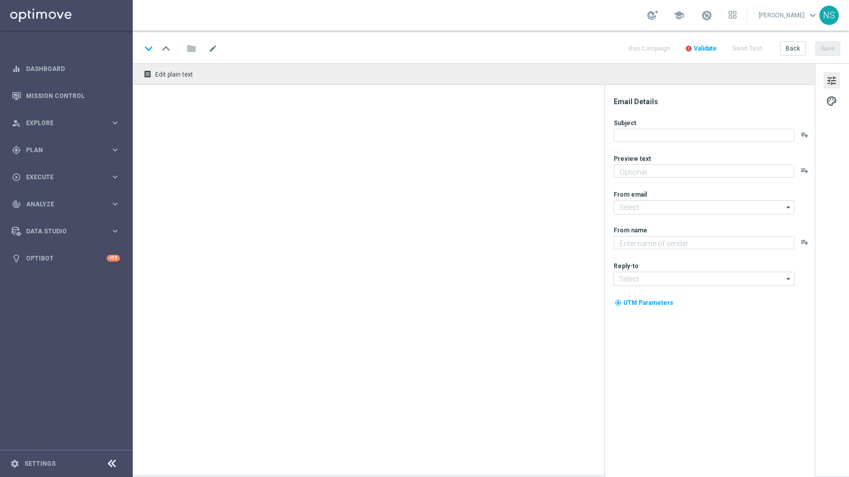
type textarea "[PERSON_NAME] nächste Einzahlung bringt dir jetzt noch mehr entdecke deinen VIP…"
type textarea "Millionaires' Club"
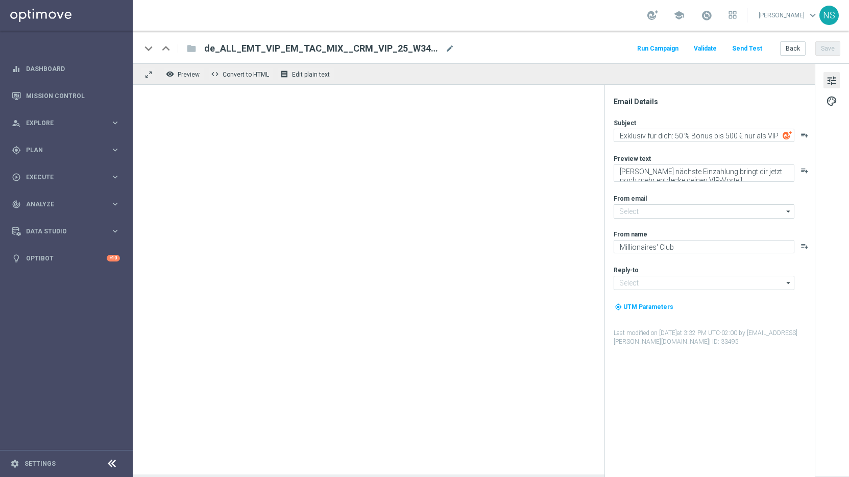
type input "[EMAIL_ADDRESS][DOMAIN_NAME]"
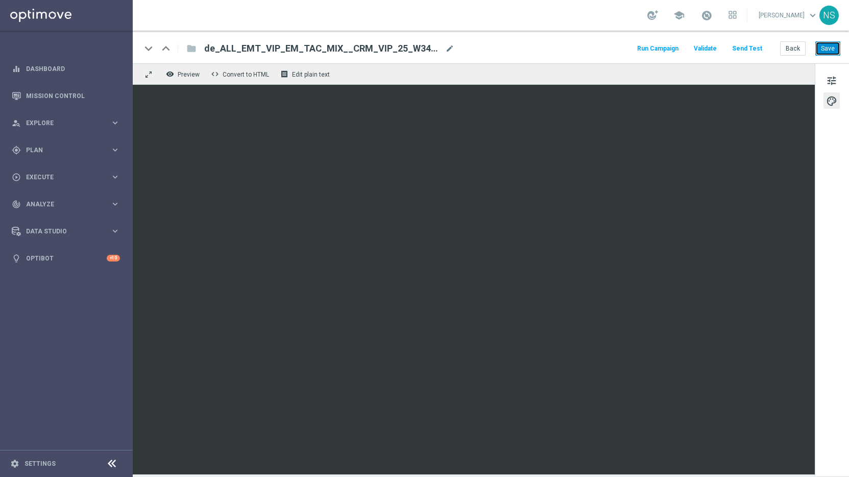
click at [825, 50] on button "Save" at bounding box center [828, 48] width 25 height 14
click at [752, 50] on button "Send Test" at bounding box center [747, 49] width 33 height 14
click at [759, 43] on button "Send Test" at bounding box center [747, 49] width 33 height 14
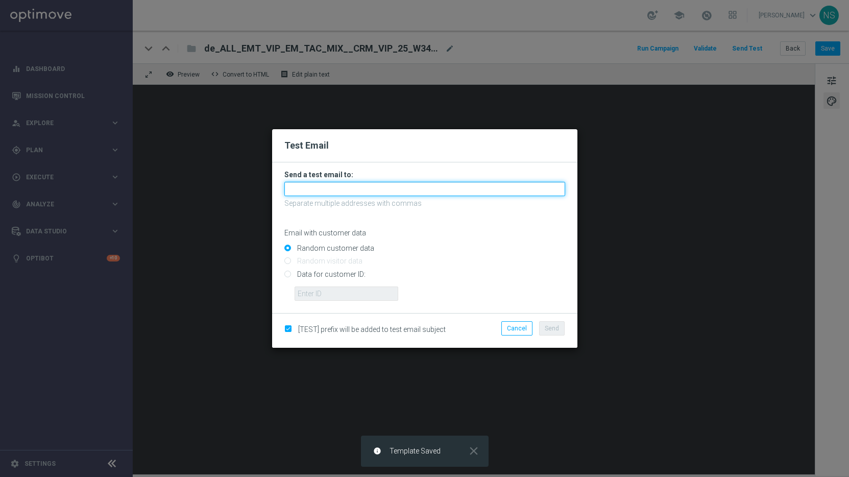
click at [479, 186] on input "text" at bounding box center [424, 189] width 281 height 14
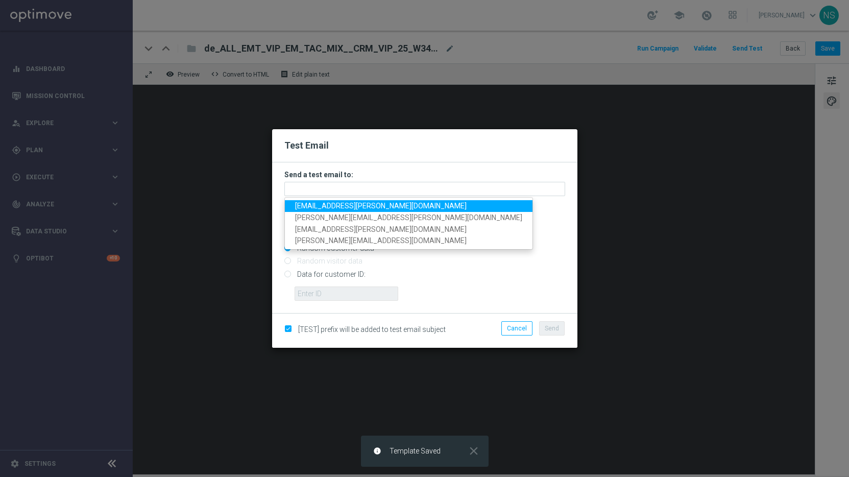
click at [362, 206] on span "[EMAIL_ADDRESS][PERSON_NAME][DOMAIN_NAME]" at bounding box center [381, 206] width 172 height 8
type input "[EMAIL_ADDRESS][PERSON_NAME][DOMAIN_NAME]"
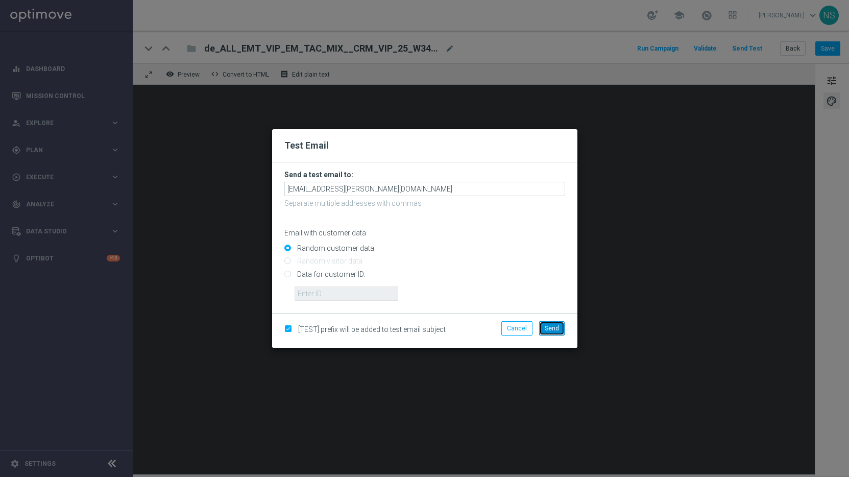
click at [547, 330] on span "Send" at bounding box center [552, 328] width 14 height 7
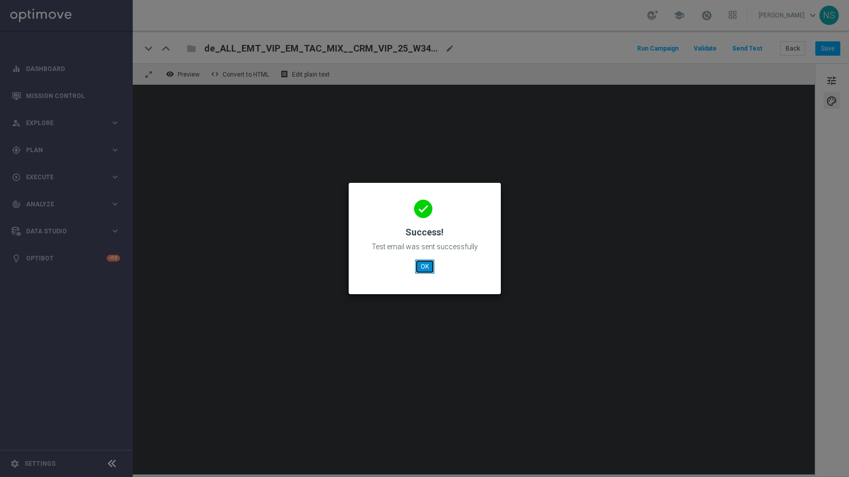
click at [423, 271] on button "OK" at bounding box center [424, 266] width 19 height 14
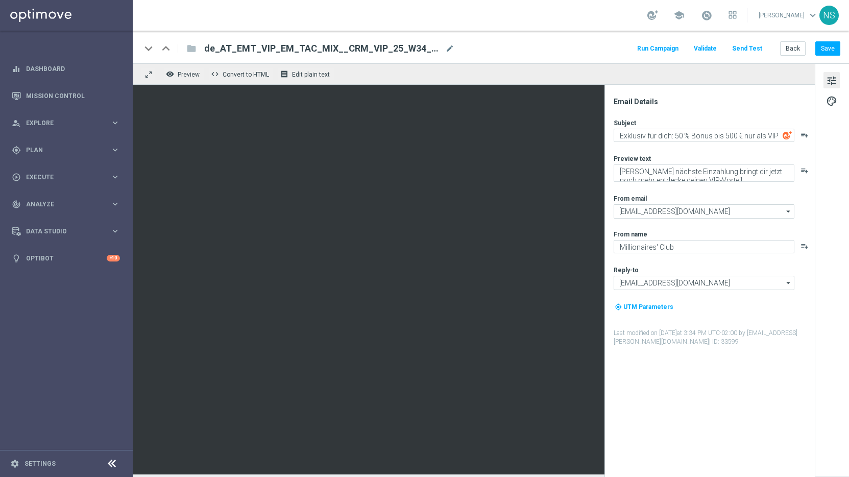
click at [764, 45] on button "Send Test" at bounding box center [747, 49] width 33 height 14
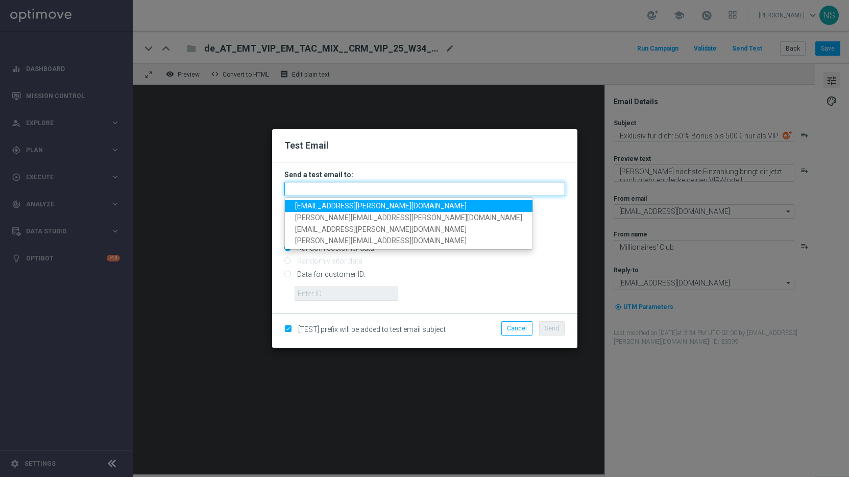
click at [410, 191] on input "text" at bounding box center [424, 189] width 281 height 14
paste input "[PERSON_NAME][EMAIL_ADDRESS][DOMAIN_NAME]"
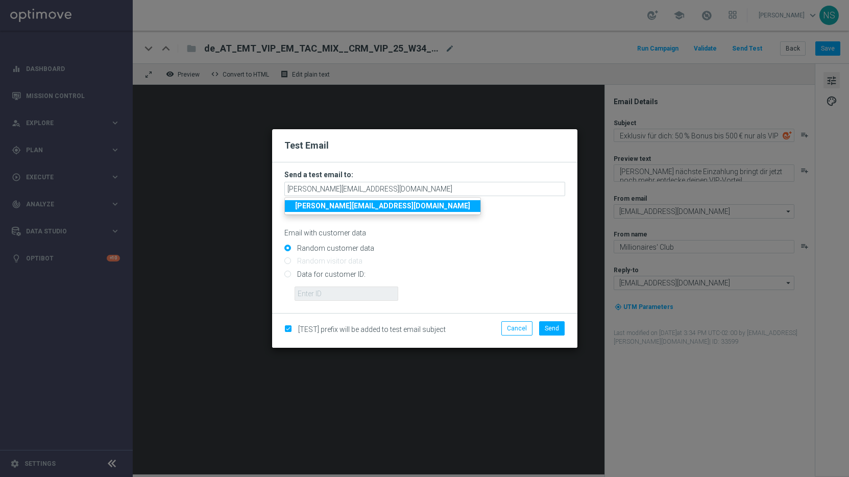
click at [393, 207] on strong "[PERSON_NAME][EMAIL_ADDRESS][DOMAIN_NAME]" at bounding box center [382, 206] width 175 height 8
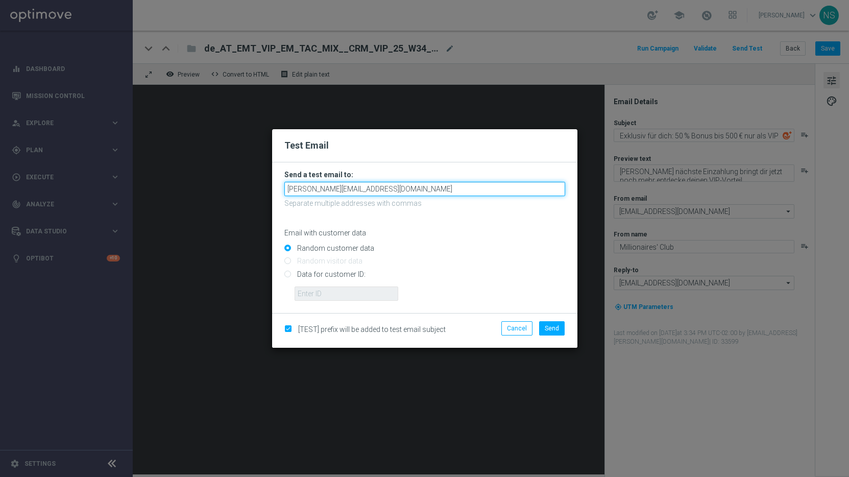
click at [395, 187] on input "[PERSON_NAME][EMAIL_ADDRESS][DOMAIN_NAME]" at bounding box center [424, 189] width 281 height 14
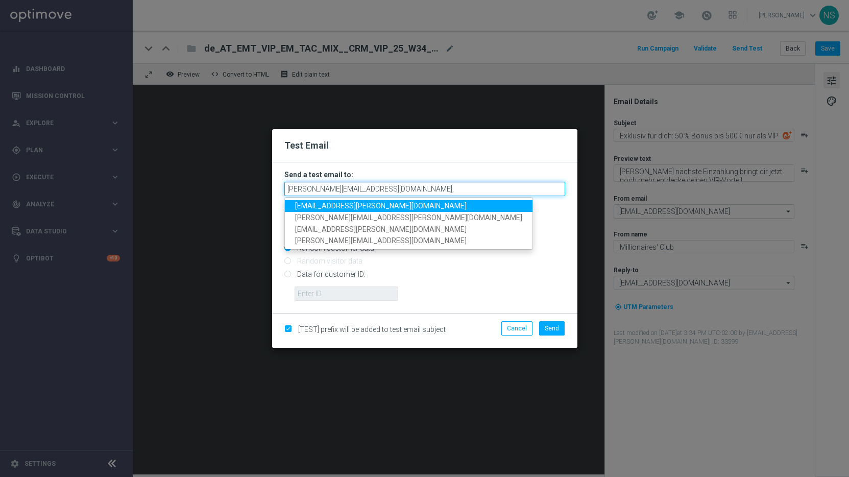
paste input "[PERSON_NAME][EMAIL_ADDRESS][PERSON_NAME][DOMAIN_NAME]"
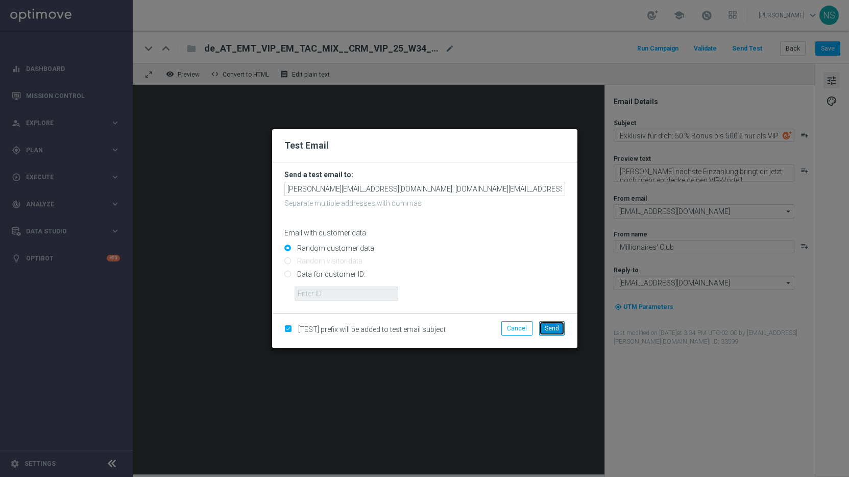
click at [557, 327] on span "Send" at bounding box center [552, 328] width 14 height 7
type input "[PERSON_NAME][EMAIL_ADDRESS][DOMAIN_NAME],[DOMAIN_NAME][EMAIL_ADDRESS][PERSON_N…"
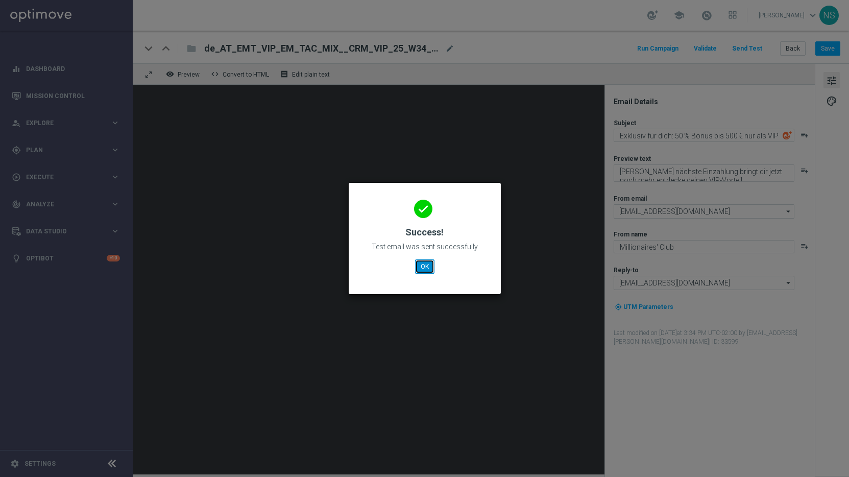
click at [434, 260] on button "OK" at bounding box center [424, 266] width 19 height 14
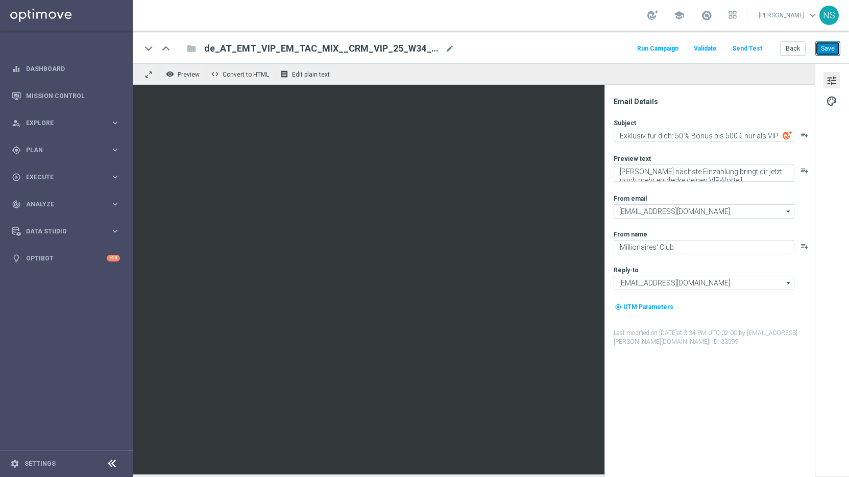
click at [820, 46] on button "Save" at bounding box center [828, 48] width 25 height 14
click at [757, 48] on button "Send Test" at bounding box center [747, 49] width 33 height 14
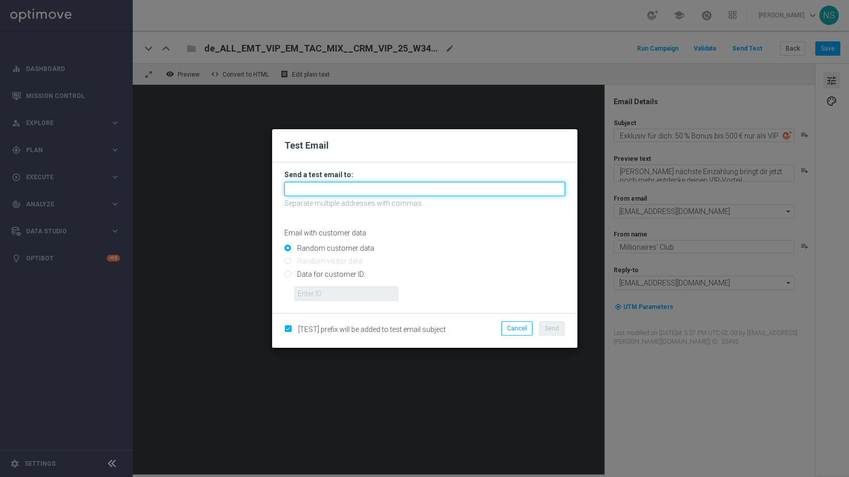
click at [418, 191] on input "text" at bounding box center [424, 189] width 281 height 14
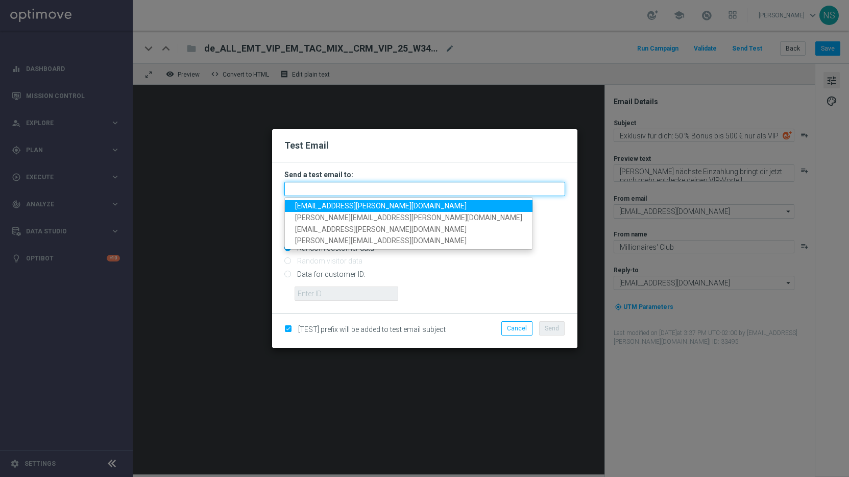
paste input "[PERSON_NAME][EMAIL_ADDRESS][DOMAIN_NAME]"
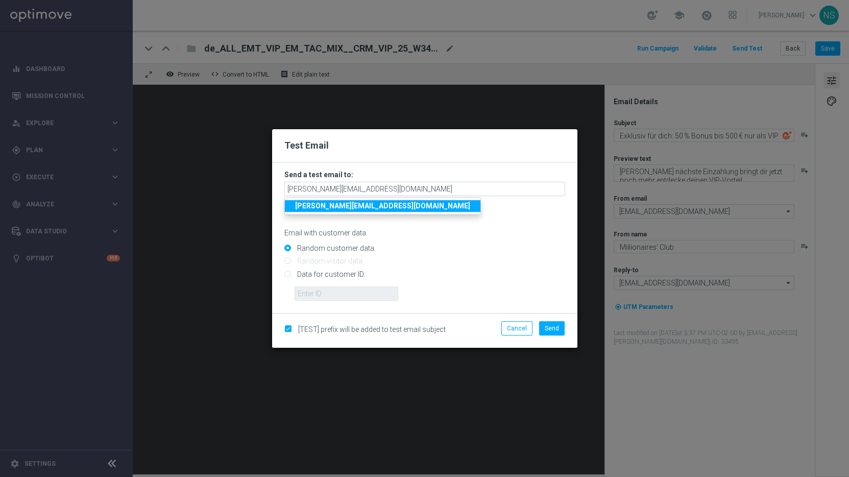
click at [374, 209] on strong "[PERSON_NAME][EMAIL_ADDRESS][DOMAIN_NAME]" at bounding box center [382, 206] width 175 height 8
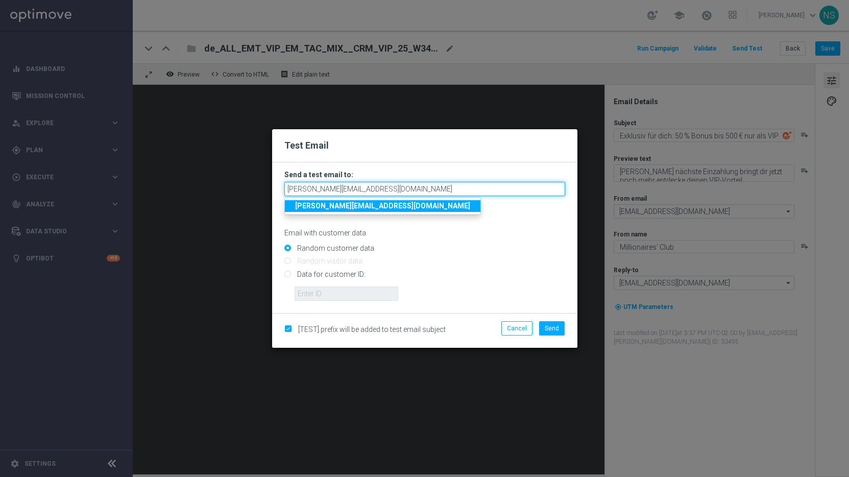
click at [388, 187] on input "[PERSON_NAME][EMAIL_ADDRESS][DOMAIN_NAME]" at bounding box center [424, 189] width 281 height 14
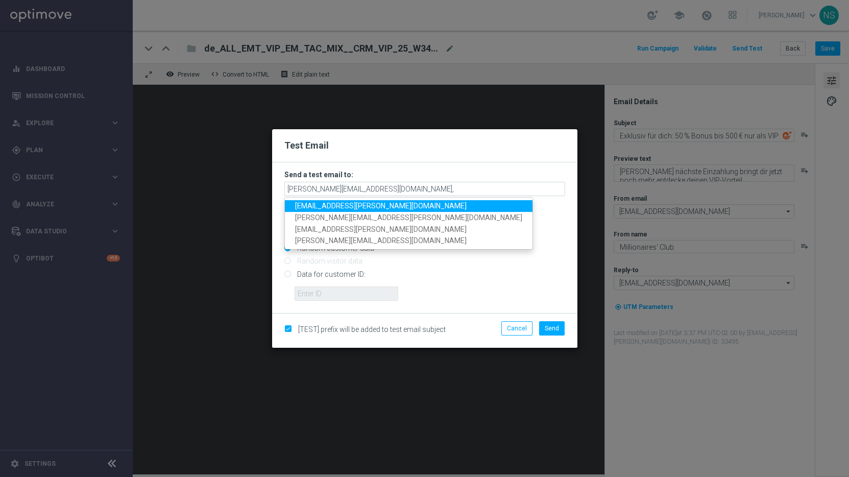
click at [471, 204] on p "Separate multiple addresses with commas" at bounding box center [424, 203] width 281 height 9
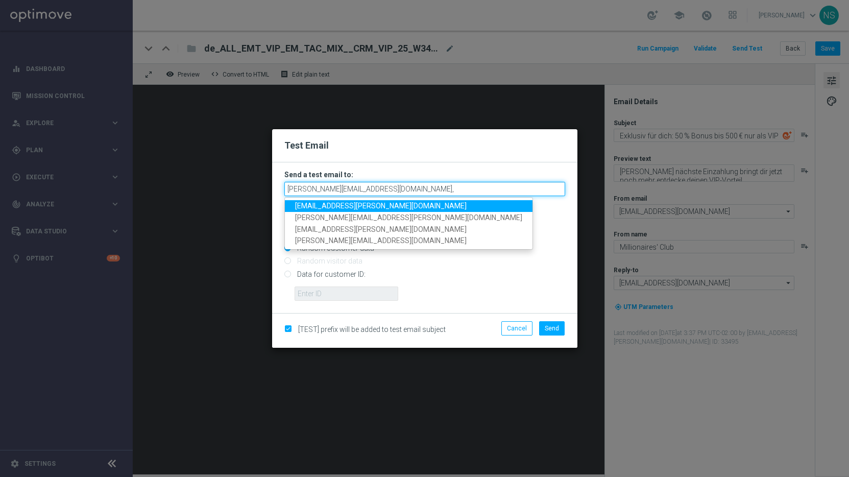
click at [443, 185] on input "[PERSON_NAME][EMAIL_ADDRESS][DOMAIN_NAME]," at bounding box center [424, 189] width 281 height 14
paste input "[PERSON_NAME][EMAIL_ADDRESS][PERSON_NAME][DOMAIN_NAME]"
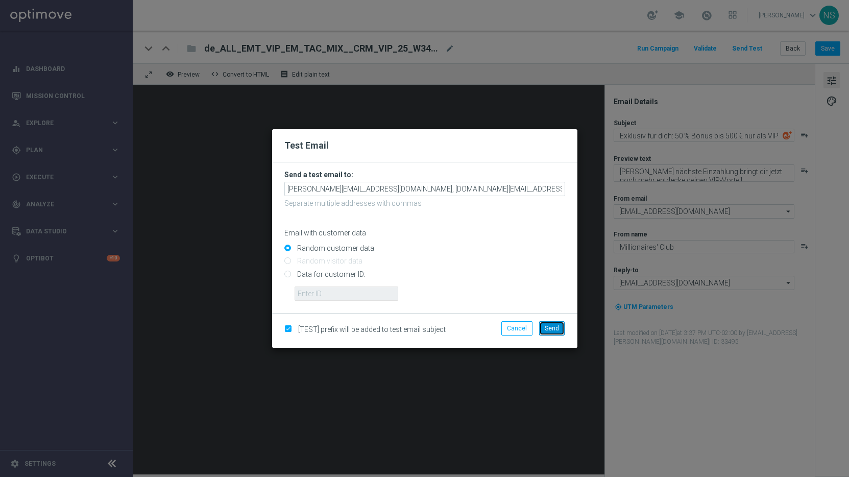
click at [560, 329] on button "Send" at bounding box center [552, 328] width 26 height 14
type input "[PERSON_NAME][EMAIL_ADDRESS][DOMAIN_NAME],[DOMAIN_NAME][EMAIL_ADDRESS][PERSON_N…"
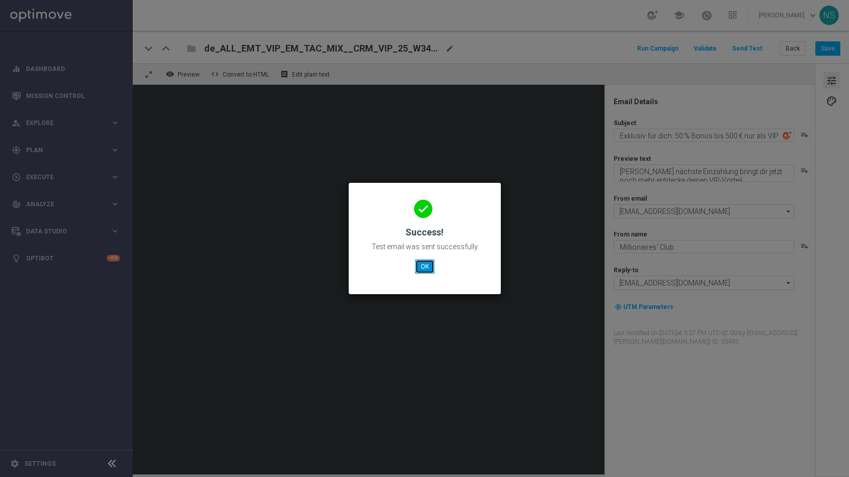
click at [423, 266] on button "OK" at bounding box center [424, 266] width 19 height 14
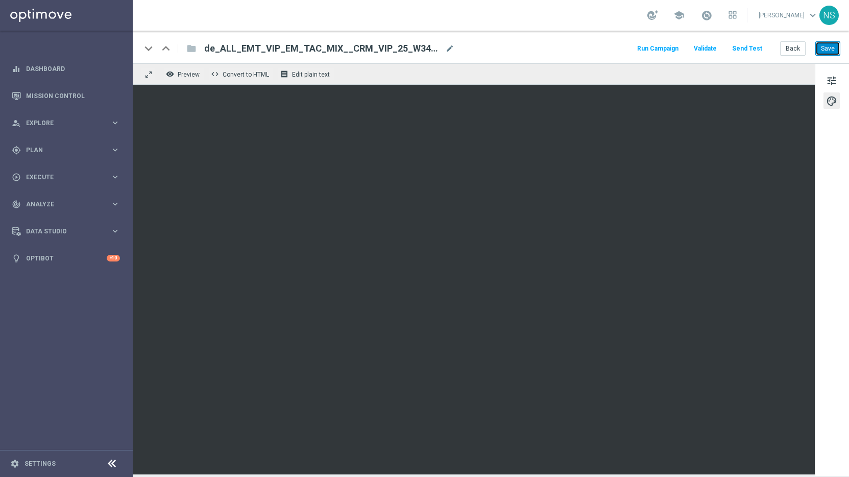
click at [834, 48] on button "Save" at bounding box center [828, 48] width 25 height 14
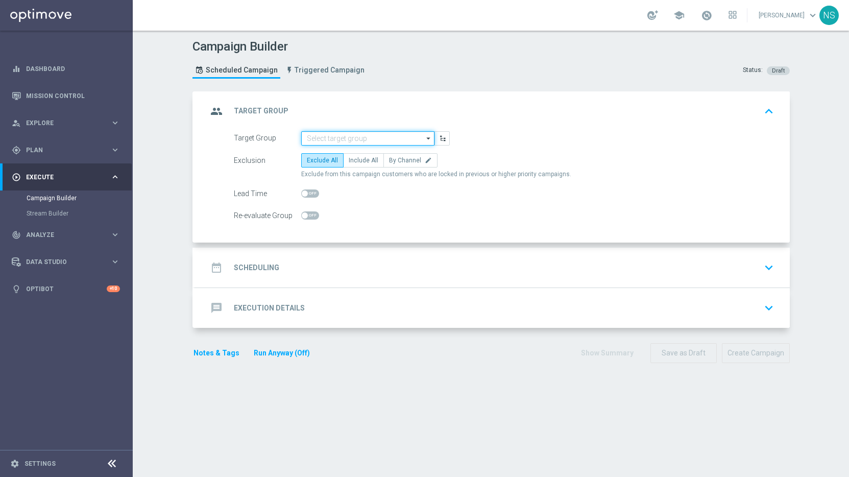
click at [334, 140] on input at bounding box center [367, 138] width 133 height 14
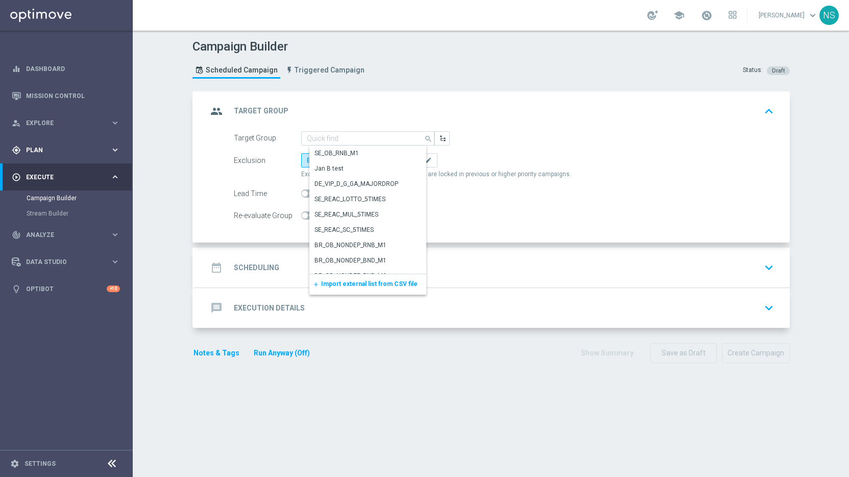
click at [80, 144] on div "gps_fixed Plan keyboard_arrow_right" at bounding box center [66, 149] width 132 height 27
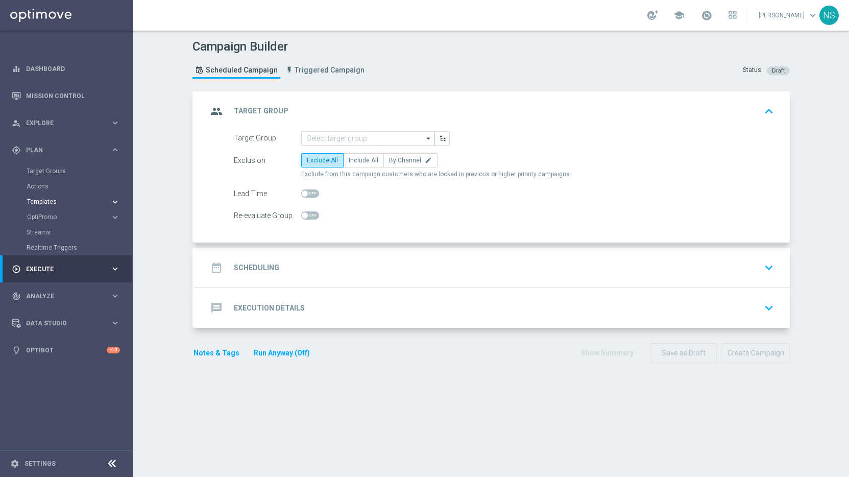
click at [66, 205] on button "Templates keyboard_arrow_right" at bounding box center [74, 202] width 94 height 8
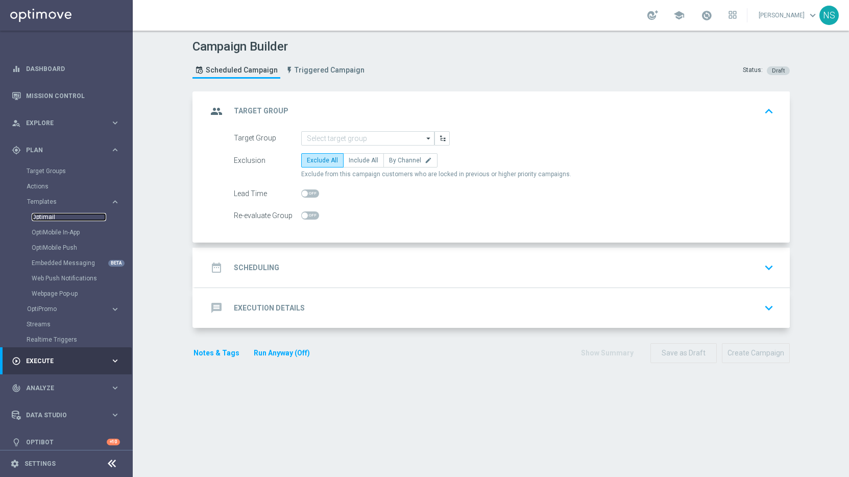
click at [48, 217] on link "Optimail" at bounding box center [69, 217] width 75 height 8
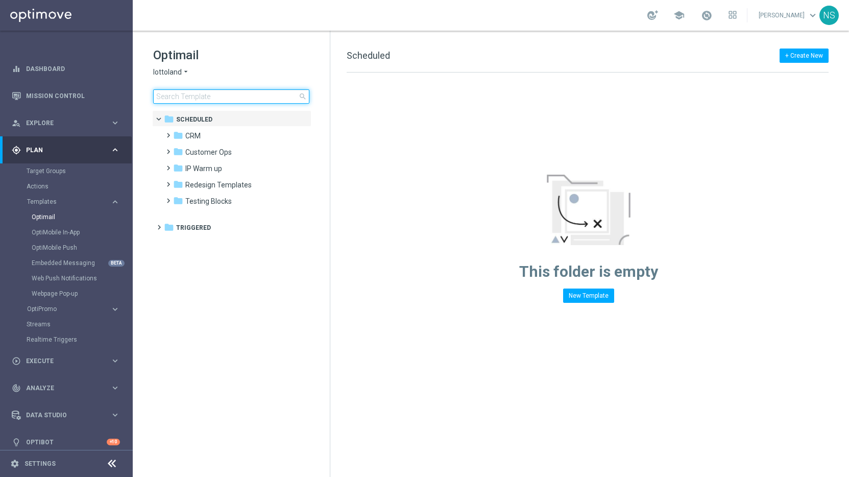
click at [229, 101] on input at bounding box center [231, 96] width 156 height 14
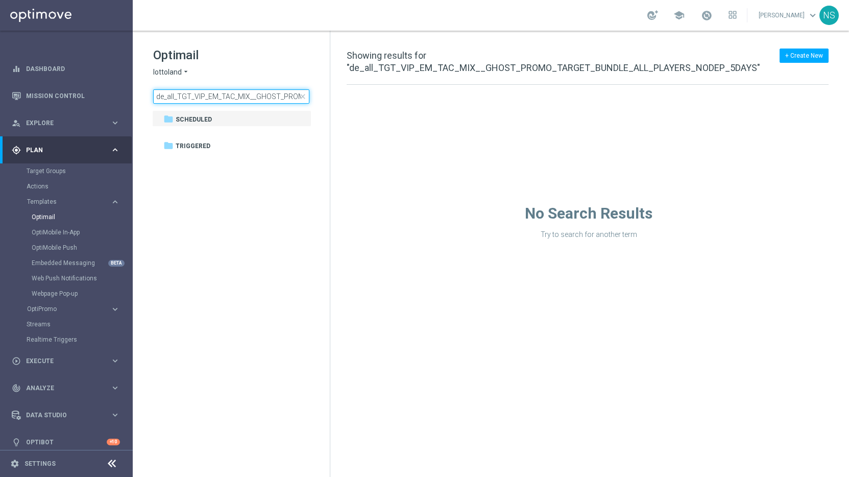
scroll to position [0, 163]
drag, startPoint x: 243, startPoint y: 99, endPoint x: 304, endPoint y: 97, distance: 61.9
click at [304, 97] on div "de_all_TGT_VIP_EM_TAC_MIX__GHOST_PROMO_TARGET_BUNDLE_ALL_PLAYERS_NODEP_5DAYS cl…" at bounding box center [231, 96] width 156 height 14
click at [266, 94] on input "de_all_TGT_VIP_EM_TAC_MIX__GHOST_PROMO_TARGET_BUNDLE_ALL_PLAYERS_NODEP_5DAYS" at bounding box center [231, 96] width 156 height 14
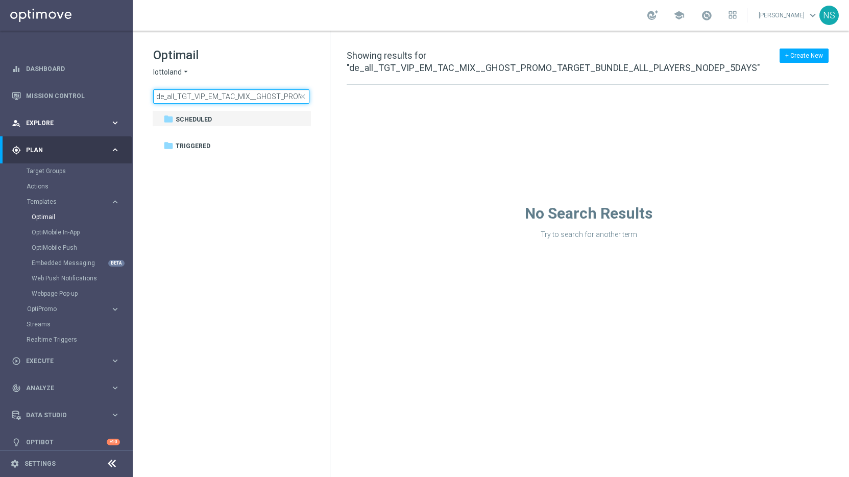
drag, startPoint x: 222, startPoint y: 98, endPoint x: 2, endPoint y: 112, distance: 220.6
click at [2, 112] on main "equalizer Dashboard Mission Control" at bounding box center [424, 238] width 849 height 477
click at [155, 100] on input "de_all_TGT_VIP_EM_TAC_MIX__GHOST_PROMO_TARGET_BUNDLE_ALL_PLAYERS_NODEP_5DAYS" at bounding box center [231, 96] width 156 height 14
drag, startPoint x: 155, startPoint y: 100, endPoint x: 299, endPoint y: 103, distance: 144.6
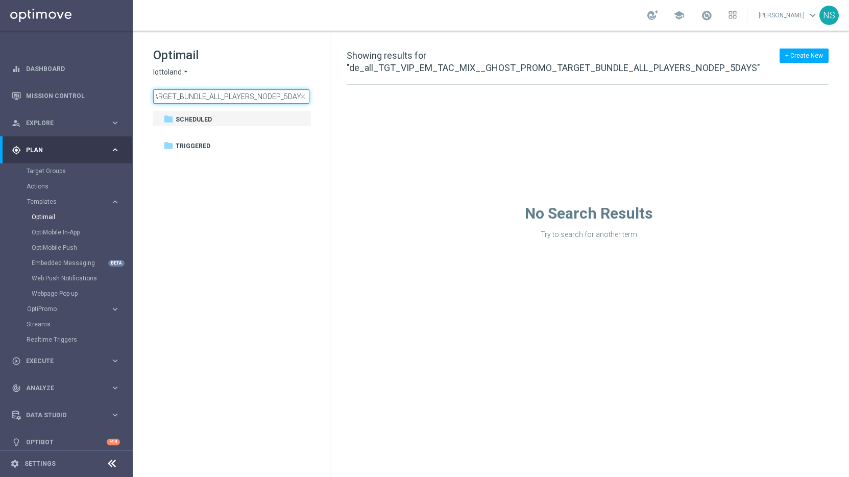
click at [299, 103] on input "de_all_TGT_VIP_EM_TAC_MIX__GHOST_PROMO_TARGET_BUNDLE_ALL_PLAYERS_NODEP_5DAYS" at bounding box center [231, 96] width 156 height 14
click at [276, 94] on input "de_all_TGT_VIP_EM_TAC_MIX__GHOST_PROMO_TARGET_BUNDLE_ALL_PLAYERS_NODEP_5DAYS" at bounding box center [231, 96] width 156 height 14
type input "de_all_TGT_VIP_EM_TAC_MIX__GHOST_PROMO_TARGET_BUNDLE_ALL_PLAYERS_NODEP_5DAYS"
click at [38, 172] on link "Target Groups" at bounding box center [67, 171] width 80 height 8
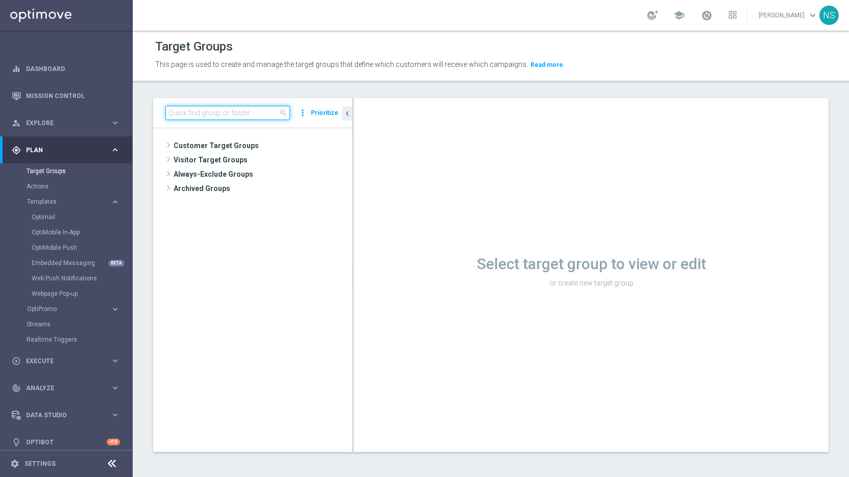
click at [226, 113] on input at bounding box center [227, 113] width 125 height 14
paste input "de_all_TGT_VIP_EM_TAC_MIX__GHOST_PROMO_TARGET_BUNDLE_ALL_PLAYERS_NODEP_5DAYS"
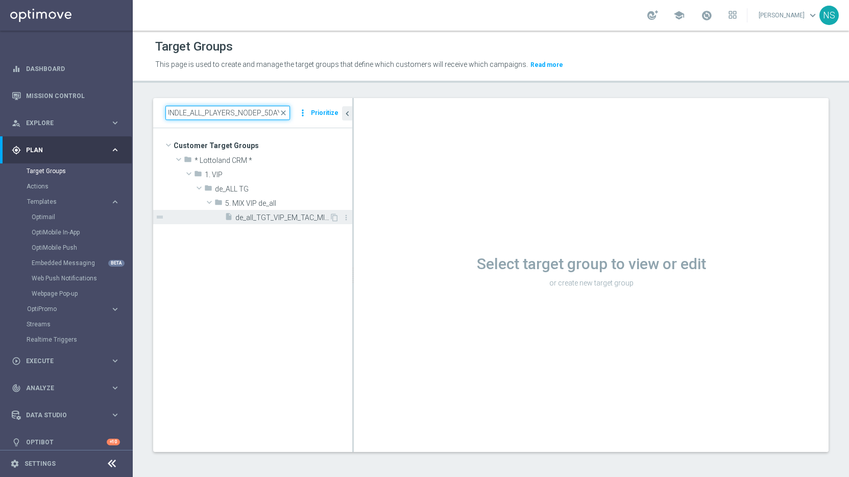
type input "de_all_TGT_VIP_EM_TAC_MIX__GHOST_PROMO_TARGET_BUNDLE_ALL_PLAYERS_NODEP_5DAYS"
click at [279, 213] on span "de_all_TGT_VIP_EM_TAC_MIX__GHOST_PROMO_TARGET_BUNDLE_ALL_PLAYERS_NODEP_5DAYS" at bounding box center [282, 217] width 94 height 9
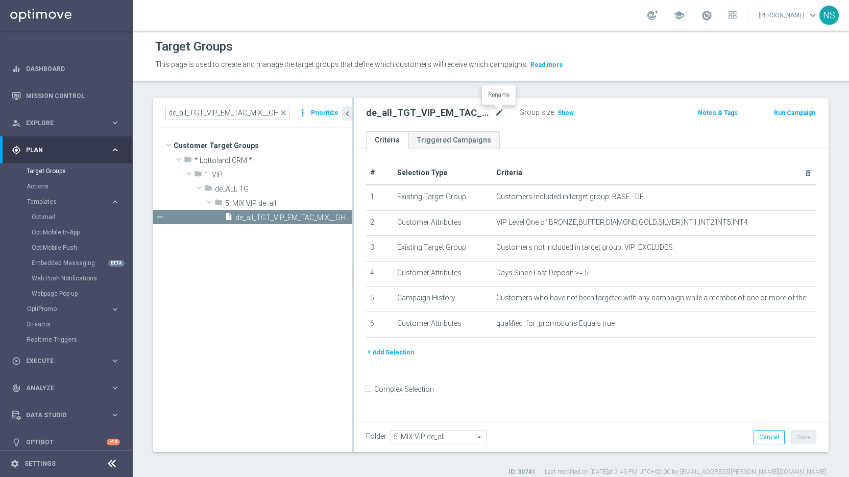
click at [498, 115] on icon "mode_edit" at bounding box center [499, 113] width 9 height 12
click at [508, 117] on div "de_all_TGT_VIP_EM_TAC_MIX__GHOST_PROMO_TARGET_BUNDLE_ALL_PLAYERS_NODEP_5DAYS mo…" at bounding box center [442, 113] width 153 height 14
click at [502, 117] on icon "mode_edit" at bounding box center [499, 113] width 9 height 12
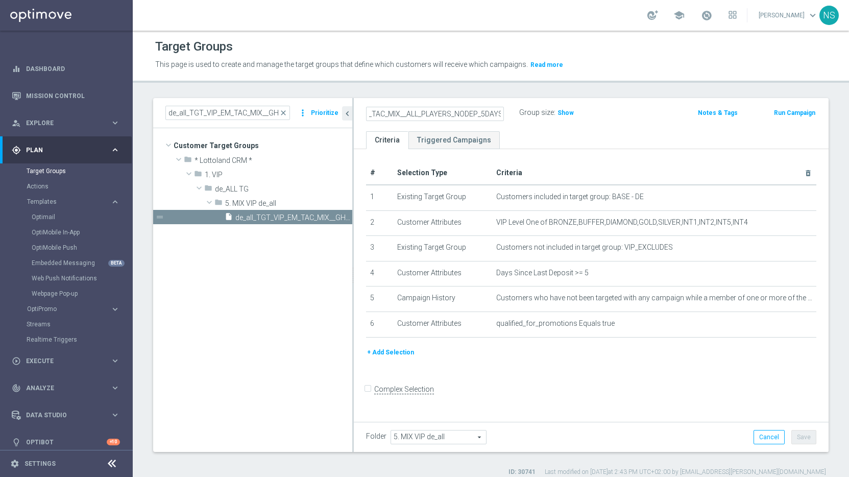
type input "de_all_TGT_VIP_EM_TAC_MIX__ALL_PLAYERS_NODEP_5DAYS"
click at [717, 398] on form "Complex Selection Invalid Expression" at bounding box center [591, 401] width 450 height 38
click at [804, 436] on button "Save" at bounding box center [804, 437] width 25 height 14
click at [199, 108] on input "de_all_TGT_VIP_EM_TAC_MIX__GHOST_PROMO_TARGET_BUNDLE_ALL_PLAYERS_NODEP_5DAYS" at bounding box center [227, 113] width 125 height 14
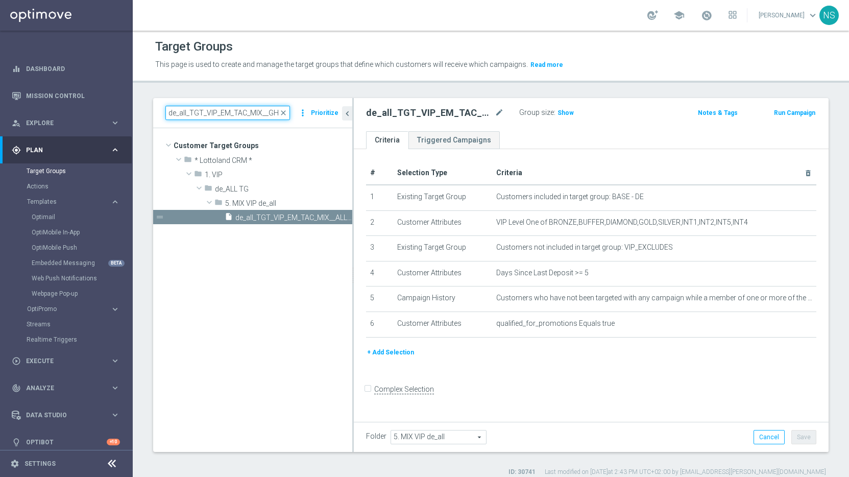
paste input
type input "ALL_PLAYERS_NODEP_5DAYS"
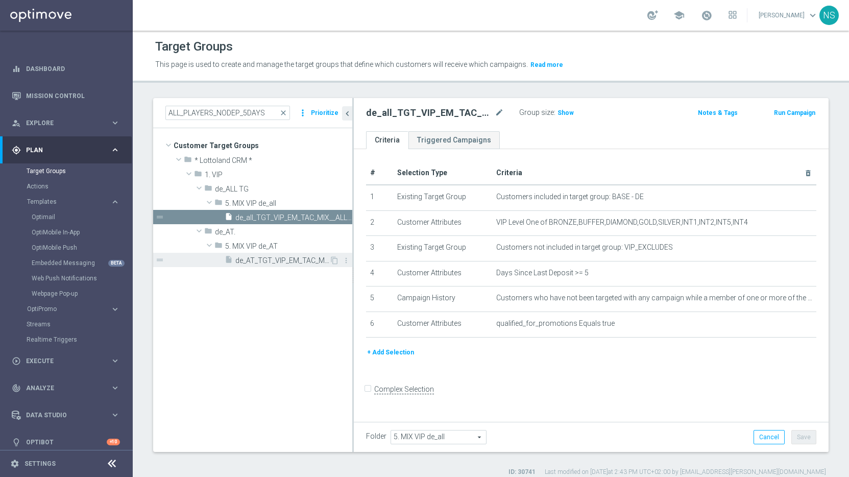
click at [254, 258] on span "de_AT_TGT_VIP_EM_TAC_MIX__GHOST_PROMO_TARGET_BUNDLE_ALL_PLAYERS_NODEP_5DAYS" at bounding box center [282, 260] width 94 height 9
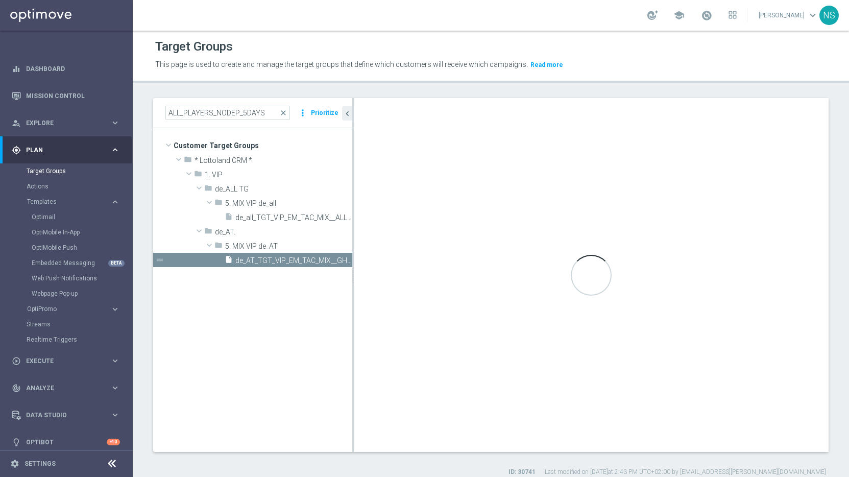
type input "5. MIX VIP de_AT"
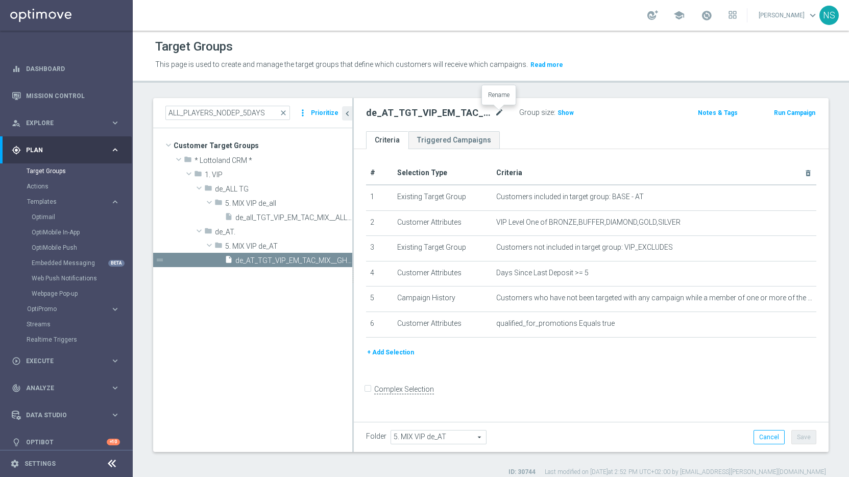
click at [496, 111] on icon "mode_edit" at bounding box center [499, 113] width 9 height 12
type input "de_AT_TGT_VIP_EM_TAC_MIX__ALL_PLAYERS_NODEP_5DAYS"
click at [792, 440] on button "Save" at bounding box center [804, 437] width 25 height 14
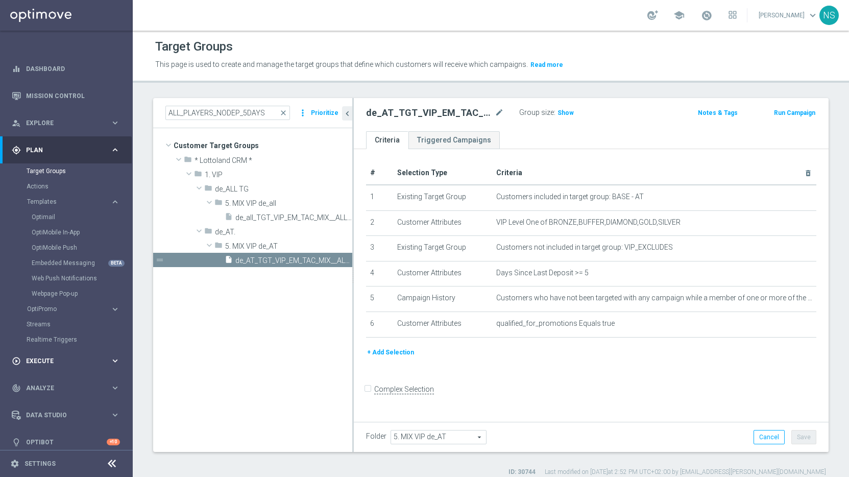
click at [57, 364] on div "play_circle_outline Execute" at bounding box center [61, 361] width 99 height 9
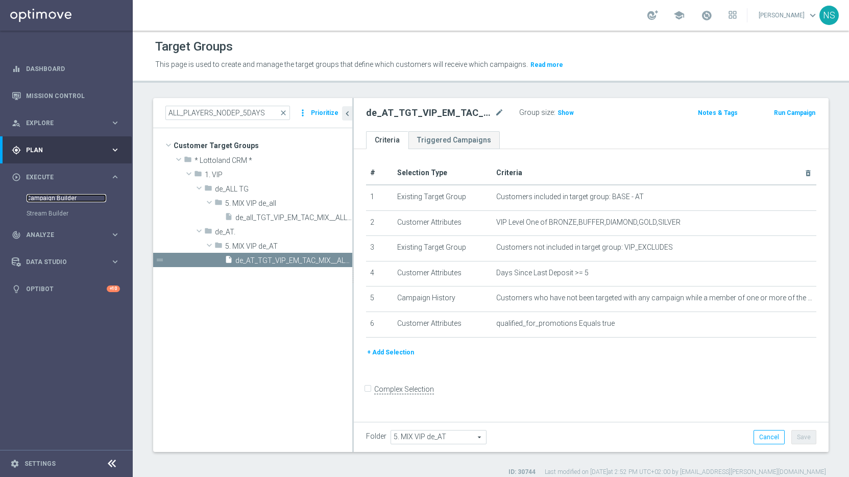
click at [52, 200] on link "Campaign Builder" at bounding box center [67, 198] width 80 height 8
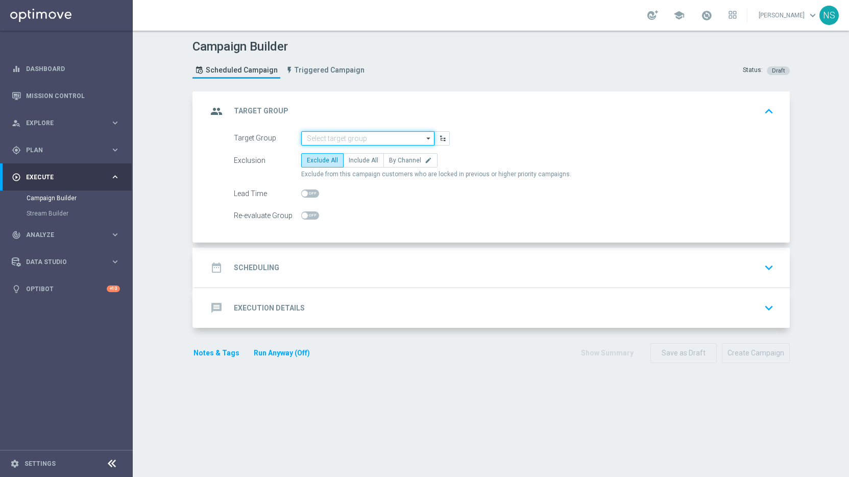
click at [344, 137] on input at bounding box center [367, 138] width 133 height 14
paste input "de_all_TGT_VIP_EM_TAC_MIX__ALL_PLAYERS_NODEP_5DAYS"
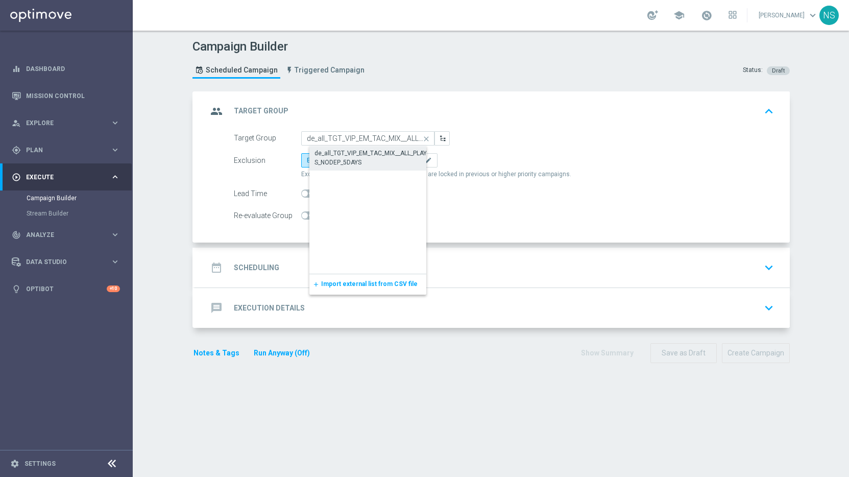
click at [345, 150] on div "de_all_TGT_VIP_EM_TAC_MIX__ALL_PLAYERS_NODEP_5DAYS" at bounding box center [376, 158] width 123 height 18
type input "de_all_TGT_VIP_EM_TAC_MIX__ALL_PLAYERS_NODEP_5DAYS"
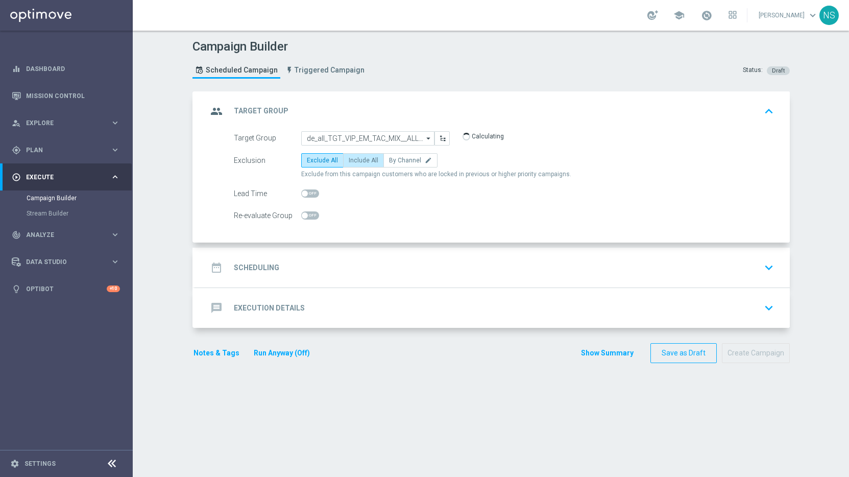
click at [363, 159] on span "Include All" at bounding box center [364, 160] width 30 height 7
click at [355, 159] on input "Include All" at bounding box center [352, 162] width 7 height 7
radio input "true"
click at [331, 268] on div "date_range Scheduling keyboard_arrow_down" at bounding box center [492, 267] width 571 height 19
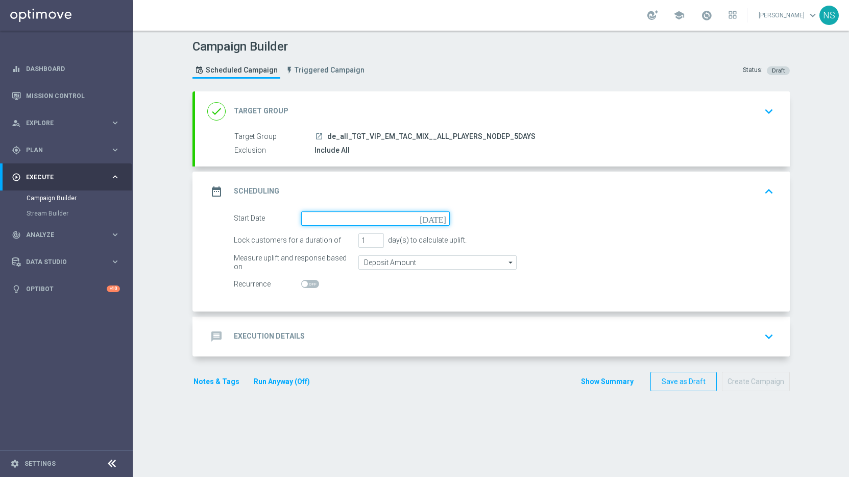
click at [304, 217] on input at bounding box center [375, 218] width 149 height 14
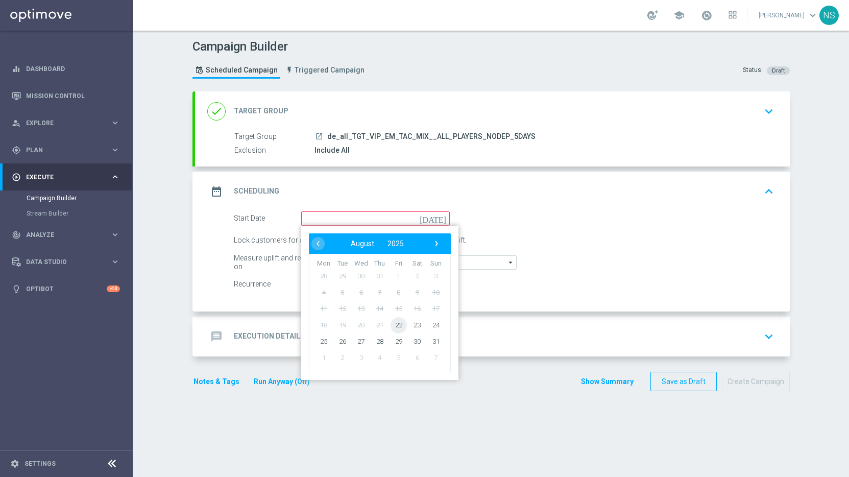
click at [397, 321] on span "22" at bounding box center [398, 325] width 16 height 16
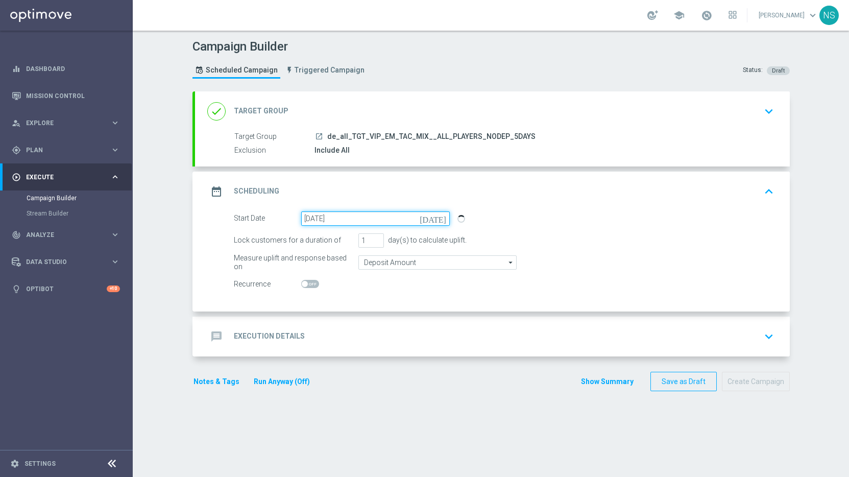
click at [393, 225] on input "[DATE]" at bounding box center [375, 218] width 149 height 14
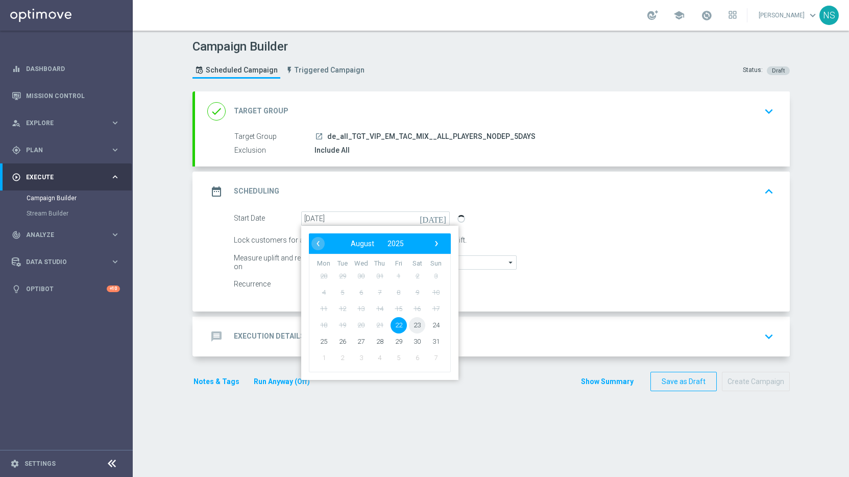
click at [414, 331] on span "23" at bounding box center [417, 325] width 16 height 16
type input "[DATE]"
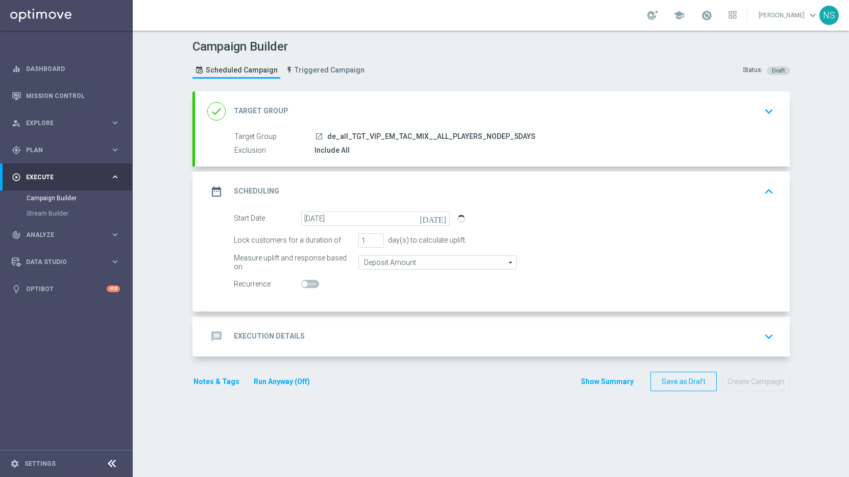
click at [321, 308] on div "Start Date [DATE] [DATE] Lock customers for a duration of 1 day(s) to calculate…" at bounding box center [492, 261] width 595 height 100
click at [318, 326] on div "message Execution Details keyboard_arrow_down" at bounding box center [492, 337] width 595 height 40
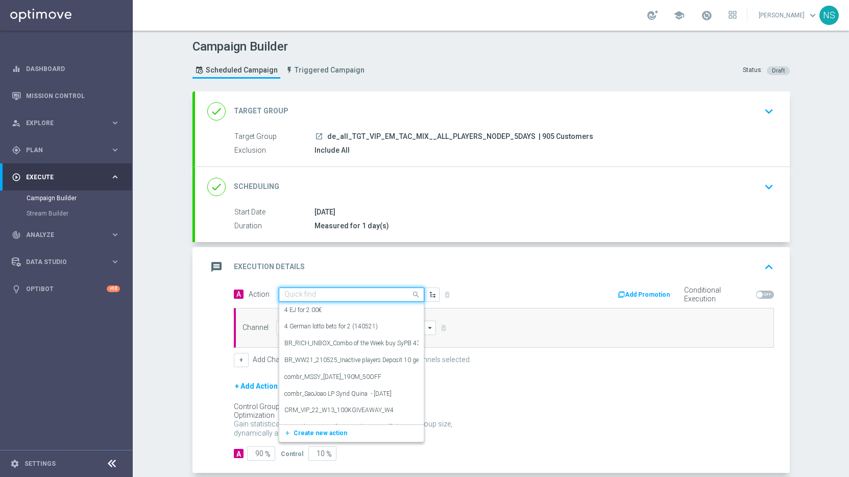
click at [319, 289] on div "Quick find" at bounding box center [352, 295] width 146 height 14
paste input "CRM_VIP_25_W34_DEPOSITMATCH"
type input "CRM_VIP_25_W34_DEPOSITMATCH"
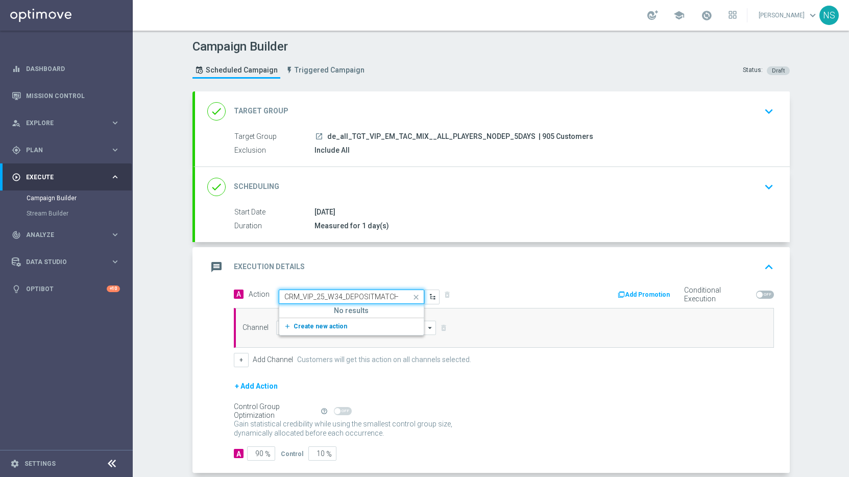
click at [321, 327] on span "Create new action" at bounding box center [321, 326] width 54 height 7
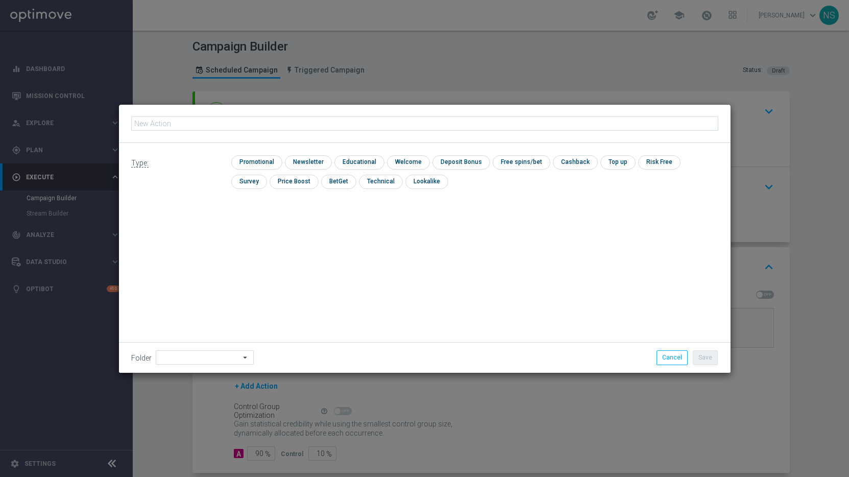
type input "CRM_VIP_25_W34_DEPOSITMATCH"
click at [261, 160] on input "checkbox" at bounding box center [255, 162] width 49 height 14
checkbox input "true"
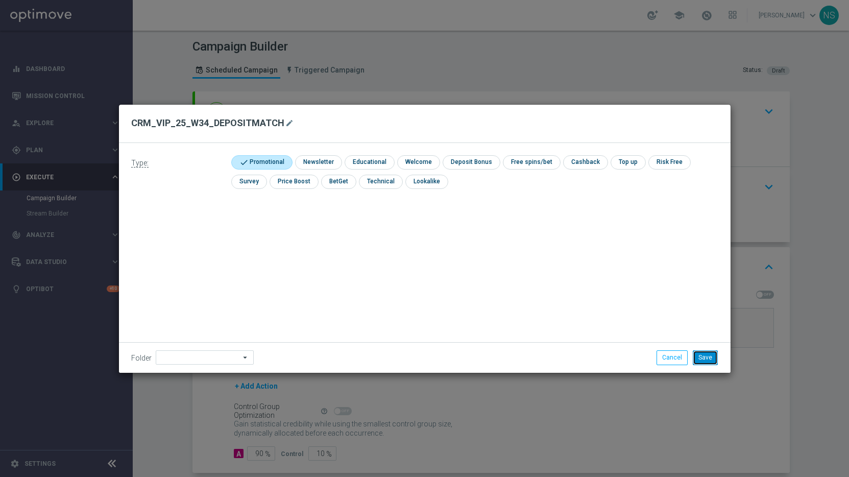
click at [701, 362] on button "Save" at bounding box center [705, 357] width 25 height 14
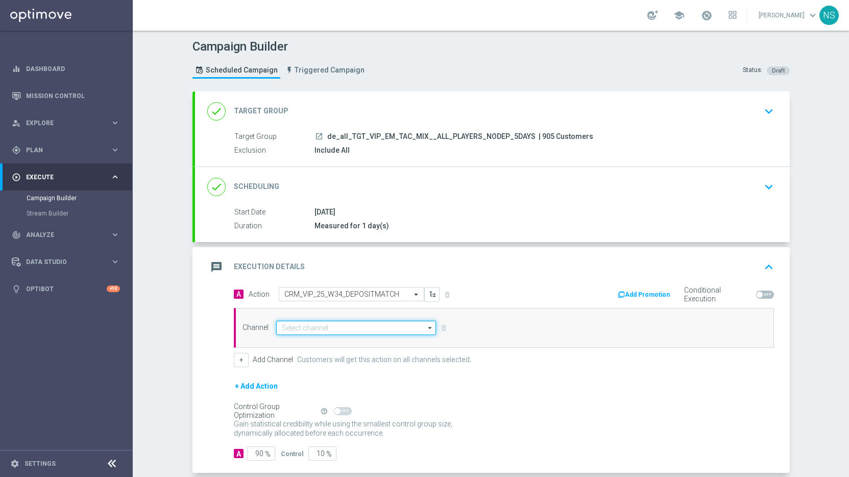
click at [346, 330] on input at bounding box center [356, 328] width 160 height 14
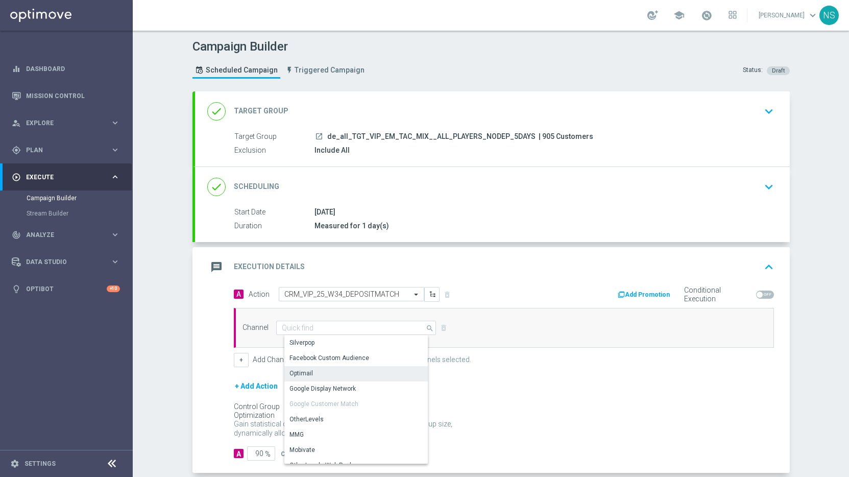
click at [338, 374] on div "Optimail" at bounding box center [360, 373] width 152 height 14
type input "Optimail"
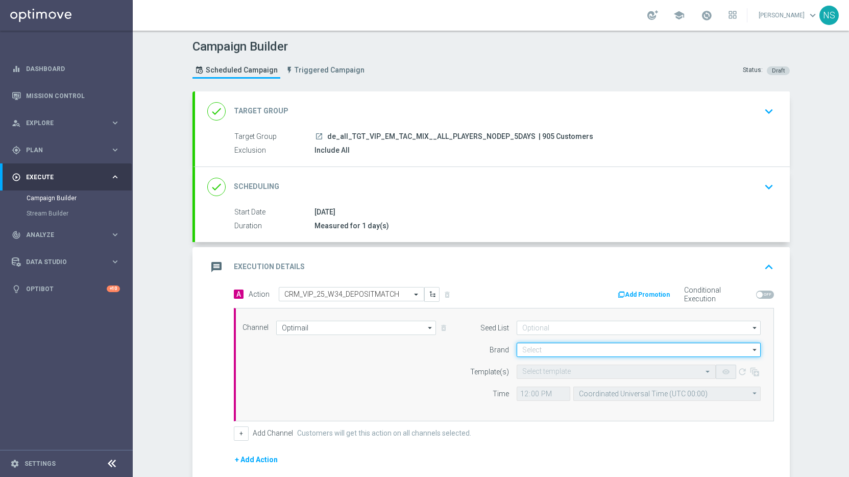
click at [582, 348] on input at bounding box center [639, 350] width 244 height 14
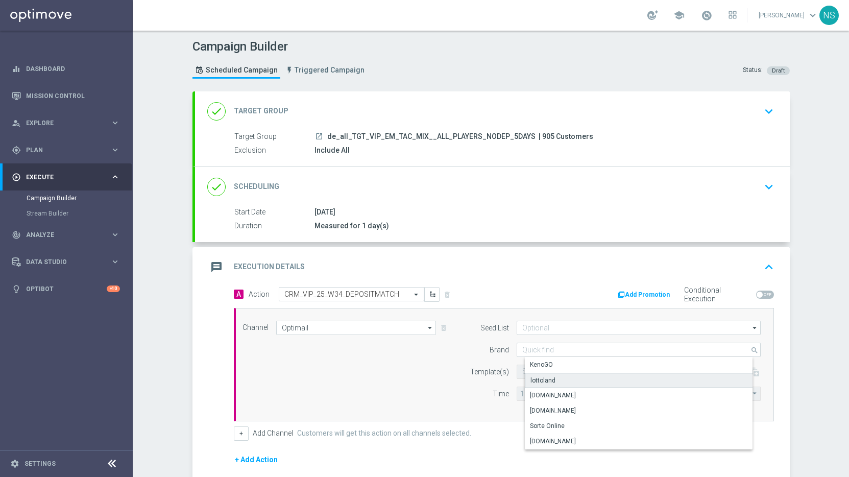
click at [573, 382] on div "lottoland" at bounding box center [647, 380] width 244 height 15
type input "lottoland"
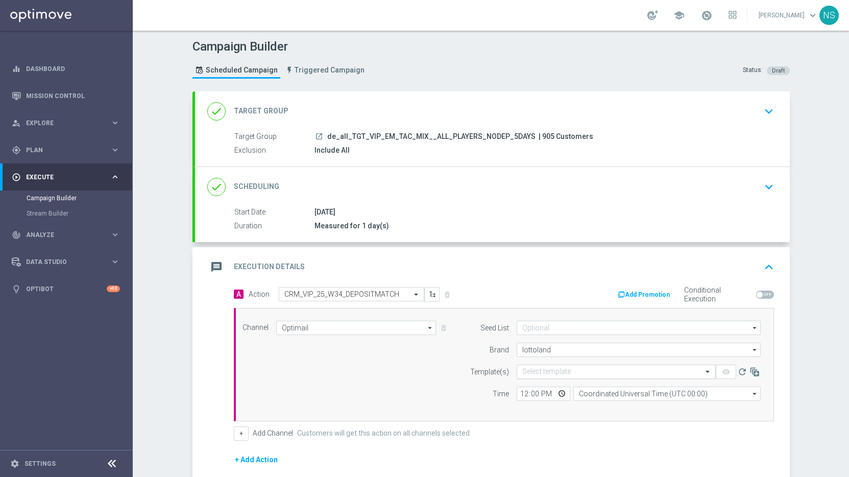
click at [527, 374] on input "text" at bounding box center [607, 372] width 168 height 9
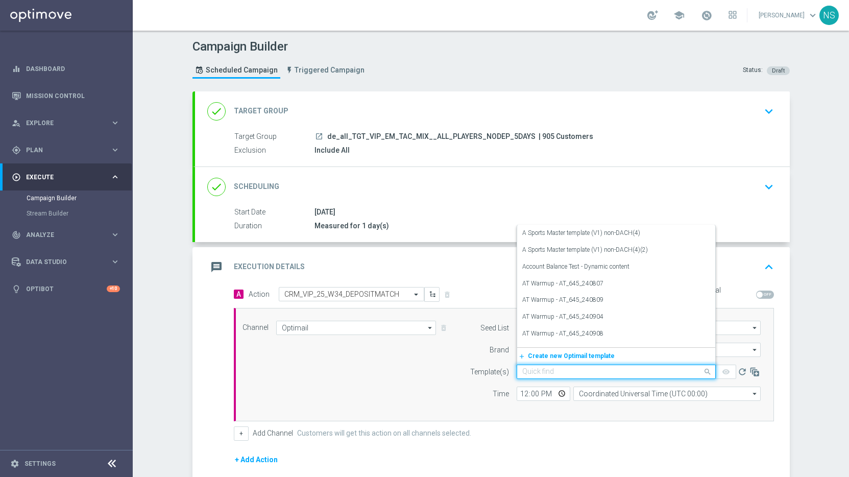
paste input "de_ALL_EMT_VIP_EM_TAC_MIX__CRM_VIP_25_W34_DEPOSITMATCH"
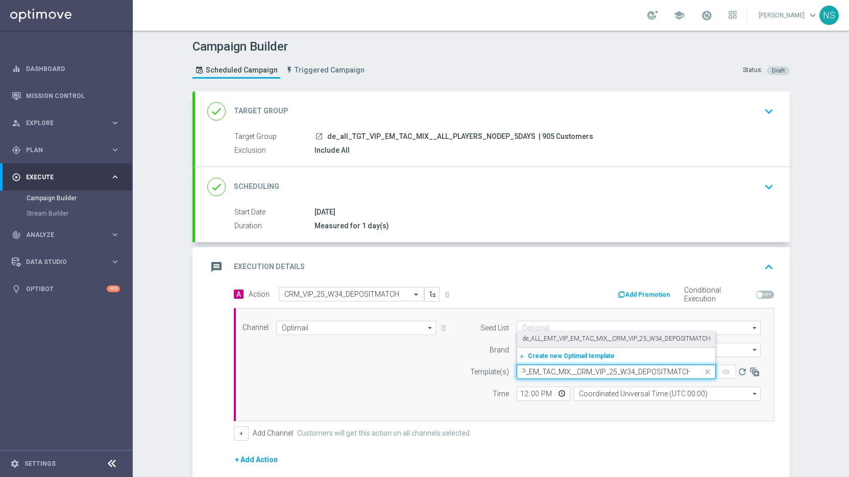
click at [537, 337] on label "de_ALL_EMT_VIP_EM_TAC_MIX__CRM_VIP_25_W34_DEPOSITMATCH" at bounding box center [617, 339] width 188 height 9
type input "de_ALL_EMT_VIP_EM_TAC_MIX__CRM_VIP_25_W34_DEPOSITMATCH"
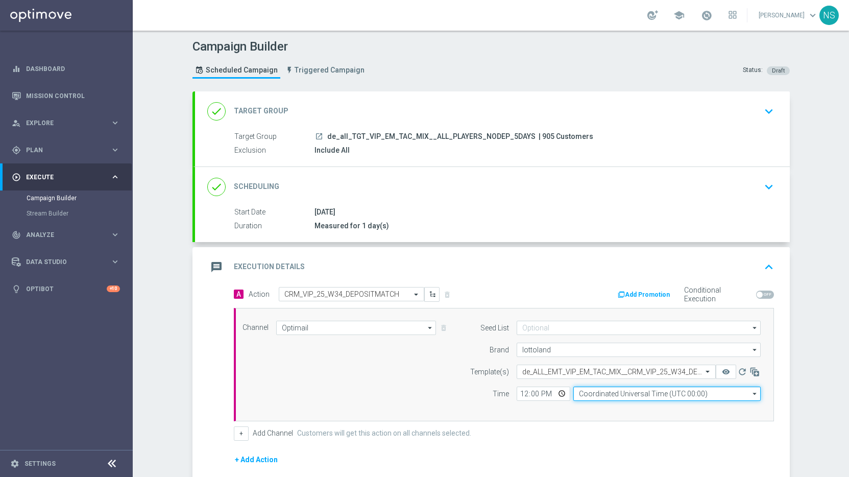
click at [622, 388] on input "Coordinated Universal Time (UTC 00:00)" at bounding box center [667, 394] width 187 height 14
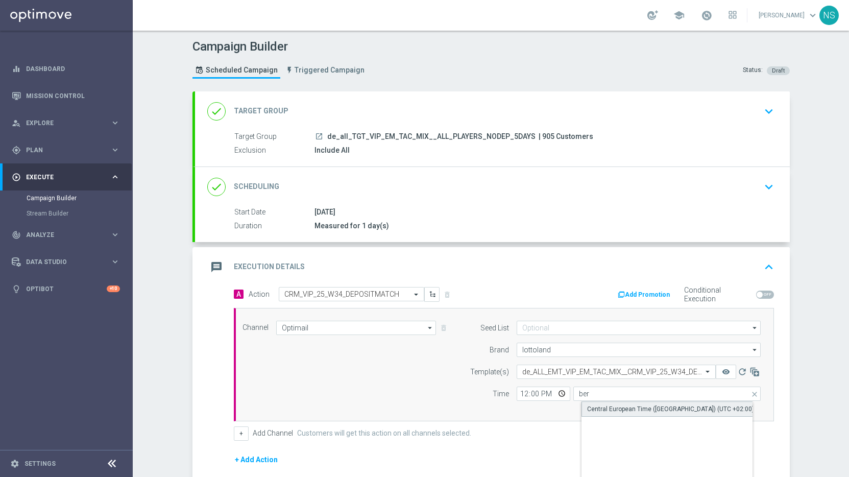
click at [624, 408] on div "Central European Time ([GEOGRAPHIC_DATA]) (UTC +02:00)" at bounding box center [670, 409] width 167 height 9
type input "Central European Time ([GEOGRAPHIC_DATA]) (UTC +02:00)"
click at [761, 299] on div "Conditional Execution" at bounding box center [728, 295] width 92 height 16
click at [755, 287] on div "Conditional Execution" at bounding box center [728, 295] width 92 height 16
click at [757, 299] on div "Conditional Execution" at bounding box center [728, 295] width 92 height 16
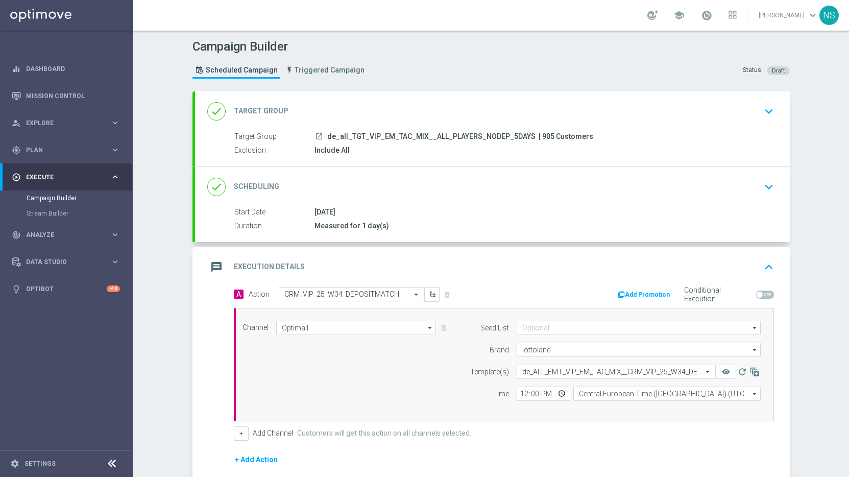
click at [757, 297] on span at bounding box center [760, 295] width 6 height 6
click at [757, 297] on input "checkbox" at bounding box center [765, 295] width 18 height 8
checkbox input "true"
click at [633, 291] on button "Add Promotion" at bounding box center [645, 294] width 57 height 11
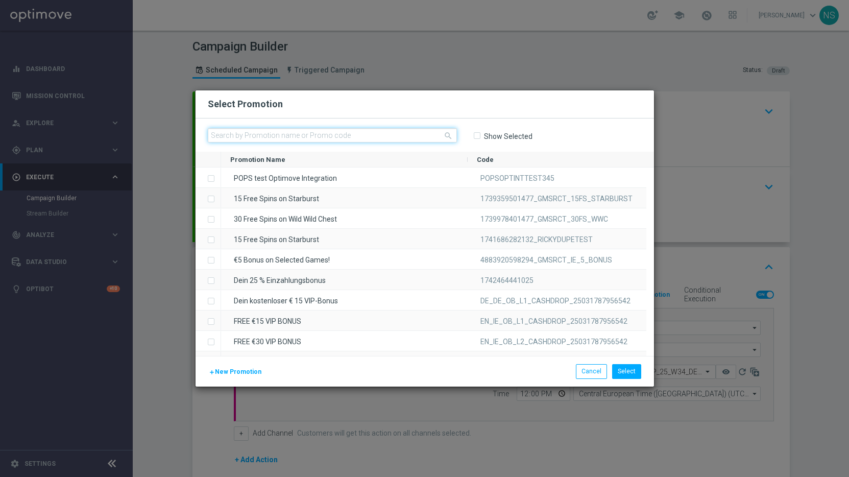
click at [370, 139] on input "text" at bounding box center [332, 135] width 249 height 14
click at [339, 131] on input "text" at bounding box center [332, 135] width 249 height 14
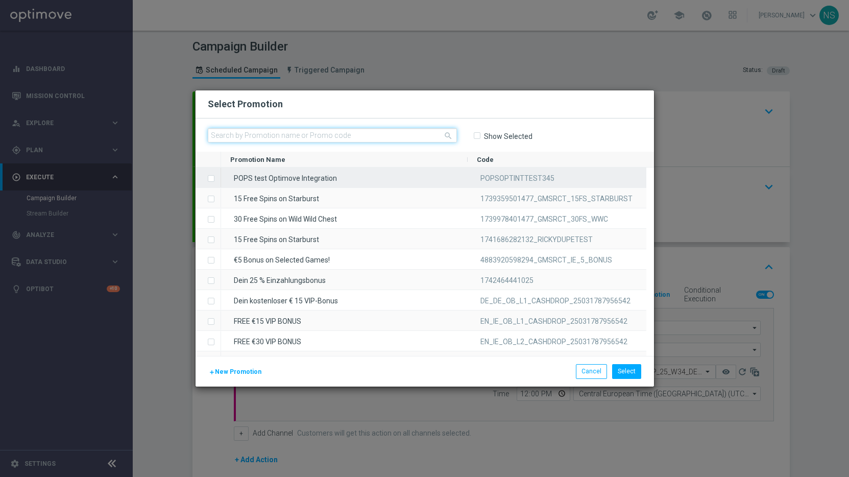
paste input "DE_CRM_VIP_25_W34_DEPOSITMATCH"
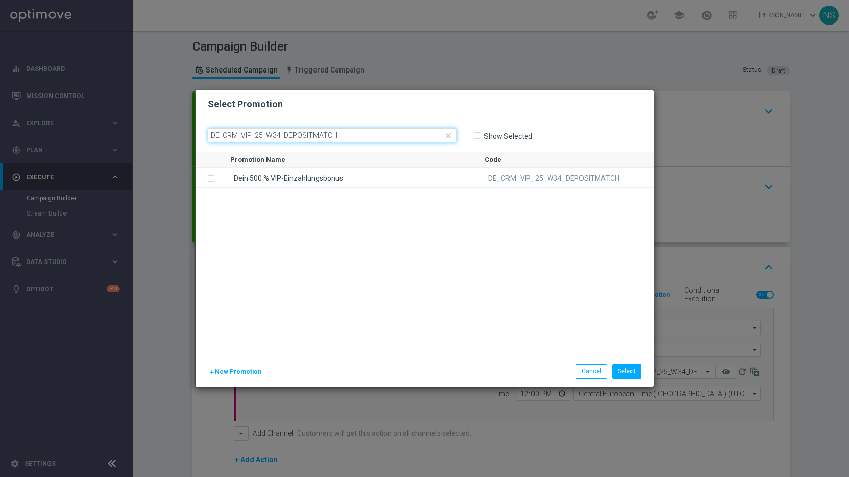
type input "DE_CRM_VIP_25_W34_DEPOSITMATCH"
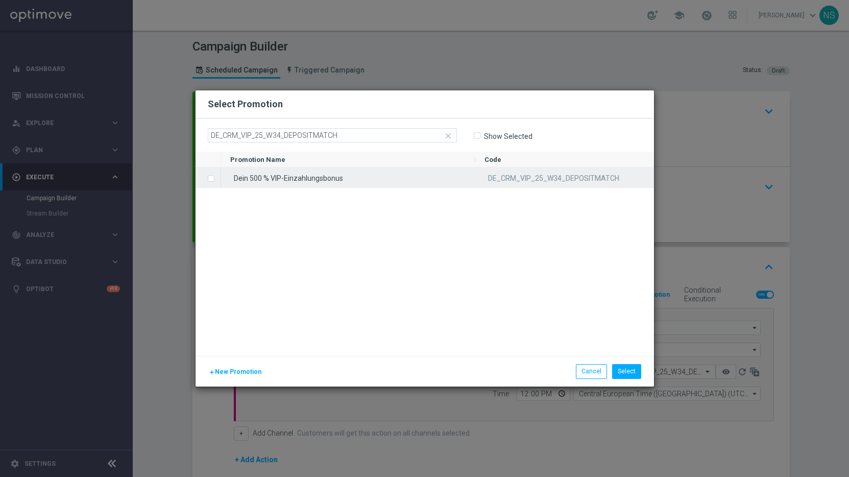
click at [398, 185] on div "Dein 500 % VIP-Einzahlungsbonus" at bounding box center [348, 178] width 254 height 20
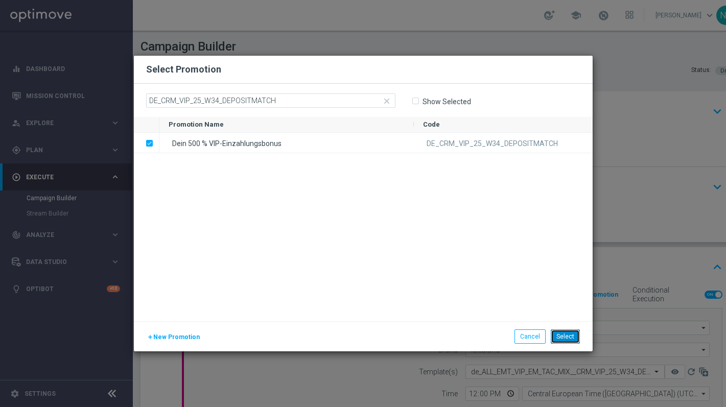
click at [565, 336] on button "Select" at bounding box center [565, 336] width 29 height 14
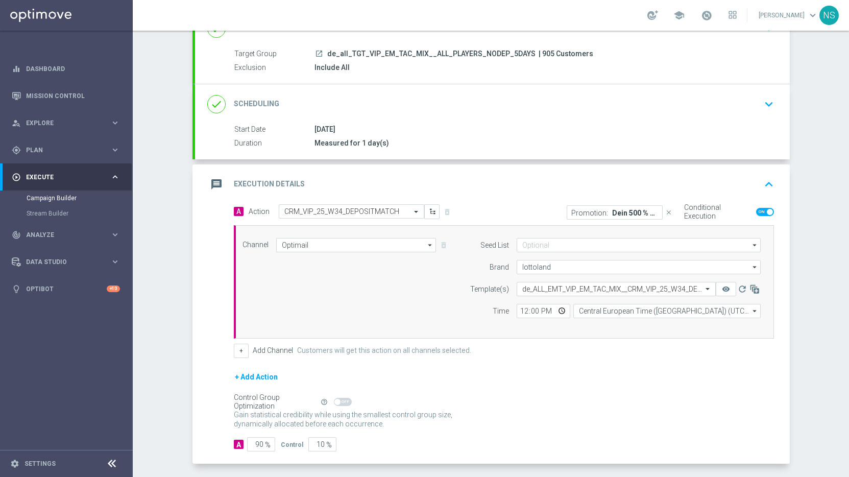
scroll to position [83, 0]
drag, startPoint x: 311, startPoint y: 441, endPoint x: 413, endPoint y: 442, distance: 102.7
click at [413, 442] on div "A 90 % Control 10 %" at bounding box center [504, 444] width 540 height 14
type input "0"
type input "100"
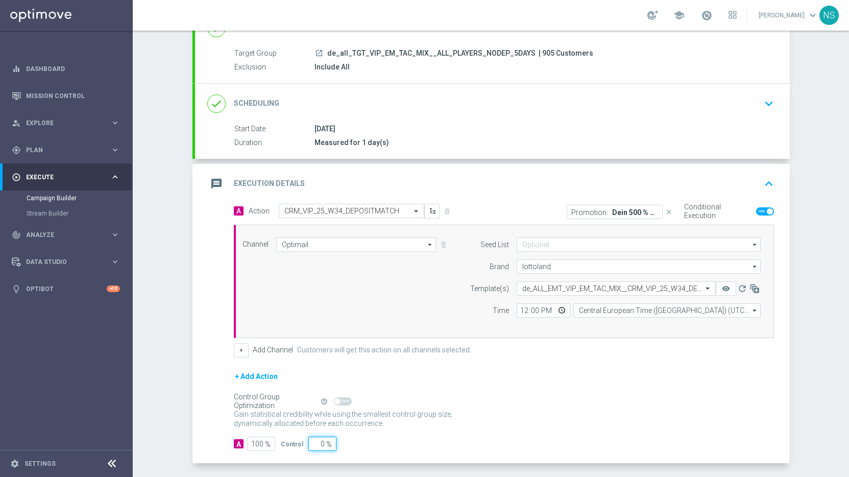
scroll to position [125, 0]
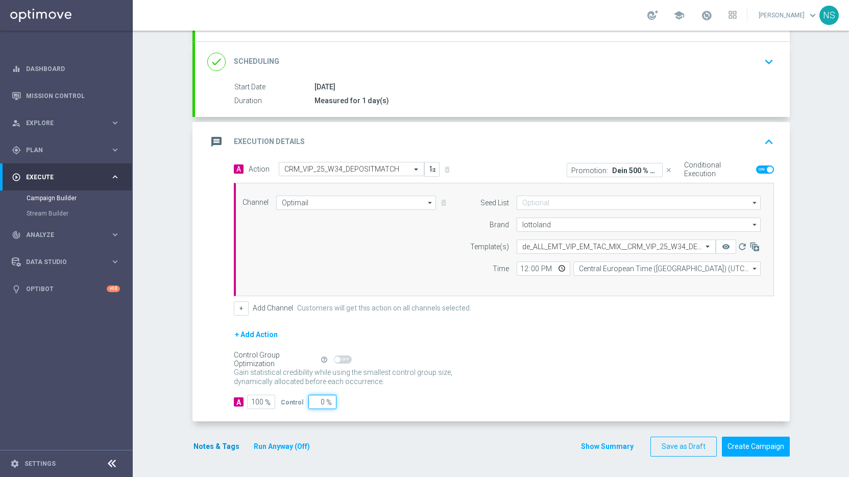
type input "0"
click at [223, 444] on button "Notes & Tags" at bounding box center [217, 446] width 48 height 13
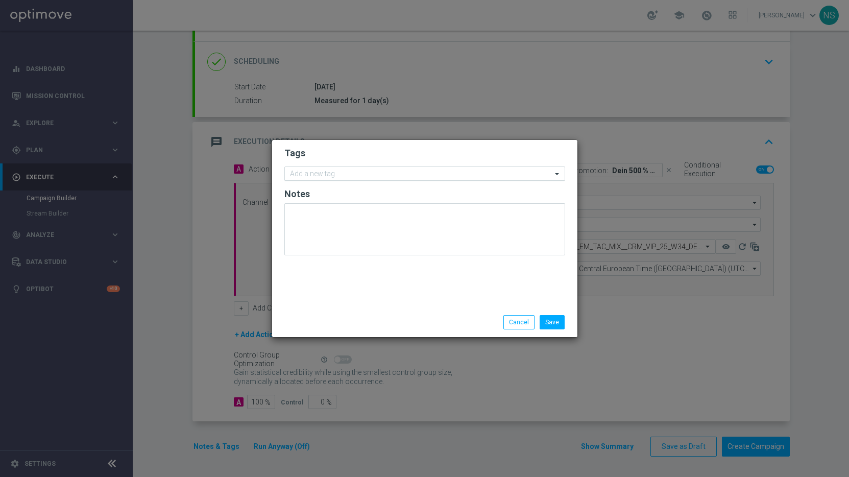
click at [308, 180] on div at bounding box center [421, 175] width 264 height 10
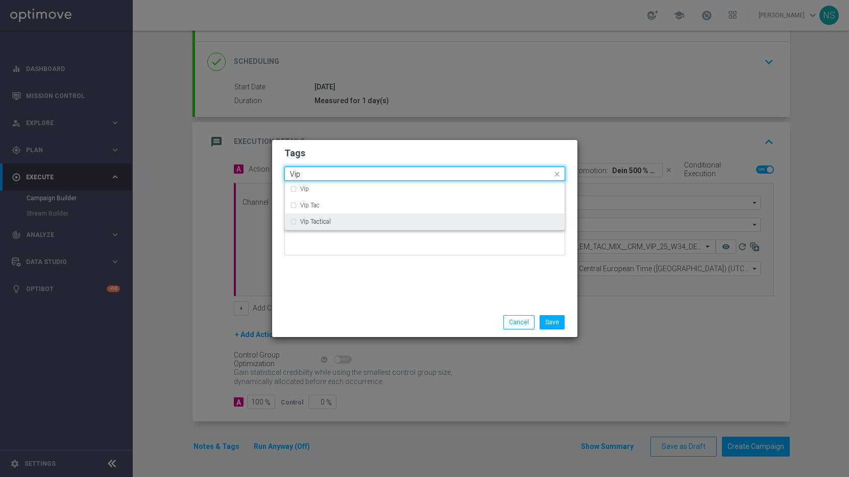
click at [307, 225] on div "Vip Tactical" at bounding box center [425, 221] width 270 height 16
type input "Vip"
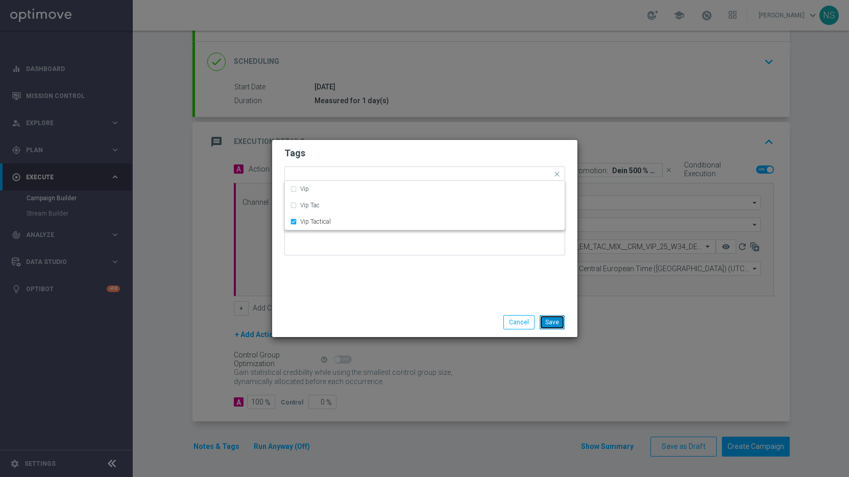
click at [550, 325] on button "Save" at bounding box center [552, 322] width 25 height 14
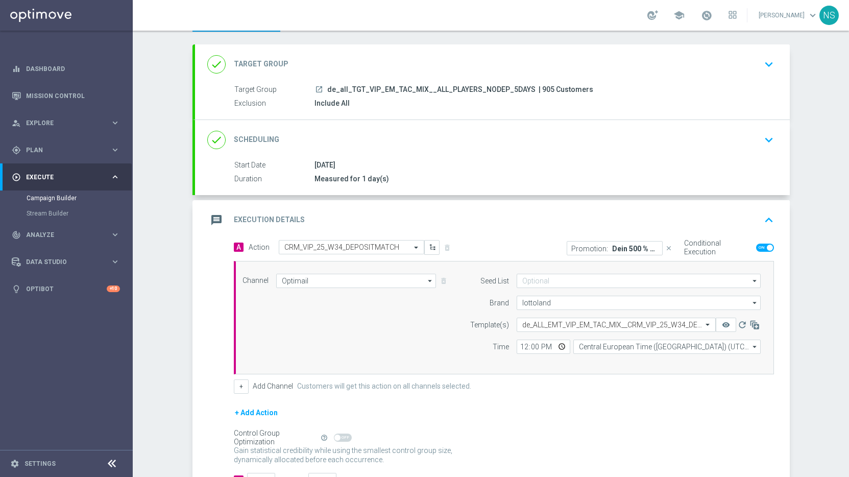
scroll to position [0, 0]
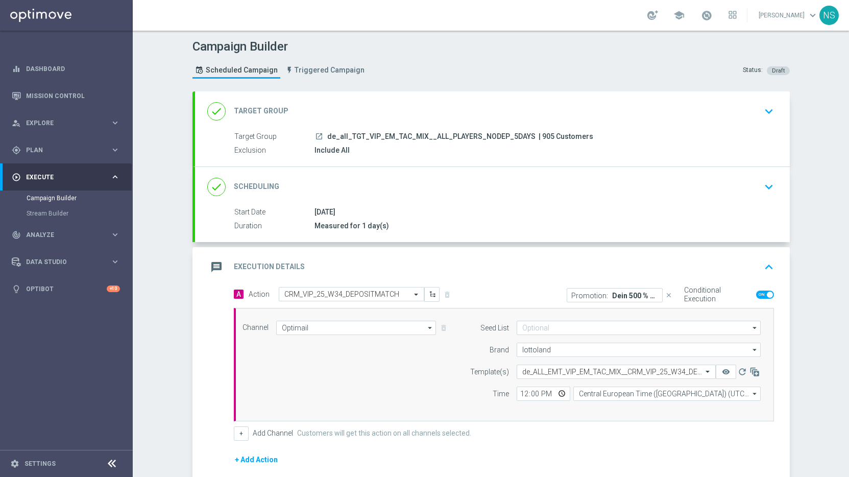
click at [539, 139] on span "| 905 Customers" at bounding box center [566, 136] width 55 height 9
copy span "905"
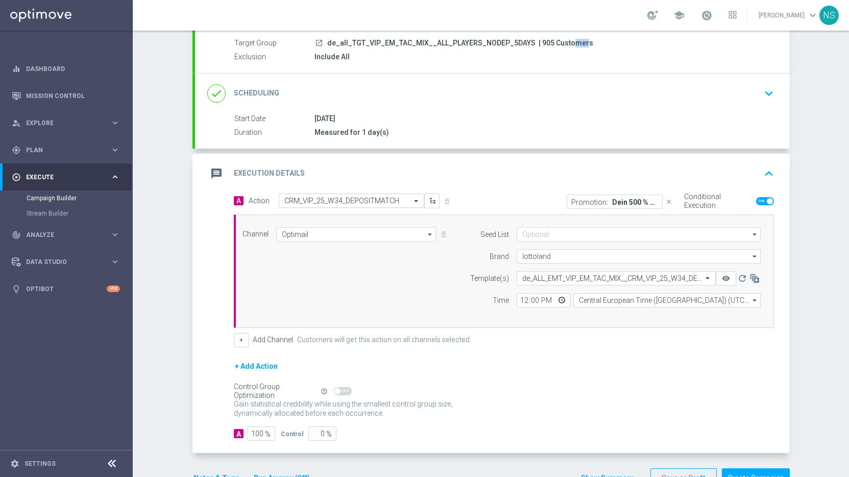
scroll to position [125, 0]
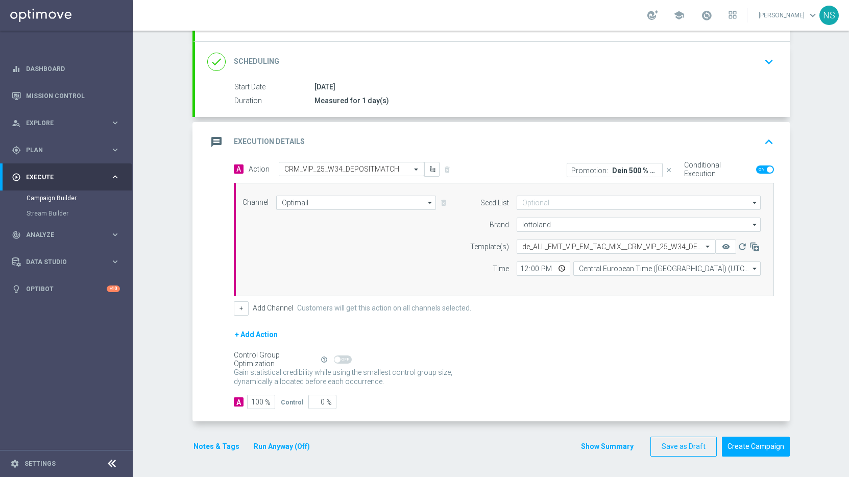
click at [204, 449] on button "Notes & Tags" at bounding box center [217, 446] width 48 height 13
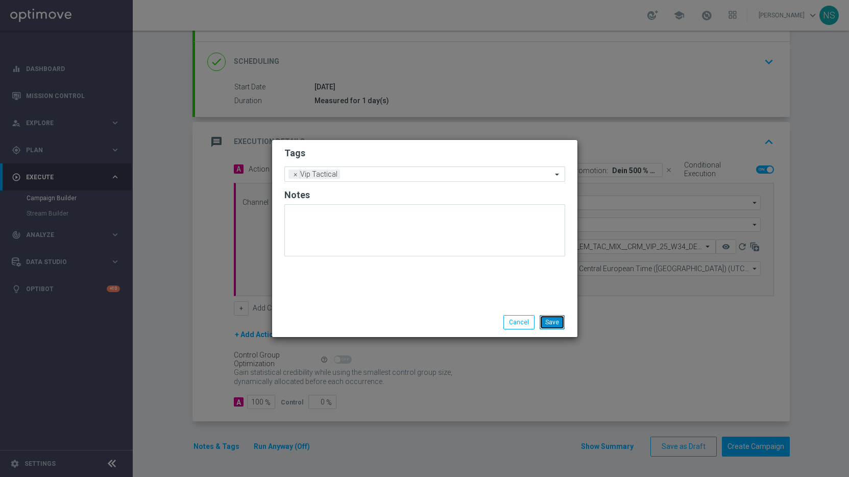
click at [550, 321] on button "Save" at bounding box center [552, 322] width 25 height 14
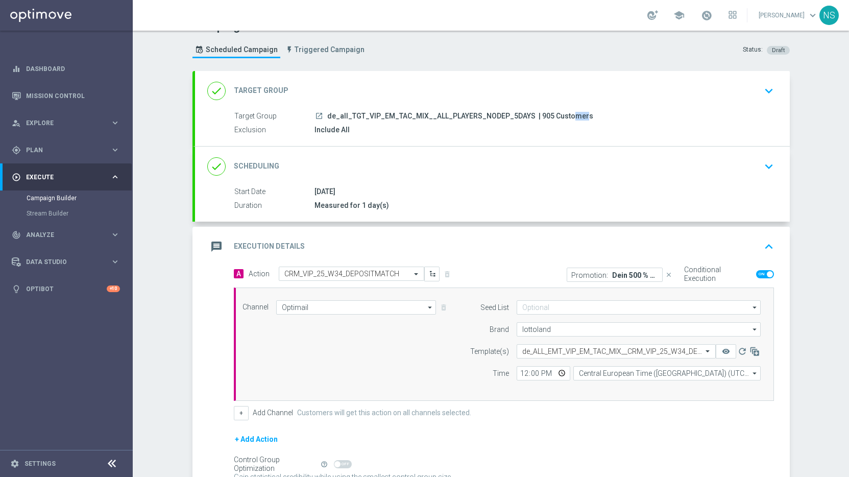
scroll to position [0, 0]
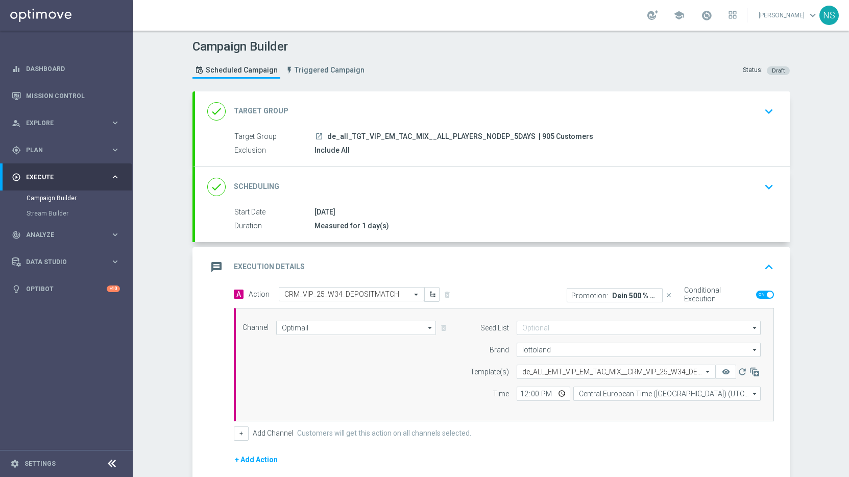
click at [417, 114] on div "done Target Group keyboard_arrow_down" at bounding box center [492, 111] width 571 height 19
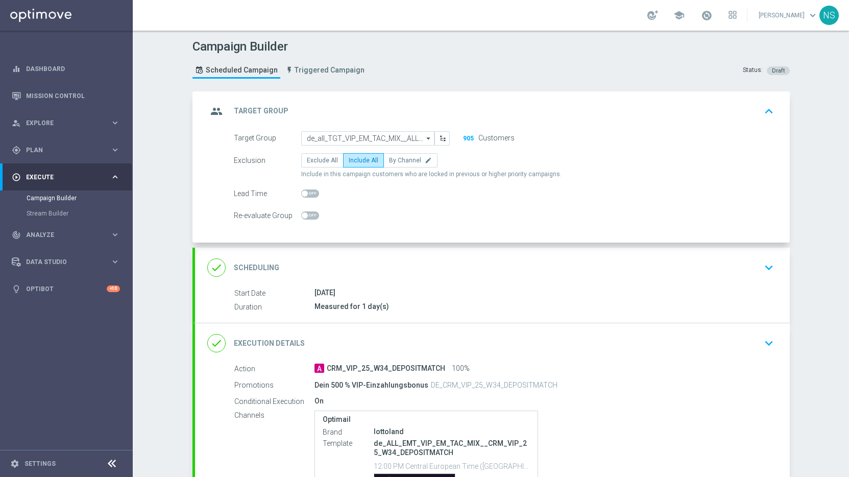
click at [328, 260] on div "done Scheduling keyboard_arrow_down" at bounding box center [492, 267] width 571 height 19
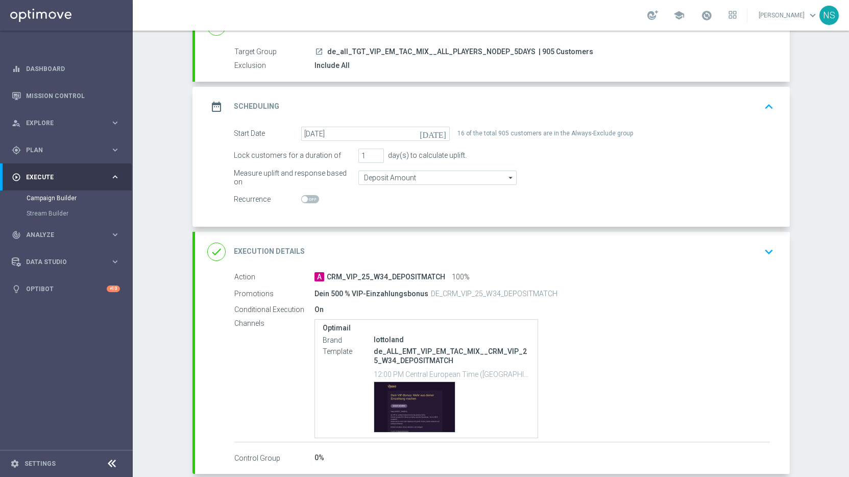
scroll to position [87, 0]
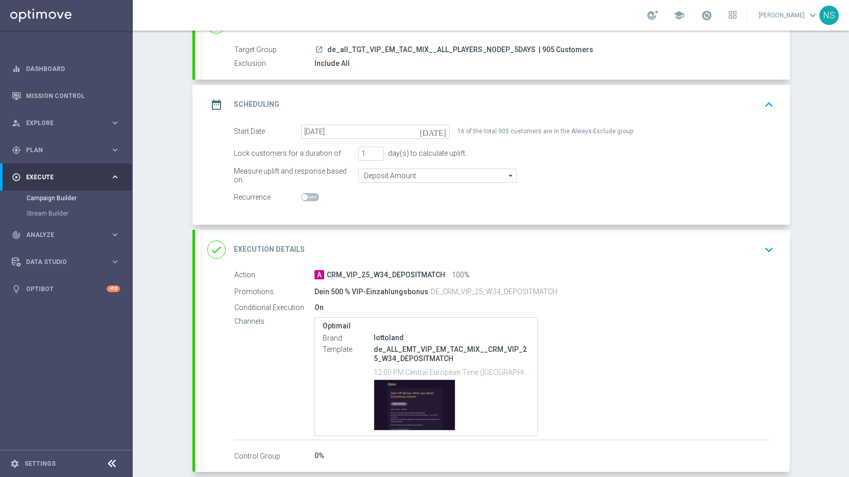
click at [324, 247] on div "done Execution Details keyboard_arrow_down" at bounding box center [492, 249] width 571 height 19
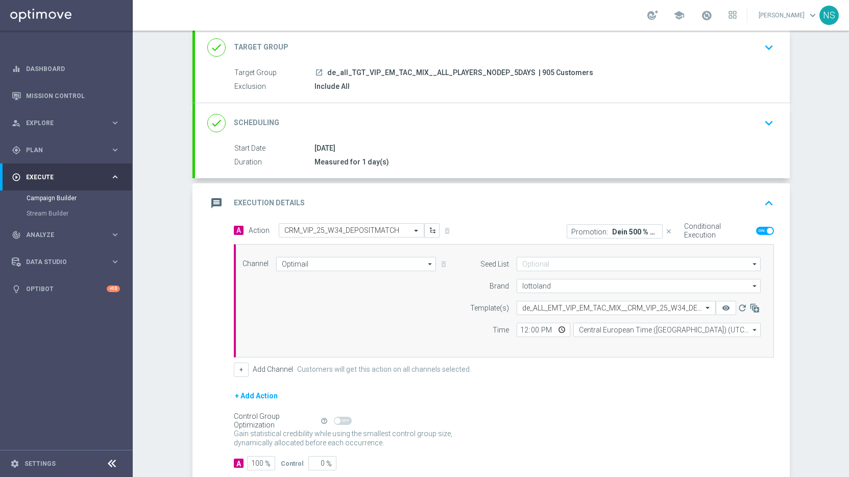
scroll to position [125, 0]
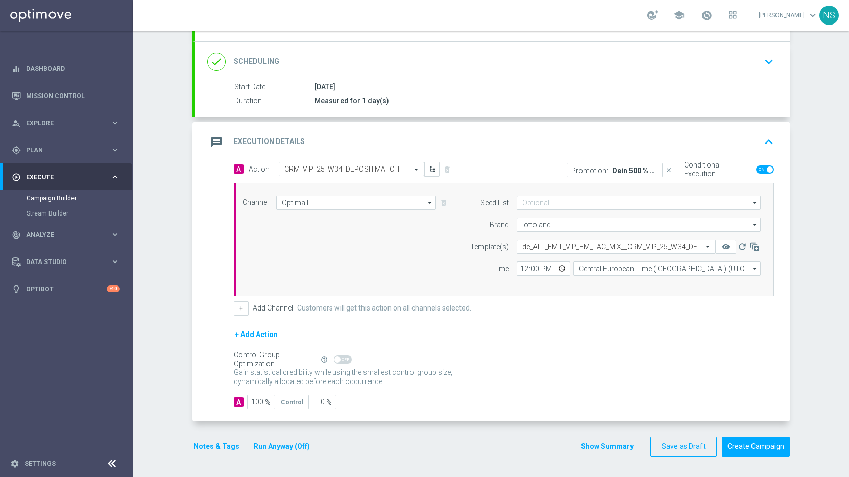
click at [193, 452] on button "Notes & Tags" at bounding box center [217, 446] width 48 height 13
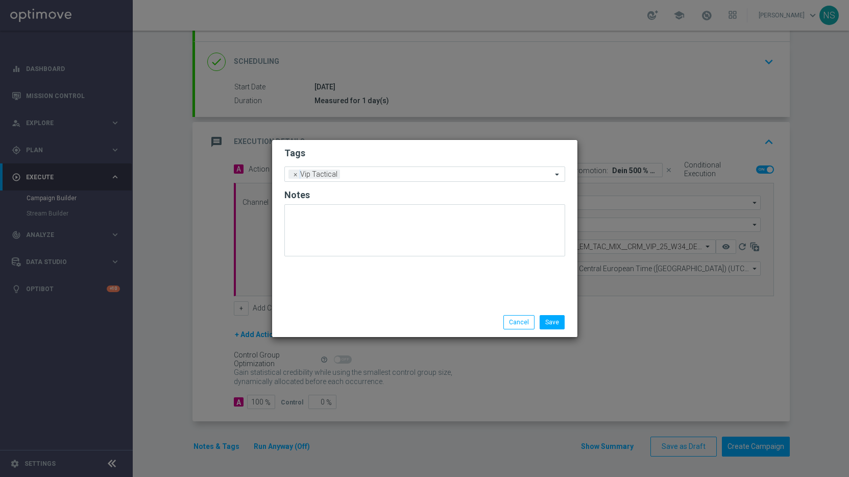
click at [192, 447] on modal-container "Tags Add a new tag × Vip Tactical Notes Save Cancel" at bounding box center [424, 238] width 849 height 477
click at [548, 325] on button "Save" at bounding box center [552, 322] width 25 height 14
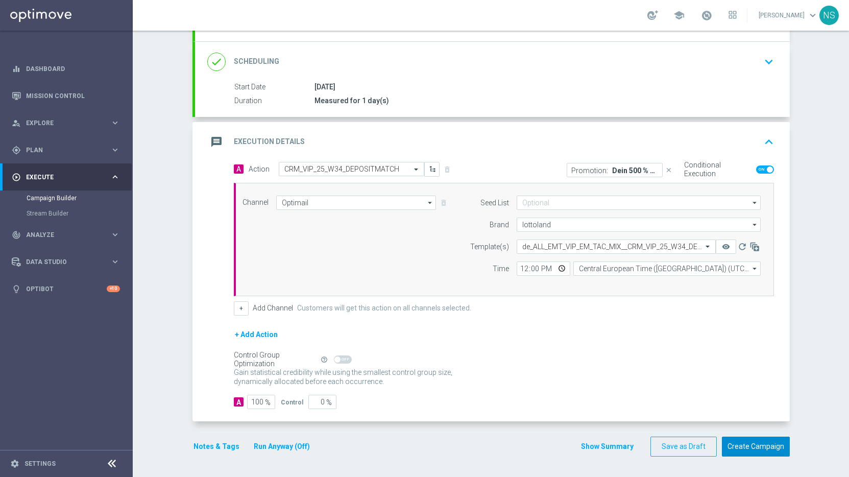
click at [731, 447] on button "Create Campaign" at bounding box center [756, 447] width 68 height 20
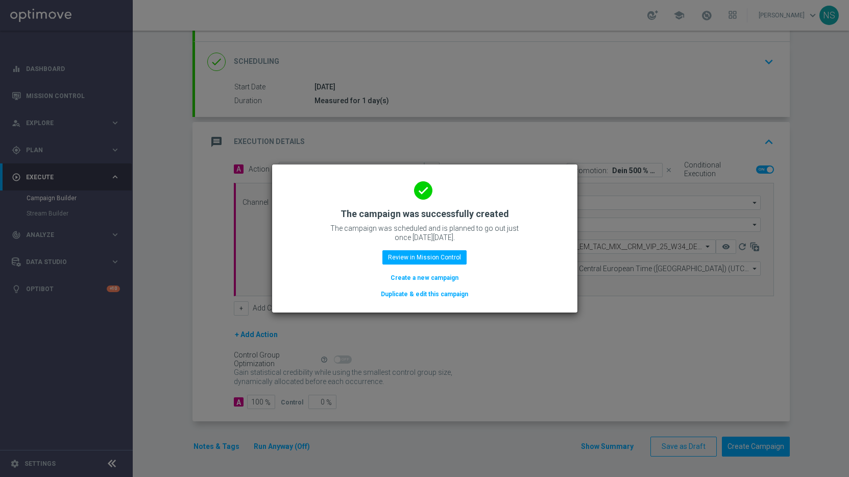
click at [405, 293] on button "Duplicate & edit this campaign" at bounding box center [424, 294] width 89 height 11
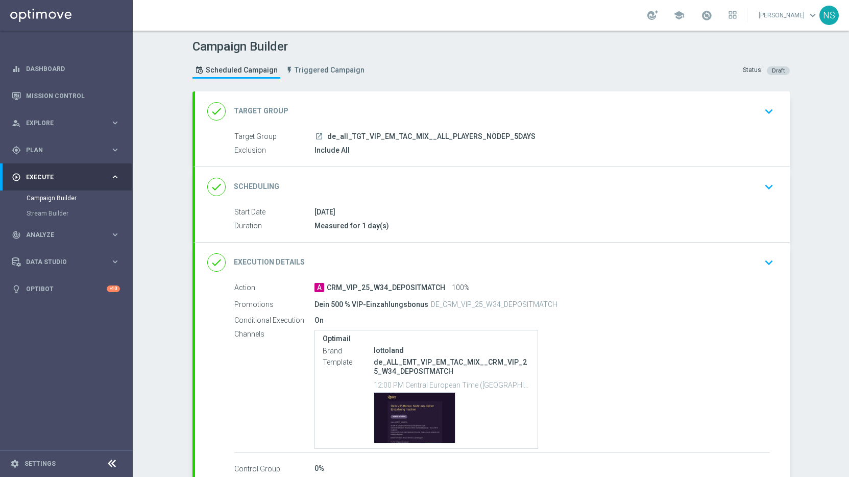
click at [364, 138] on span "de_all_TGT_VIP_EM_TAC_MIX__ALL_PLAYERS_NODEP_5DAYS" at bounding box center [431, 136] width 208 height 9
click at [356, 108] on div "done Target Group keyboard_arrow_down" at bounding box center [492, 111] width 571 height 19
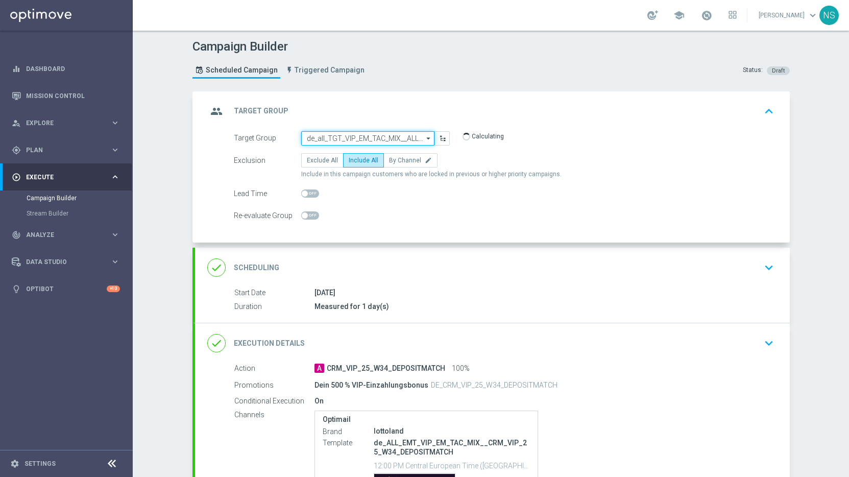
click at [352, 137] on input "de_all_TGT_VIP_EM_TAC_MIX__ALL_PLAYERS_NODEP_5DAYS" at bounding box center [367, 138] width 133 height 14
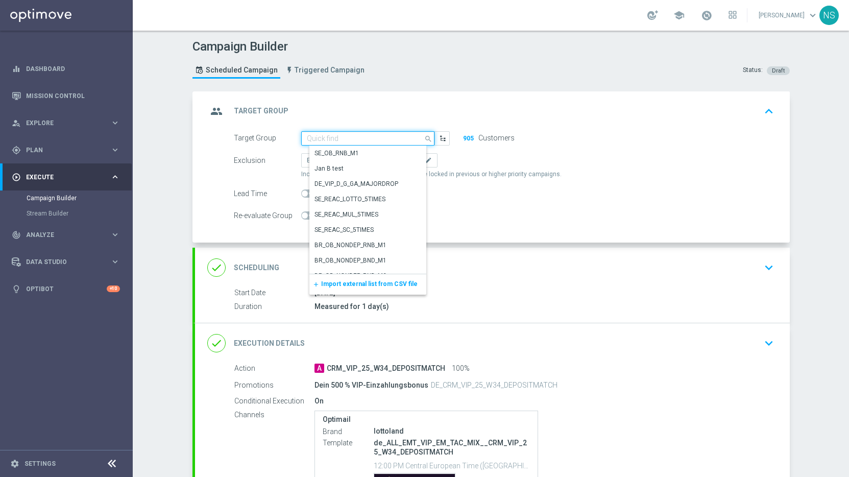
paste input "de_AT_TGT_VIP_EM_TAC_MIX__ALL_PLAYERS_NODEP_5DAYS"
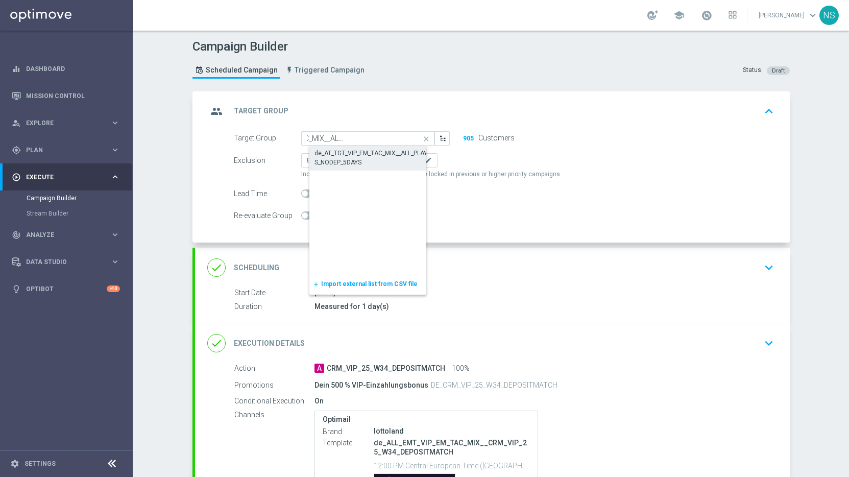
click at [355, 159] on div "de_AT_TGT_VIP_EM_TAC_MIX__ALL_PLAYERS_NODEP_5DAYS" at bounding box center [376, 158] width 123 height 18
type input "de_AT_TGT_VIP_EM_TAC_MIX__ALL_PLAYERS_NODEP_5DAYS"
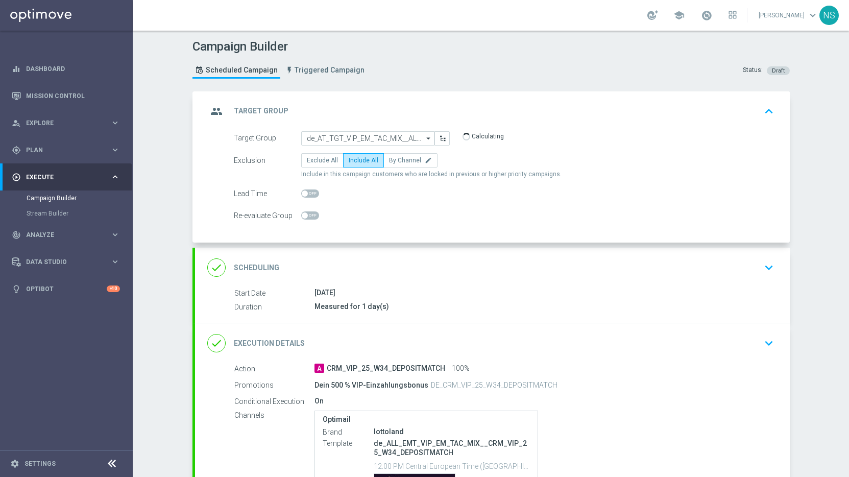
click at [365, 331] on div "done Execution Details keyboard_arrow_down" at bounding box center [492, 343] width 595 height 40
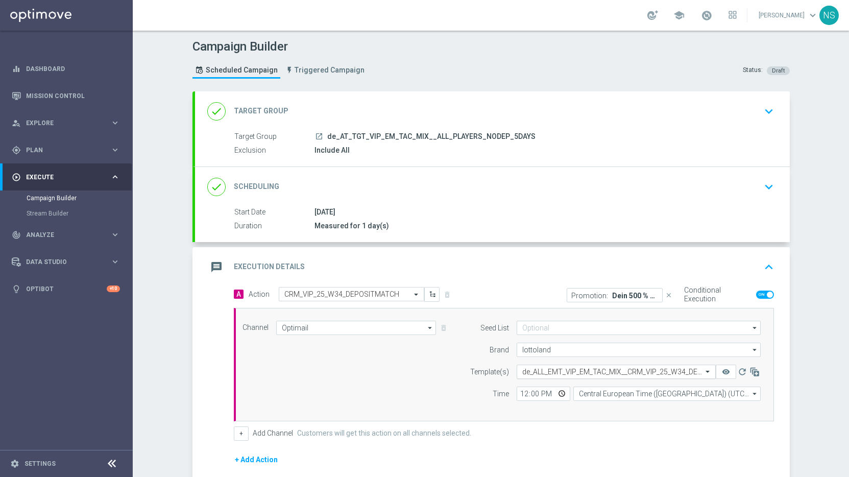
click at [541, 370] on input "text" at bounding box center [607, 372] width 168 height 9
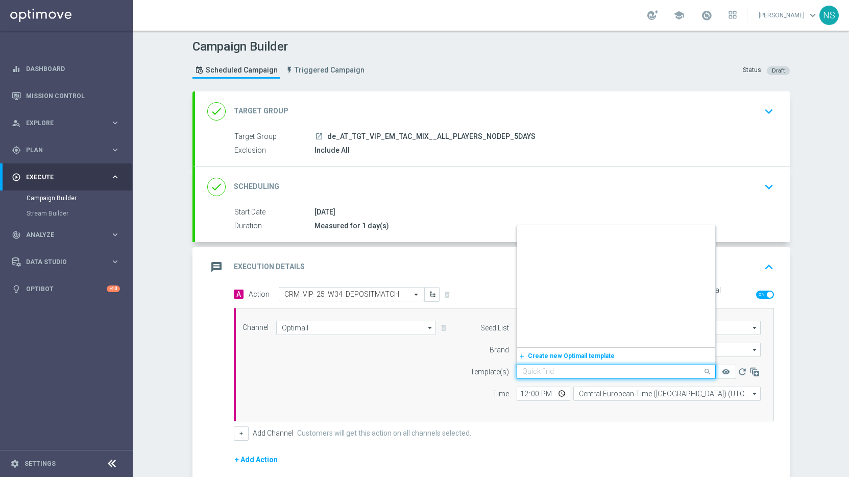
scroll to position [20361, 0]
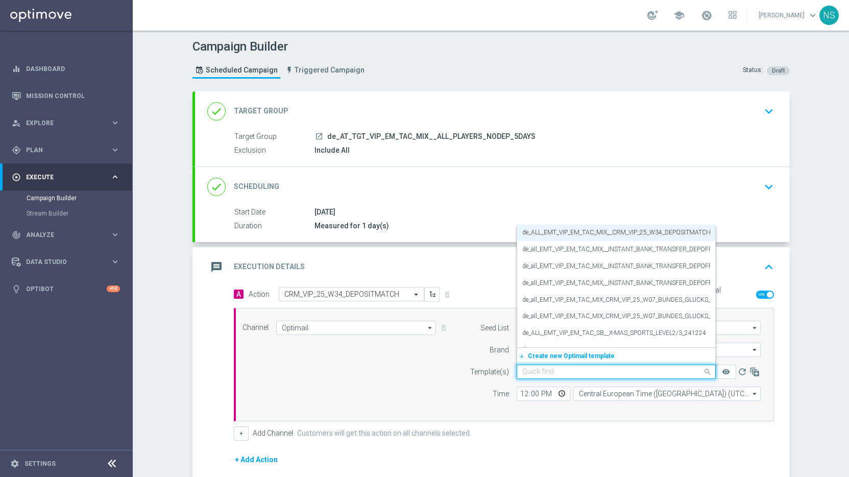
click at [747, 201] on div "done Scheduling keyboard_arrow_down" at bounding box center [492, 187] width 595 height 40
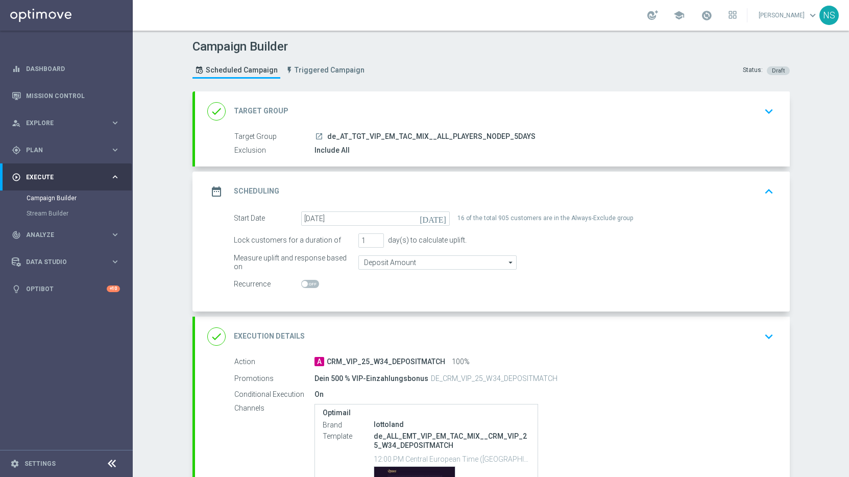
click at [644, 319] on div "done Execution Details keyboard_arrow_down" at bounding box center [492, 337] width 595 height 40
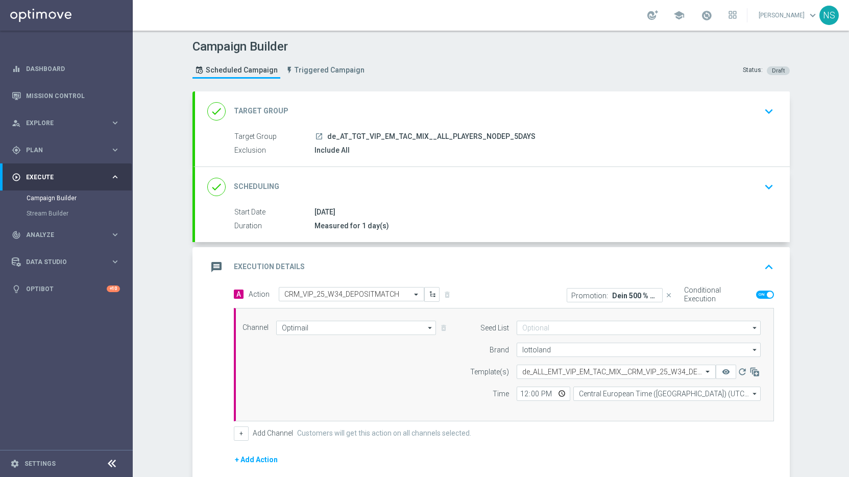
click at [666, 294] on icon "close" at bounding box center [669, 295] width 7 height 7
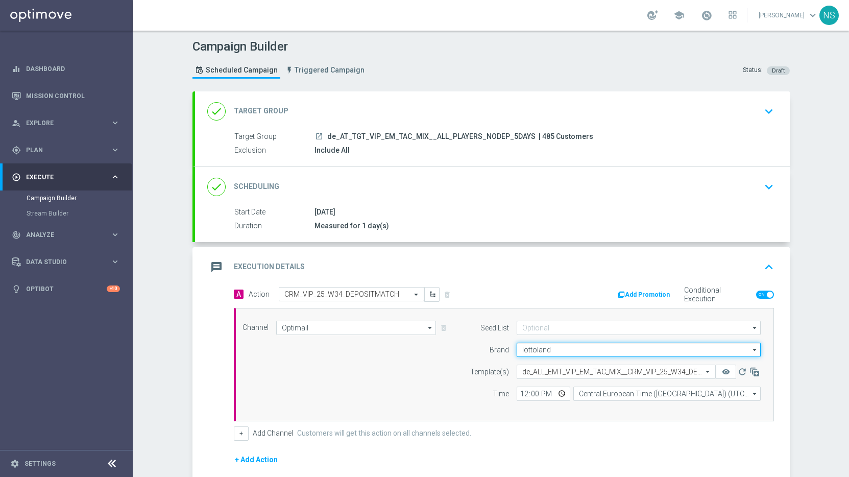
click at [589, 352] on input "lottoland" at bounding box center [639, 350] width 244 height 14
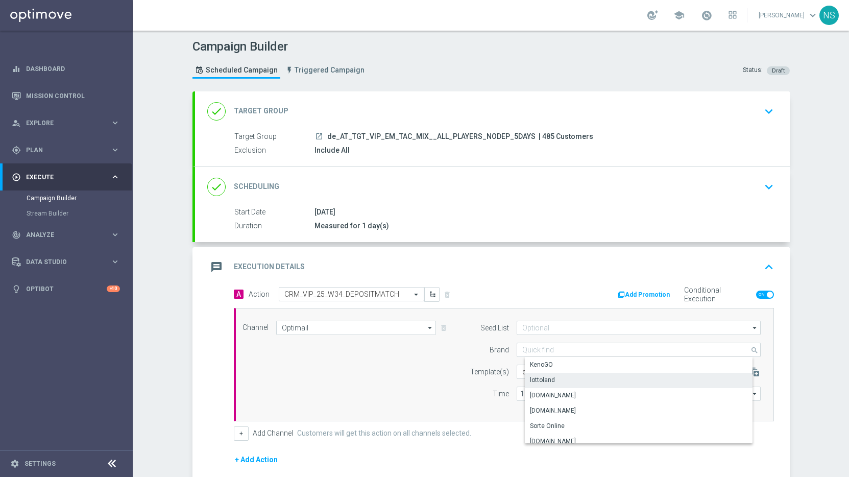
click at [473, 383] on form "Template(s) Select template de_ALL_EMT_VIP_EM_TAC_MIX__CRM_VIP_25_W34_DEPOSITMA…" at bounding box center [613, 383] width 296 height 36
type input "lottoland"
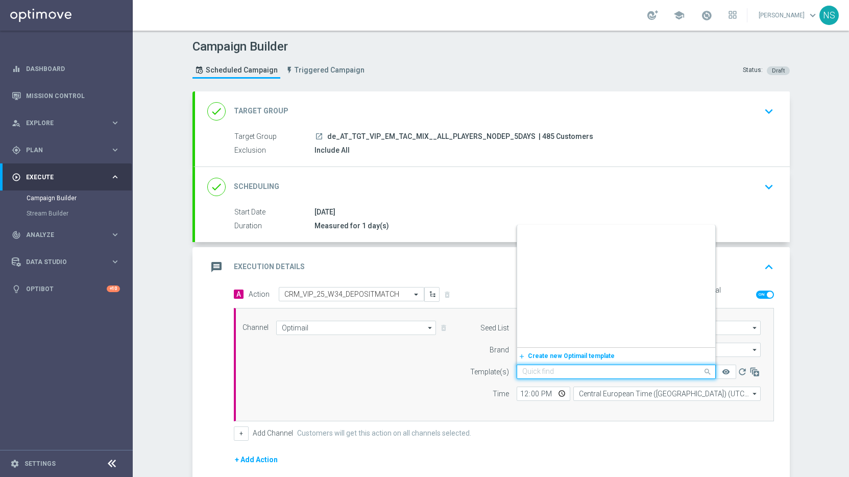
click at [525, 377] on div "Quick find de_ALL_EMT_VIP_EM_TAC_MIX__CRM_VIP_25_W34_DEPOSITMATCH" at bounding box center [616, 372] width 199 height 14
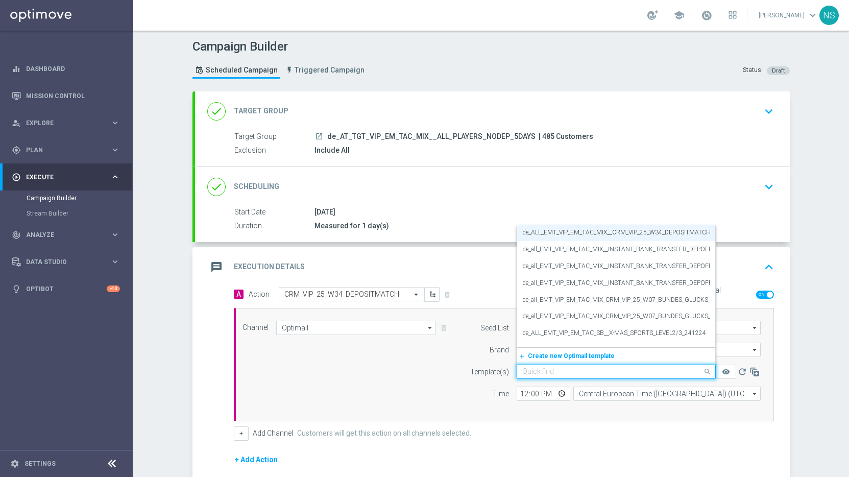
paste input "de_AT_EMT_VIP_EM_TAC_MIX__CRM_VIP_25_W34_DEPOSITMATCH"
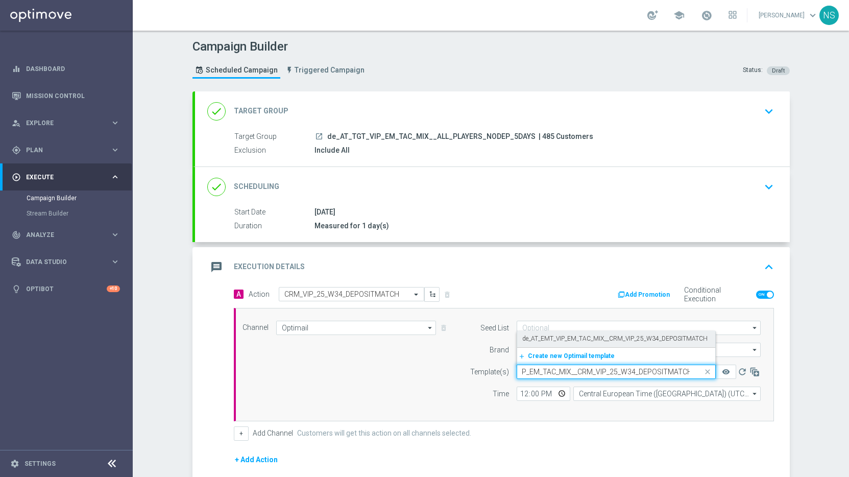
click at [535, 339] on label "de_AT_EMT_VIP_EM_TAC_MIX__CRM_VIP_25_W34_DEPOSITMATCH" at bounding box center [615, 339] width 185 height 9
type input "de_AT_EMT_VIP_EM_TAC_MIX__CRM_VIP_25_W34_DEPOSITMATCH"
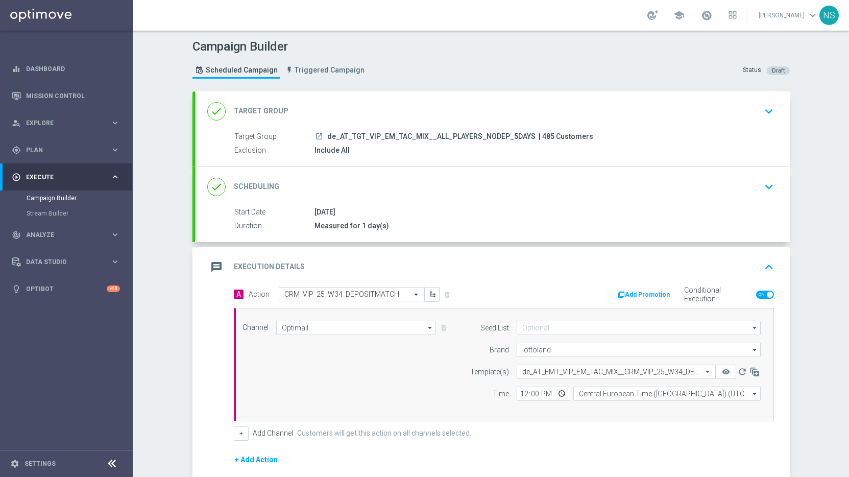
scroll to position [0, 0]
click at [531, 366] on div "Select template de_AT_EMT_VIP_EM_TAC_MIX__CRM_VIP_25_W34_DEPOSITMATCH" at bounding box center [616, 372] width 199 height 14
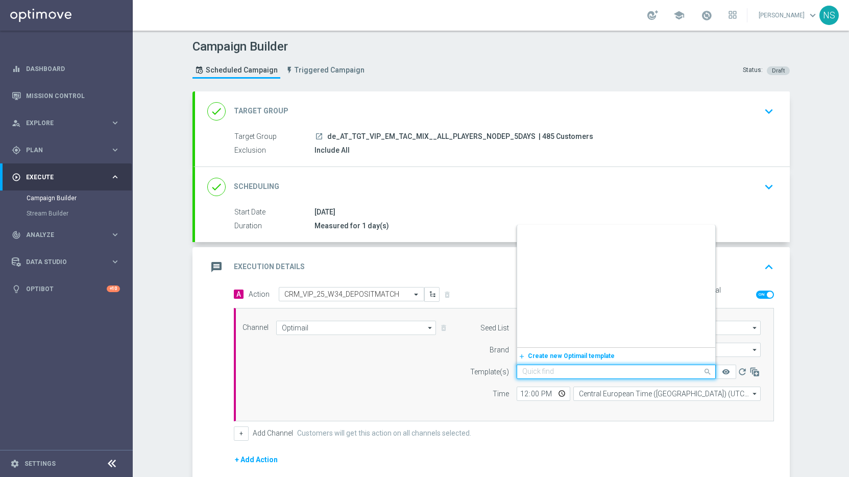
scroll to position [30895, 0]
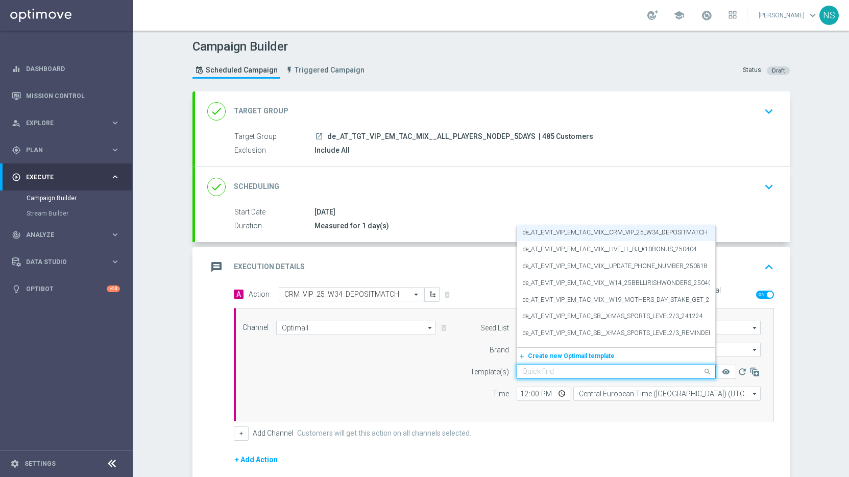
paste input "AT_CRM_VIP_25_W34_DEPOSITMATCH"
type input "AT_CRM_VIP_25_W34_DEPOSITMATCH"
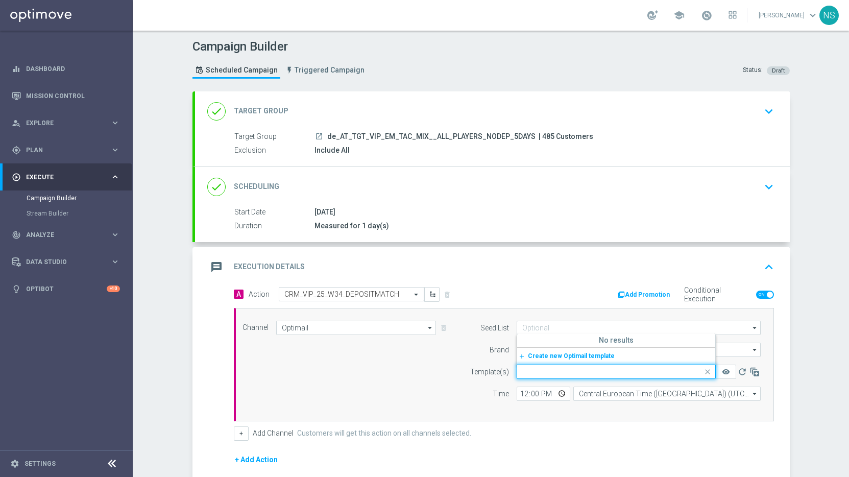
click at [655, 293] on button "Add Promotion" at bounding box center [645, 294] width 57 height 11
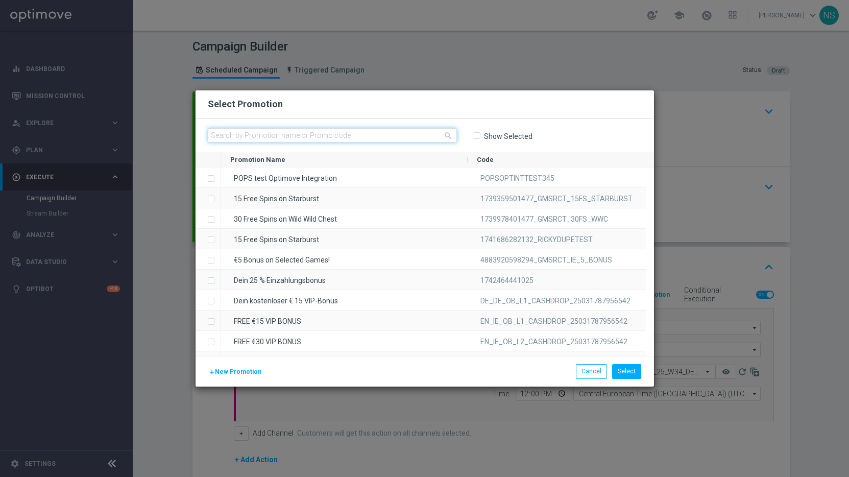
click at [347, 134] on input "text" at bounding box center [332, 135] width 249 height 14
paste input "AT_CRM_VIP_25_W34_DEPOSITMATCH"
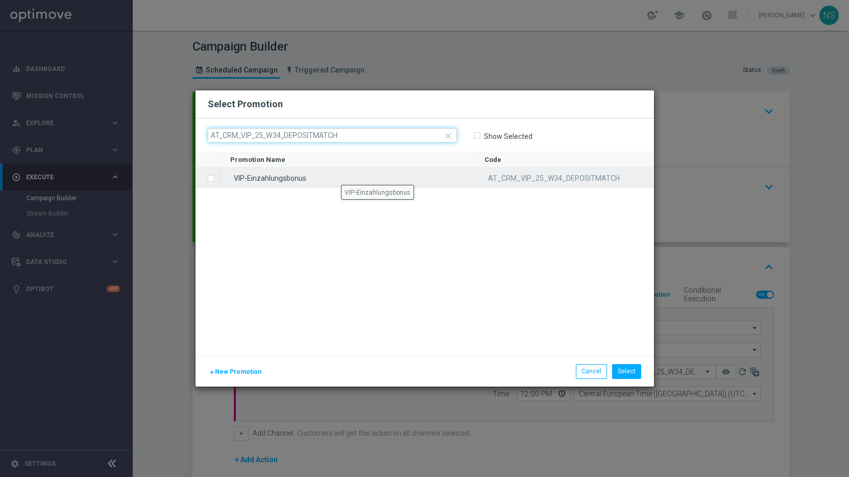
type input "AT_CRM_VIP_25_W34_DEPOSITMATCH"
click at [341, 176] on div "VIP-Einzahlungsbonus" at bounding box center [348, 178] width 254 height 20
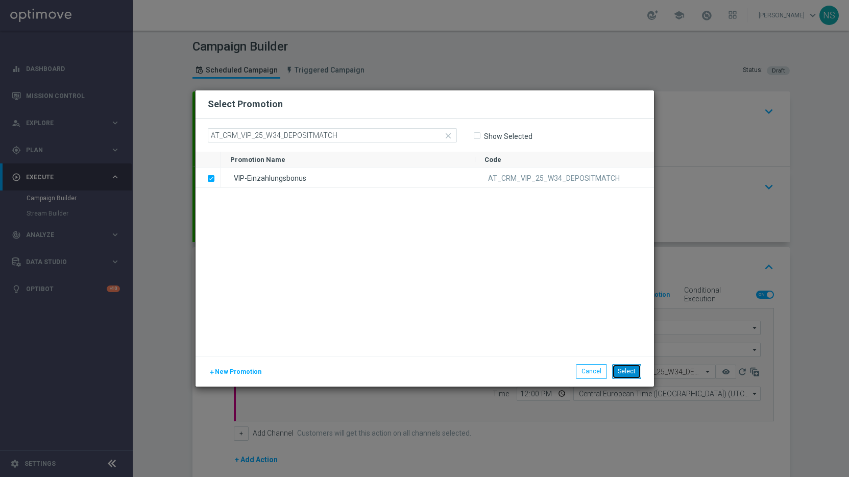
click at [628, 371] on button "Select" at bounding box center [626, 371] width 29 height 14
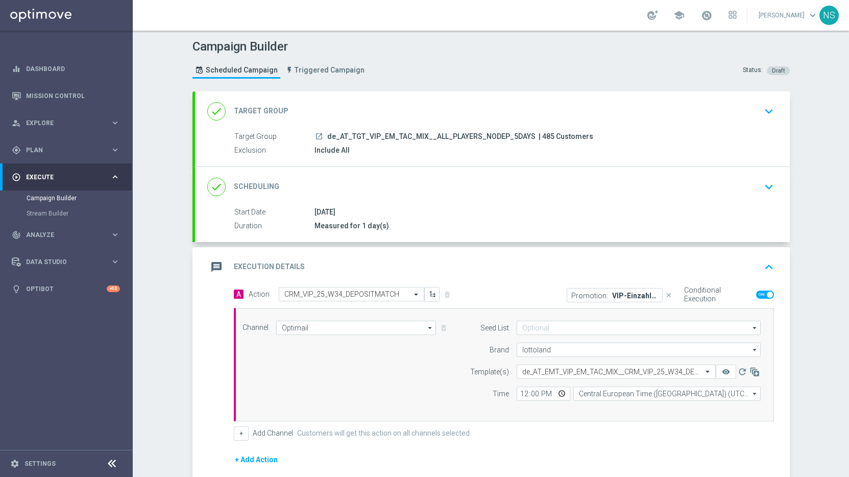
click at [539, 140] on span "| 485 Customers" at bounding box center [566, 136] width 55 height 9
copy span "485"
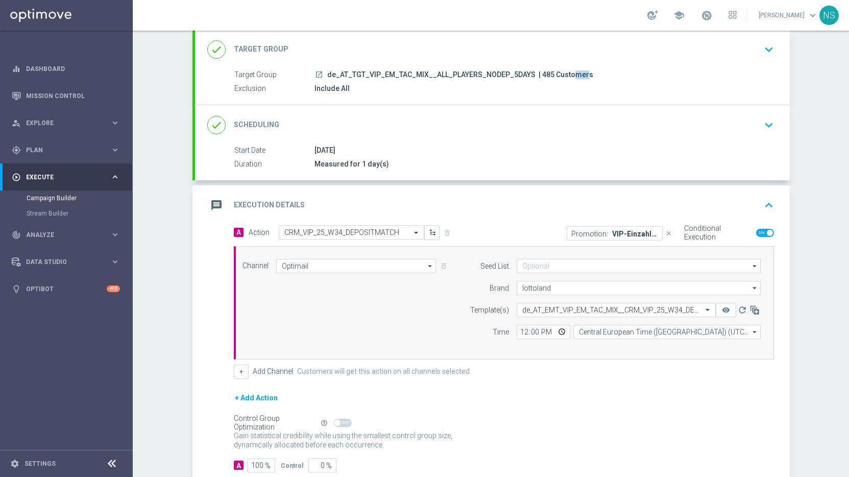
scroll to position [125, 0]
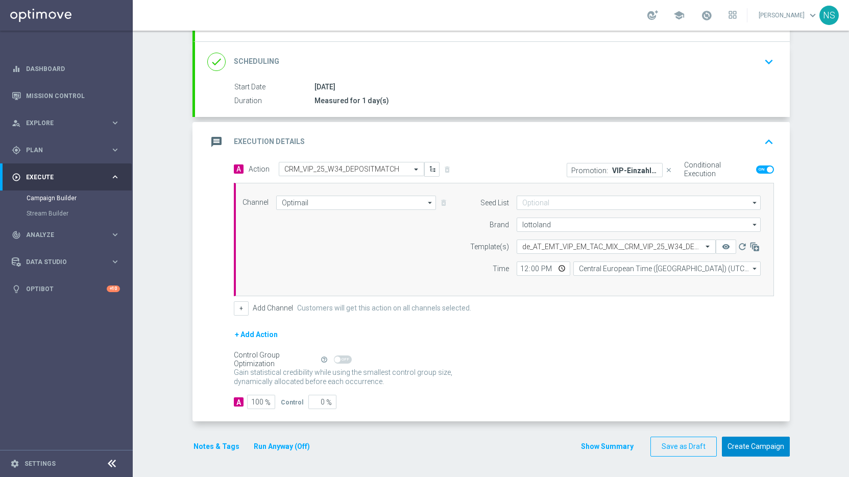
click at [733, 446] on button "Create Campaign" at bounding box center [756, 447] width 68 height 20
